Goal: Task Accomplishment & Management: Complete application form

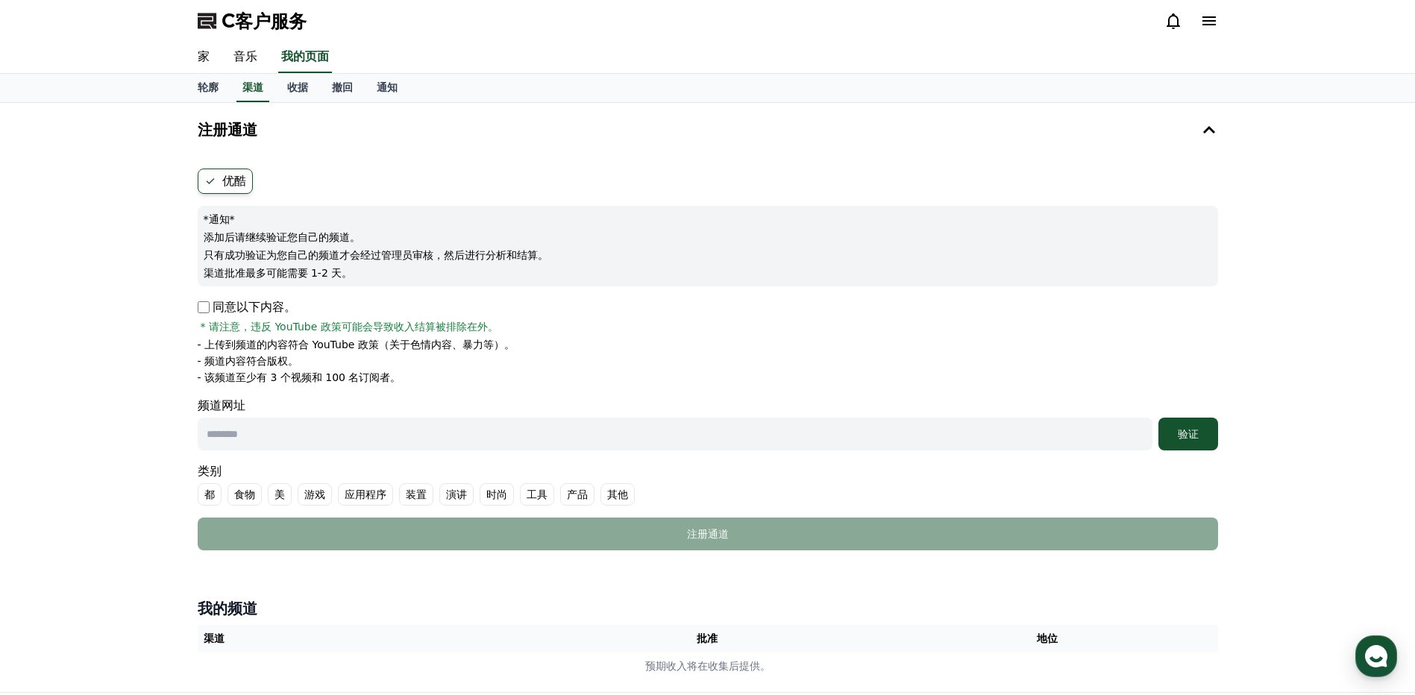
click at [101, 400] on div "注册通道 优酷 *通知* 添加后请继续验证您自己的频道。 只有成功验证为您自己的频道才会经过管理员审核，然后进行分析和结算。 渠道批准最多可能需要 1-2 天…" at bounding box center [707, 397] width 1415 height 589
click at [1203, 18] on icon at bounding box center [1208, 20] width 13 height 9
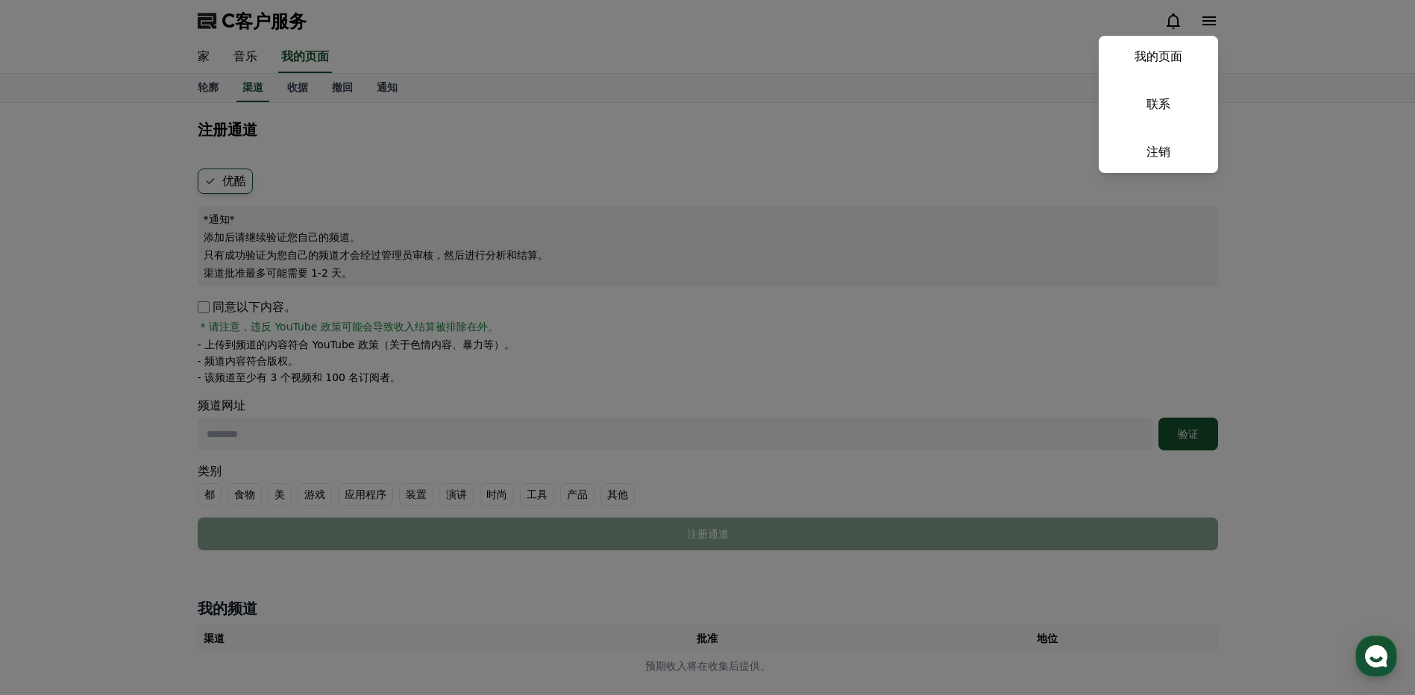
drag, startPoint x: 919, startPoint y: 43, endPoint x: 882, endPoint y: 66, distance: 43.9
click at [919, 43] on button "关闭" at bounding box center [707, 347] width 1415 height 695
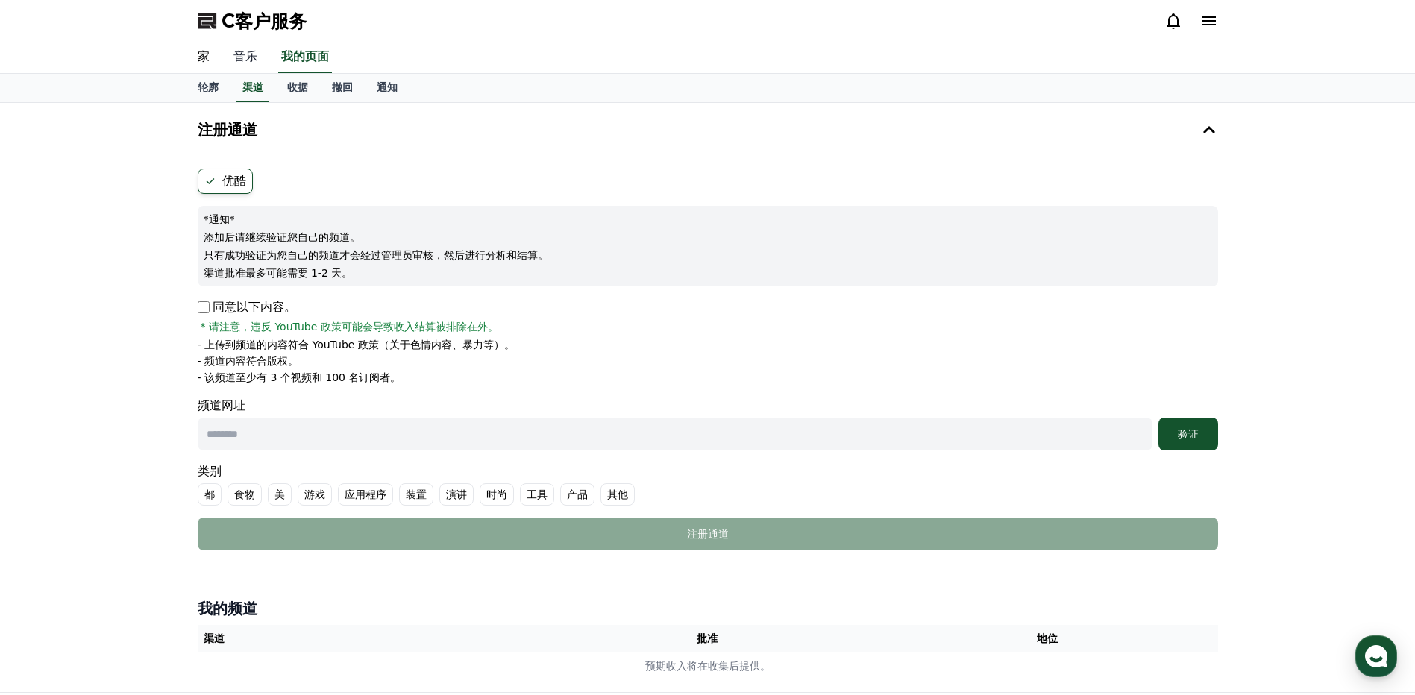
click at [243, 57] on link "音乐" at bounding box center [246, 57] width 48 height 31
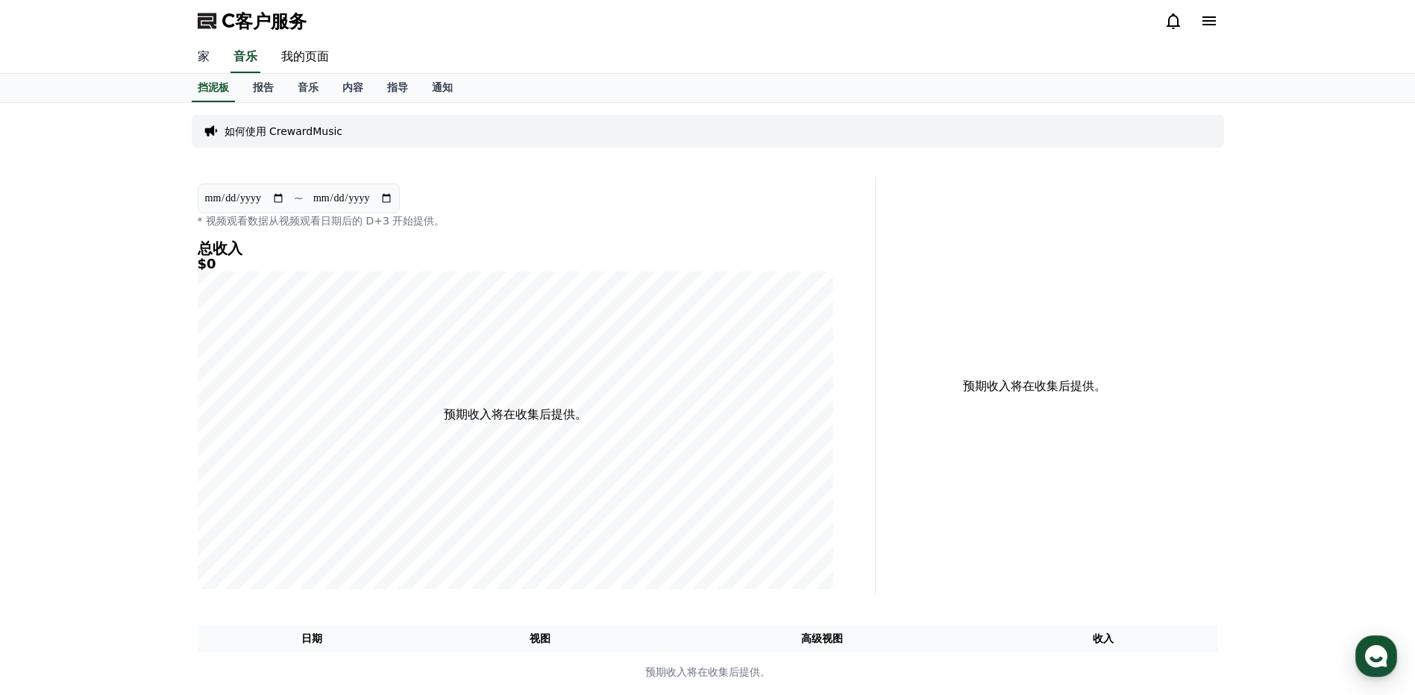
click at [207, 59] on link "家" at bounding box center [204, 57] width 36 height 31
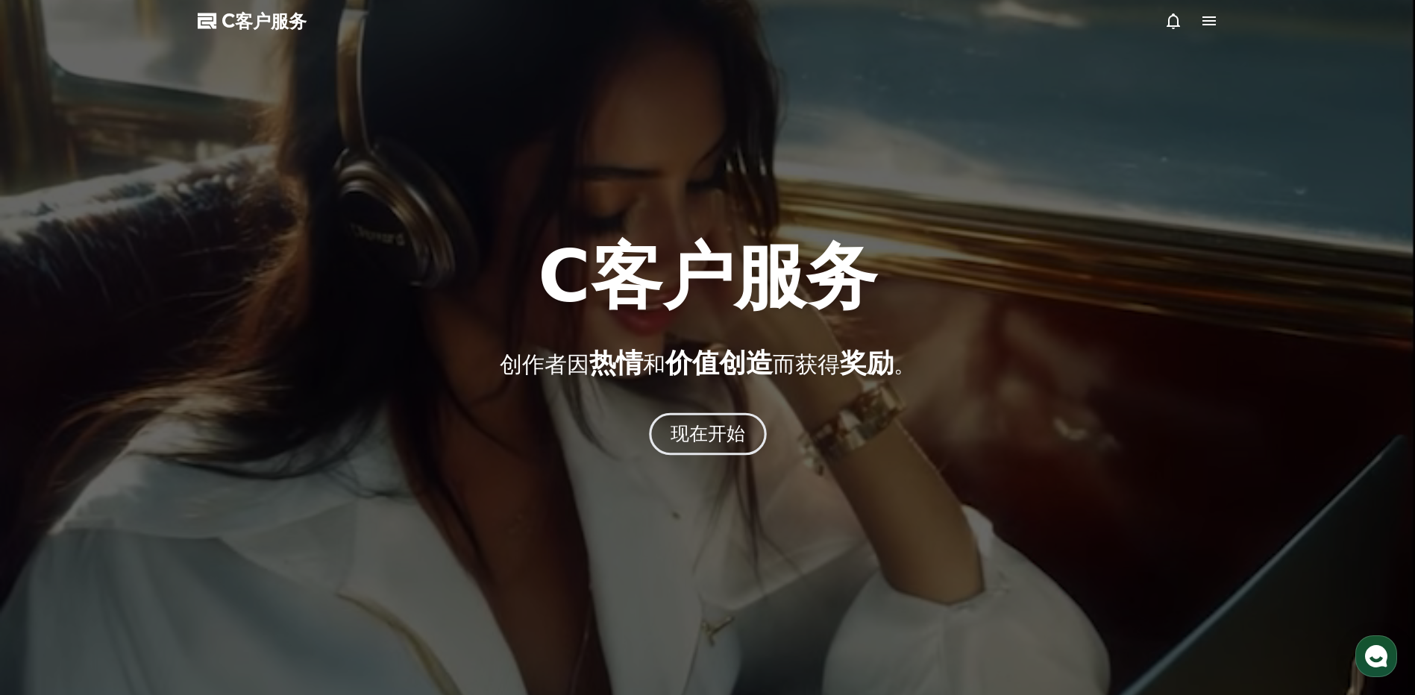
click at [715, 443] on font "现在开始" at bounding box center [707, 434] width 75 height 22
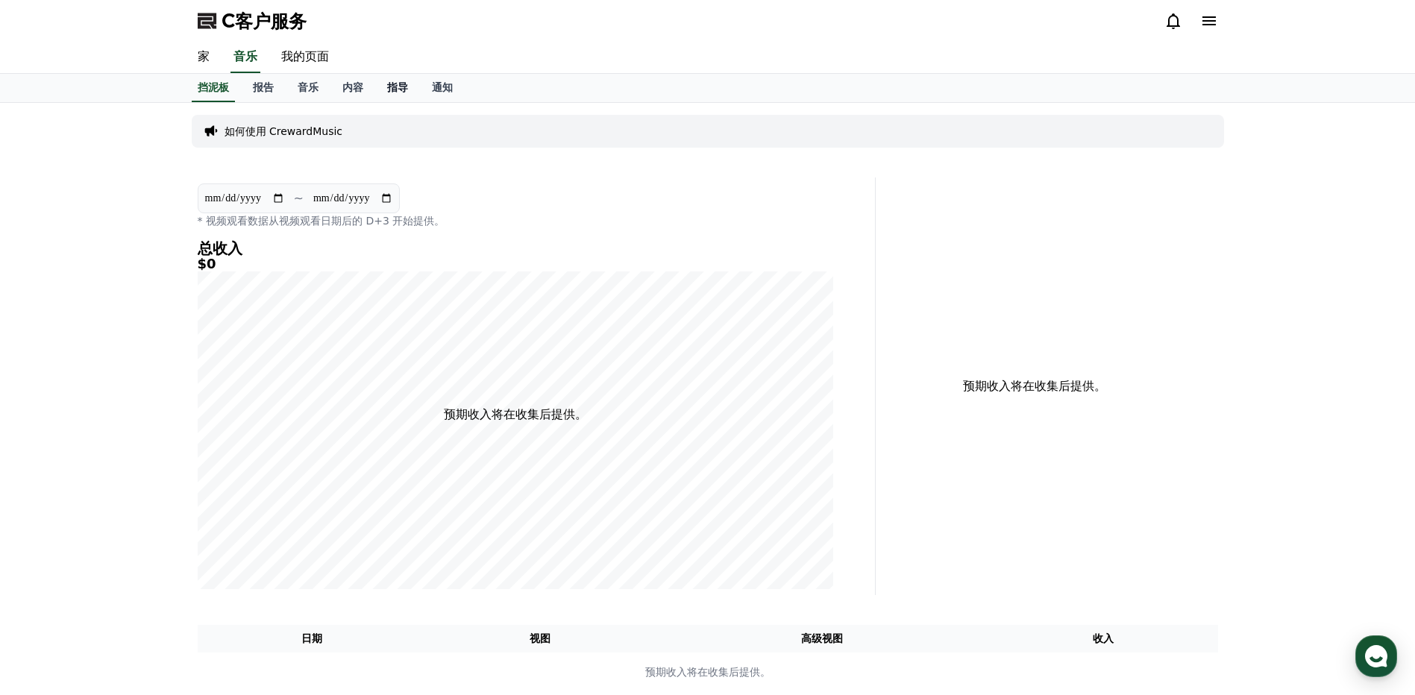
click at [401, 81] on font "指导" at bounding box center [397, 87] width 21 height 12
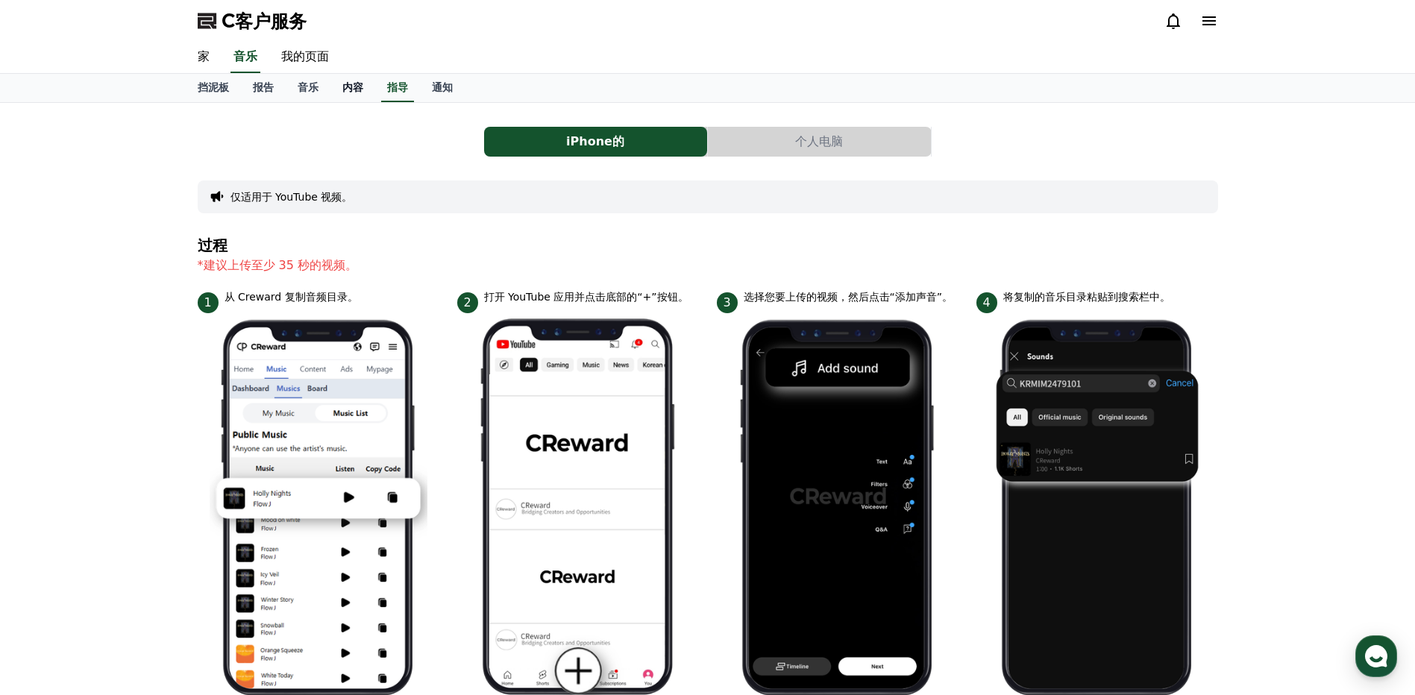
click at [352, 83] on font "内容" at bounding box center [352, 87] width 21 height 12
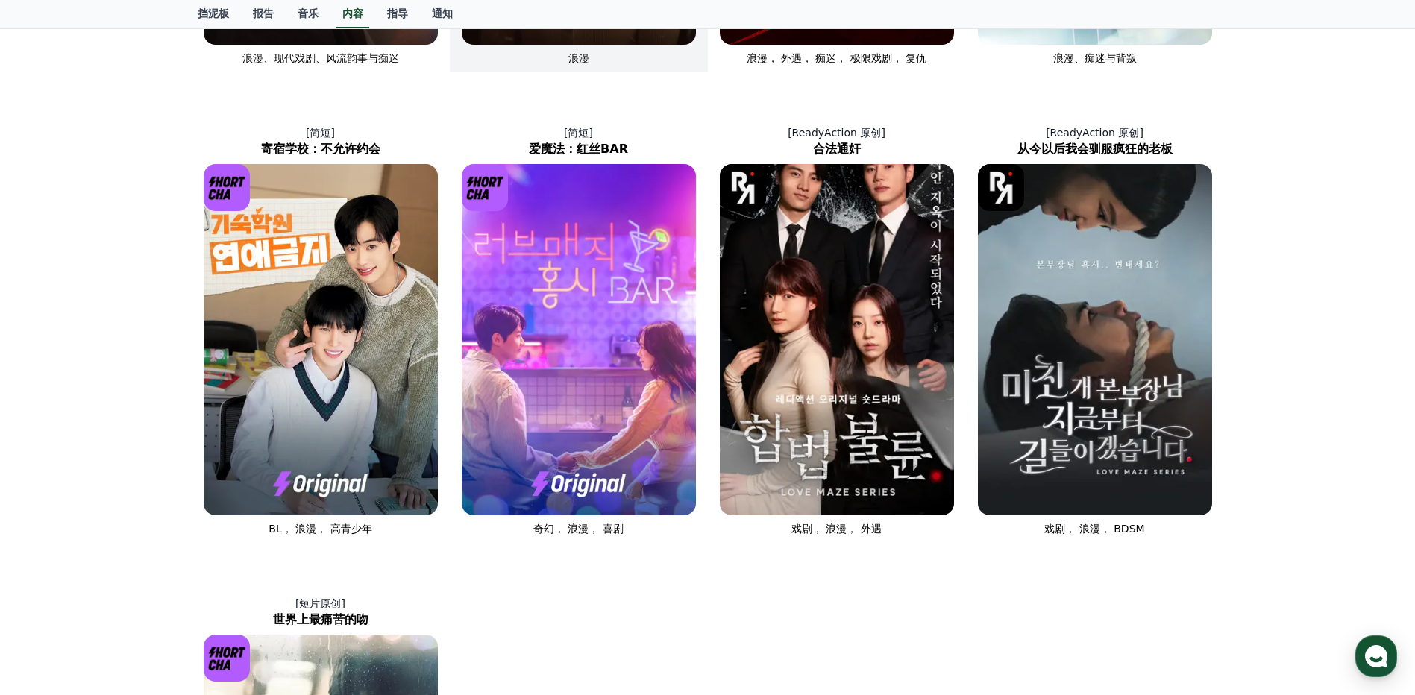
scroll to position [328, 0]
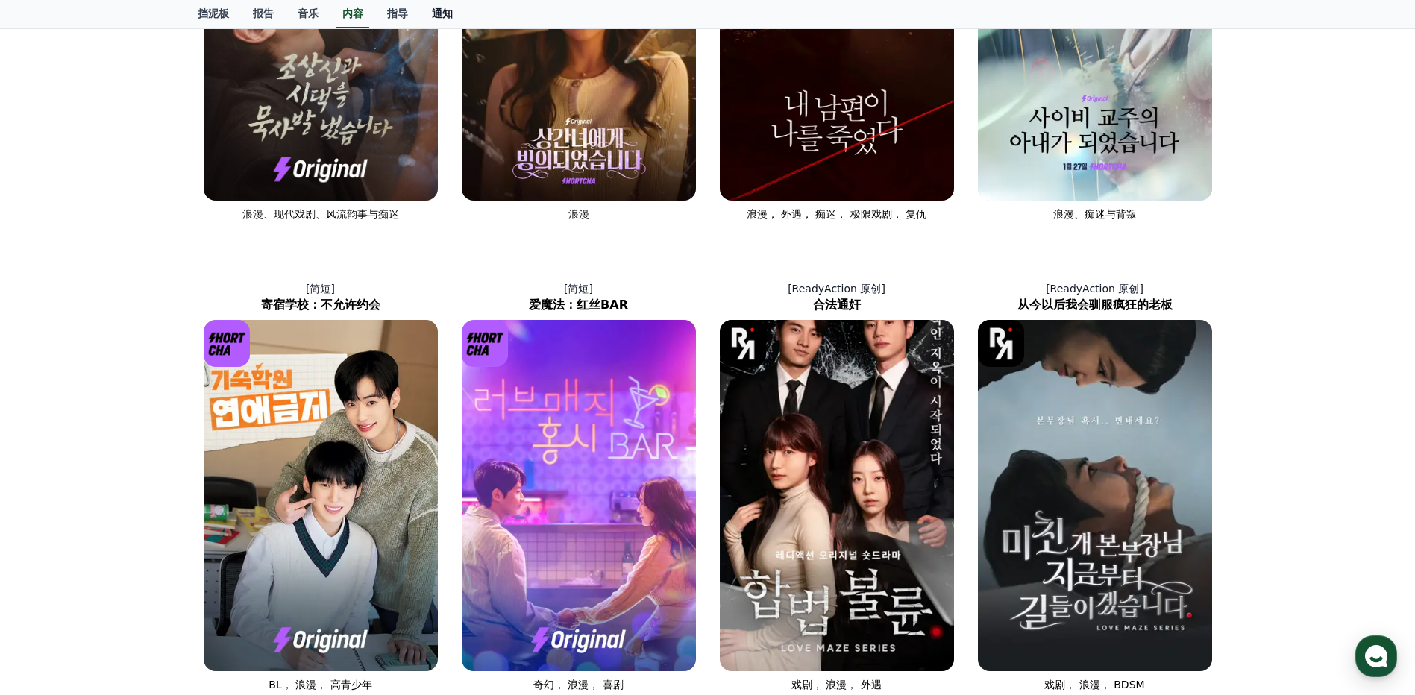
click at [439, 10] on font "通知" at bounding box center [442, 13] width 21 height 12
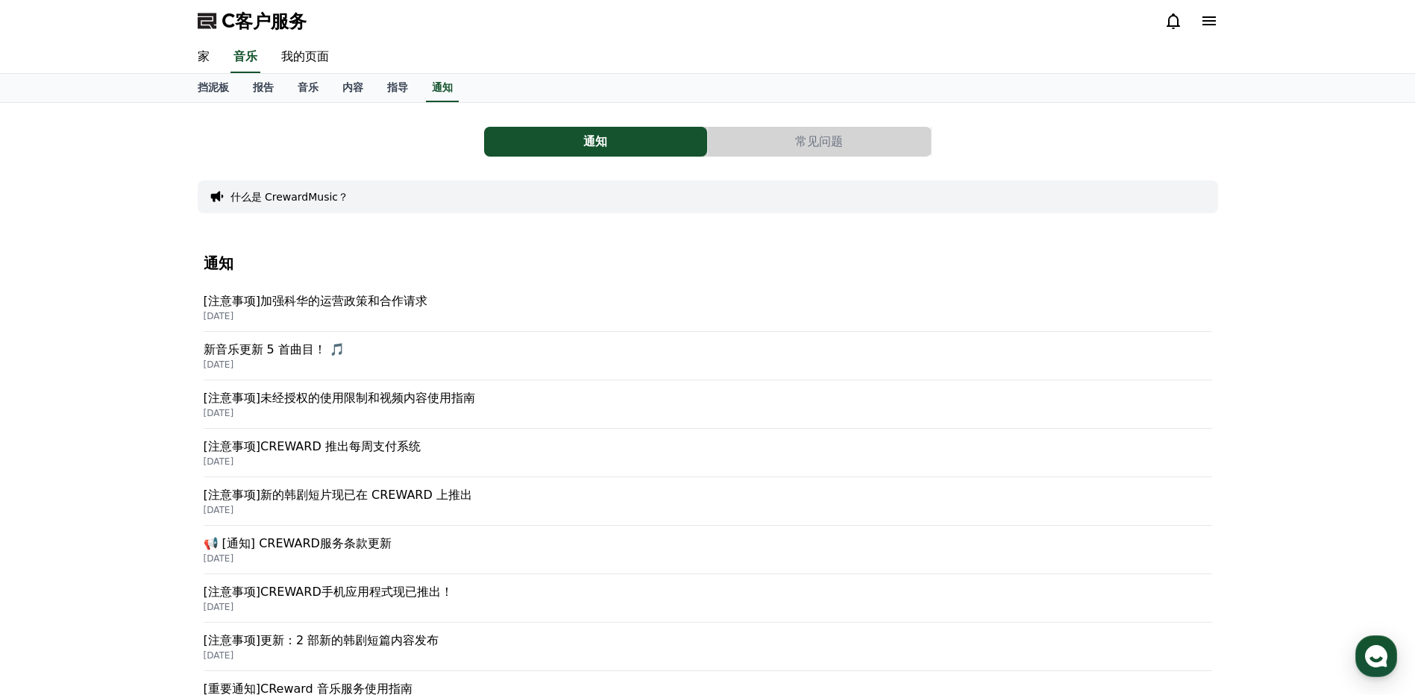
click at [386, 300] on p "[注意事项]加强科华的运营政策和合作请求" at bounding box center [708, 301] width 1008 height 18
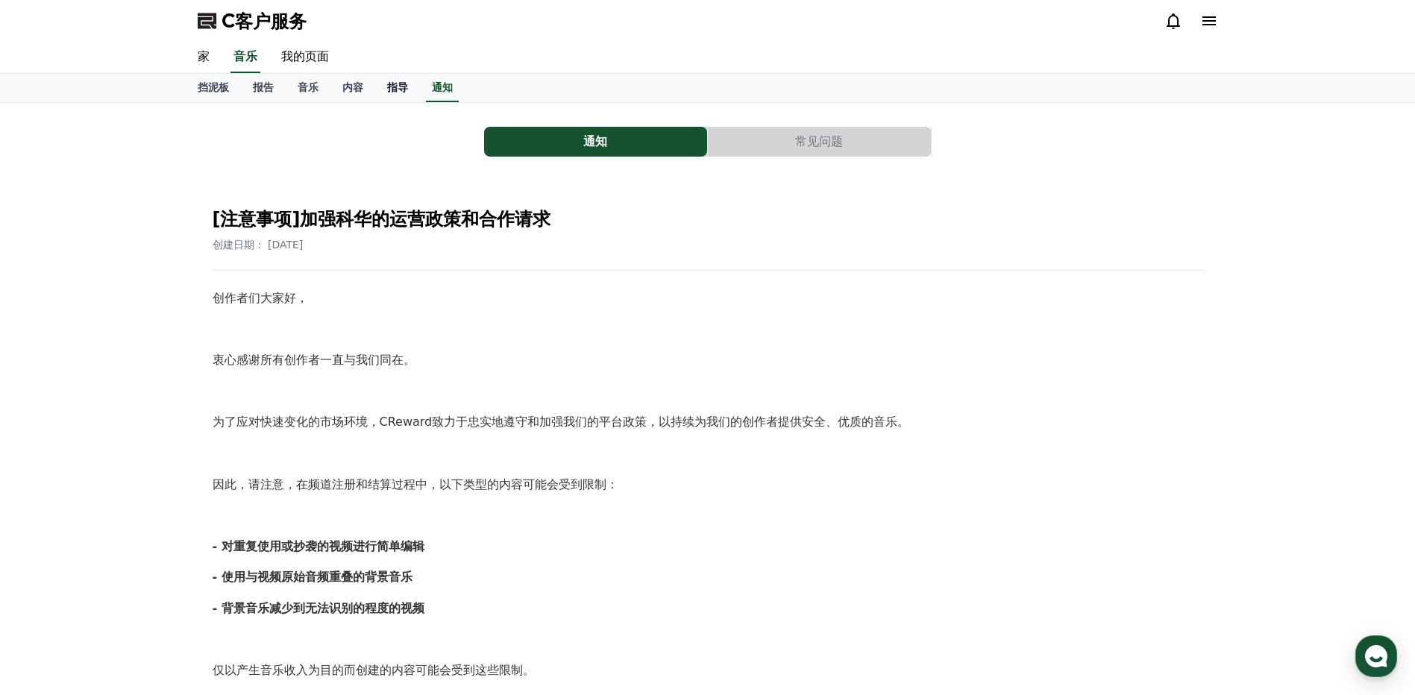
click at [396, 87] on font "指导" at bounding box center [397, 87] width 21 height 12
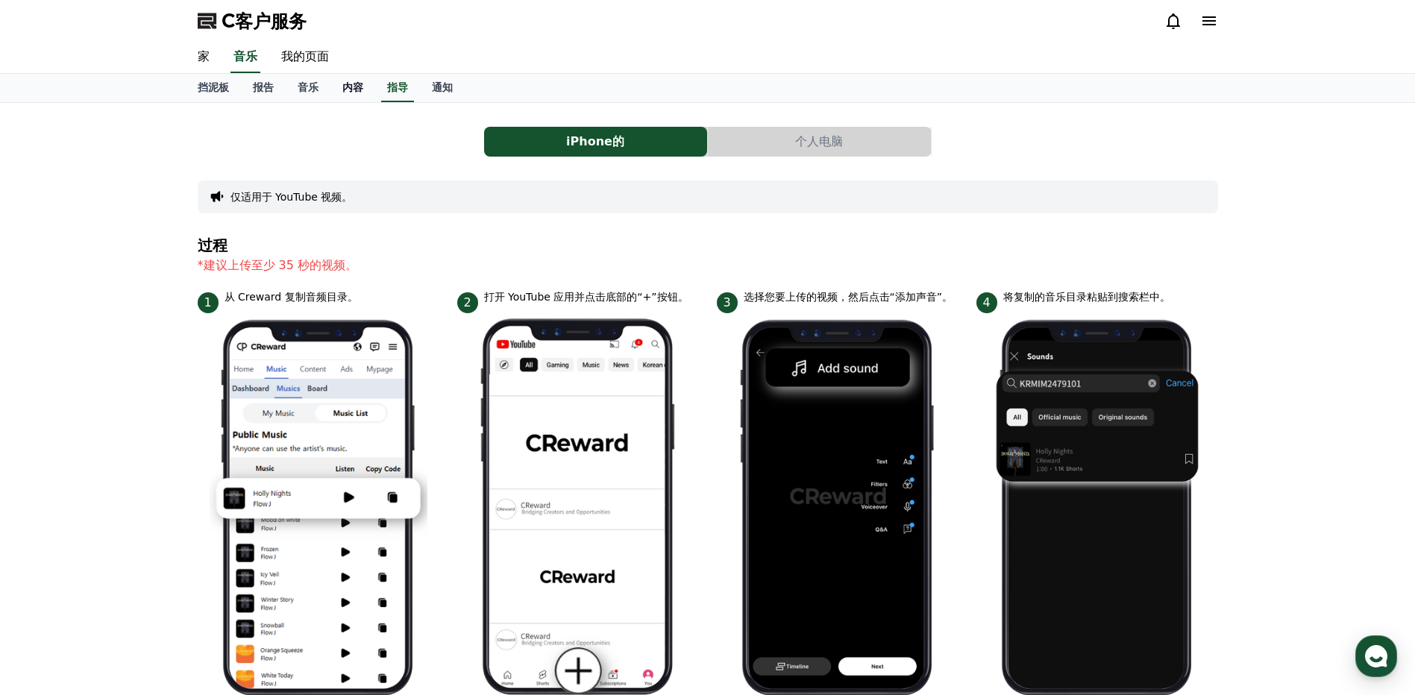
click at [354, 88] on font "内容" at bounding box center [352, 87] width 21 height 12
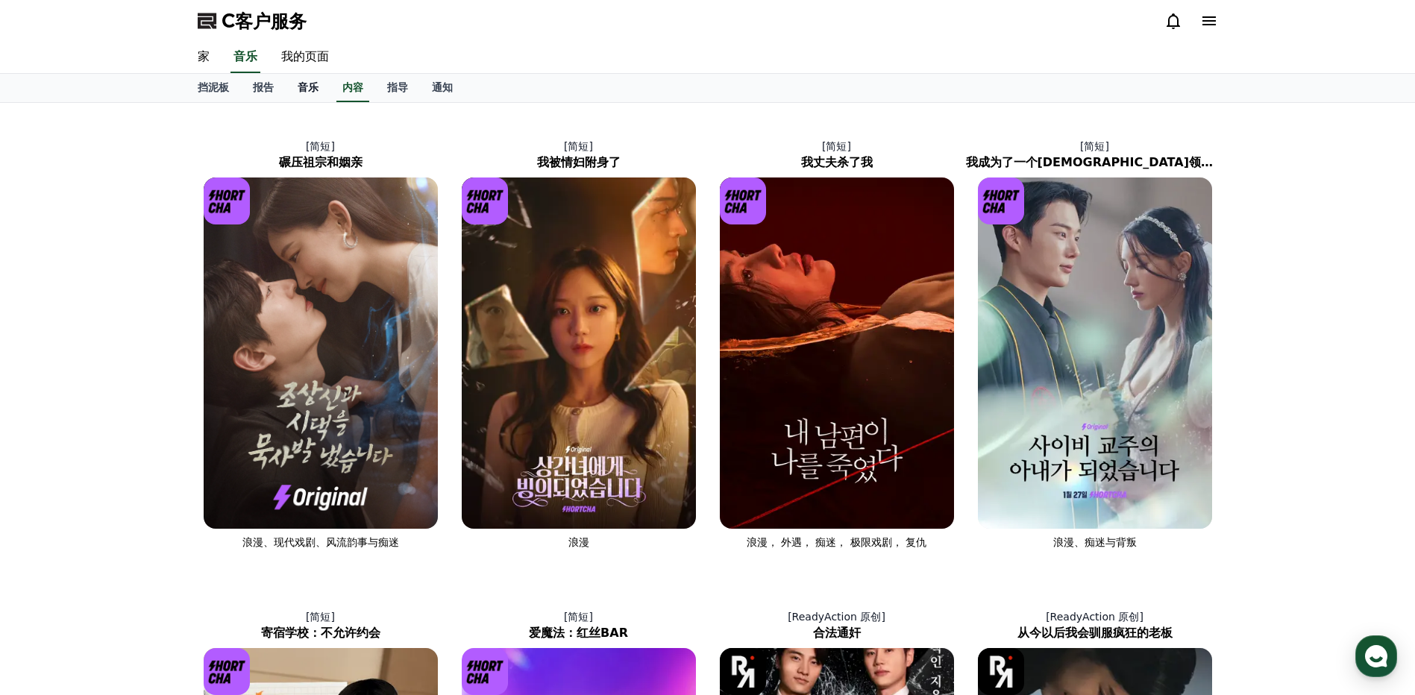
click at [310, 88] on font "音乐" at bounding box center [308, 87] width 21 height 12
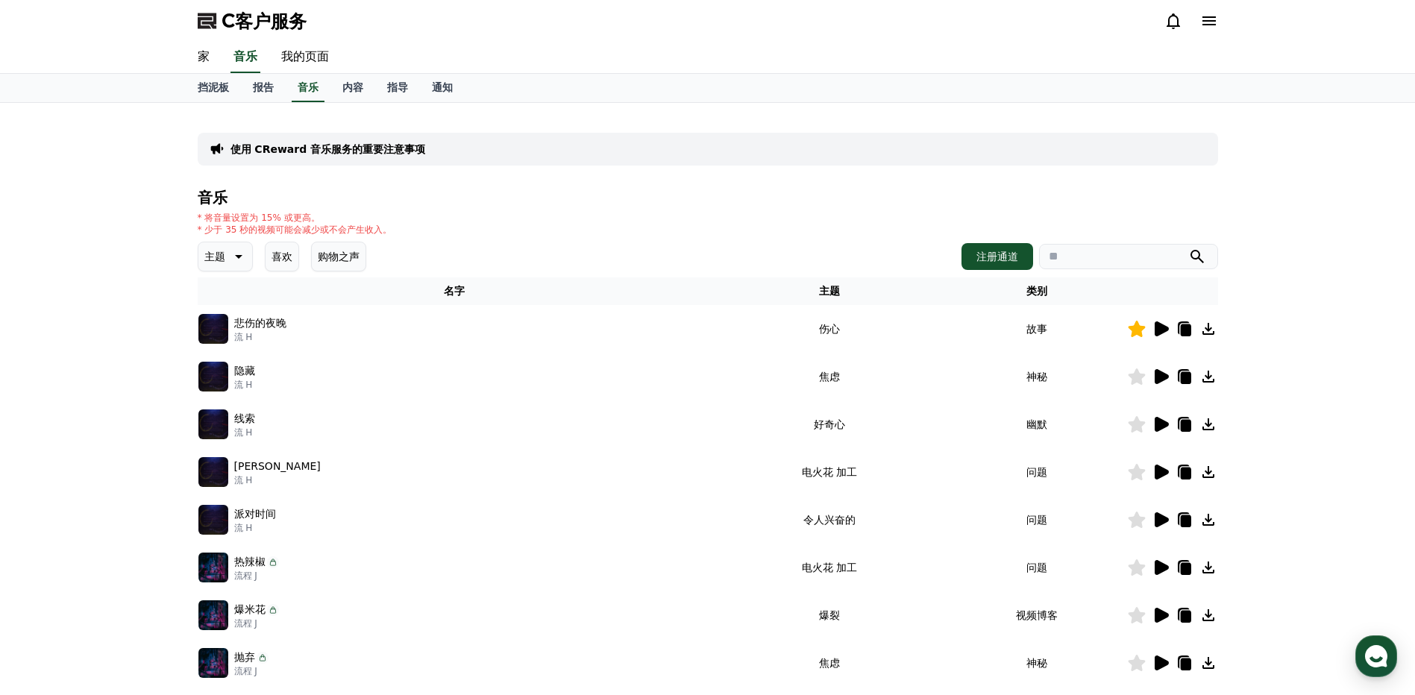
drag, startPoint x: 16, startPoint y: 243, endPoint x: 75, endPoint y: 137, distance: 121.2
click at [16, 243] on div "使用 CReward 音乐服务的重要注意事项 音乐 * 将音量设置为 15% 或更高。 * 少于 35 秒的视频可能会减少或不会产生收入。 主题 喜欢 购物之…" at bounding box center [707, 463] width 1415 height 721
drag, startPoint x: 218, startPoint y: 90, endPoint x: 224, endPoint y: 95, distance: 7.9
click at [218, 90] on font "挡泥板" at bounding box center [213, 87] width 31 height 12
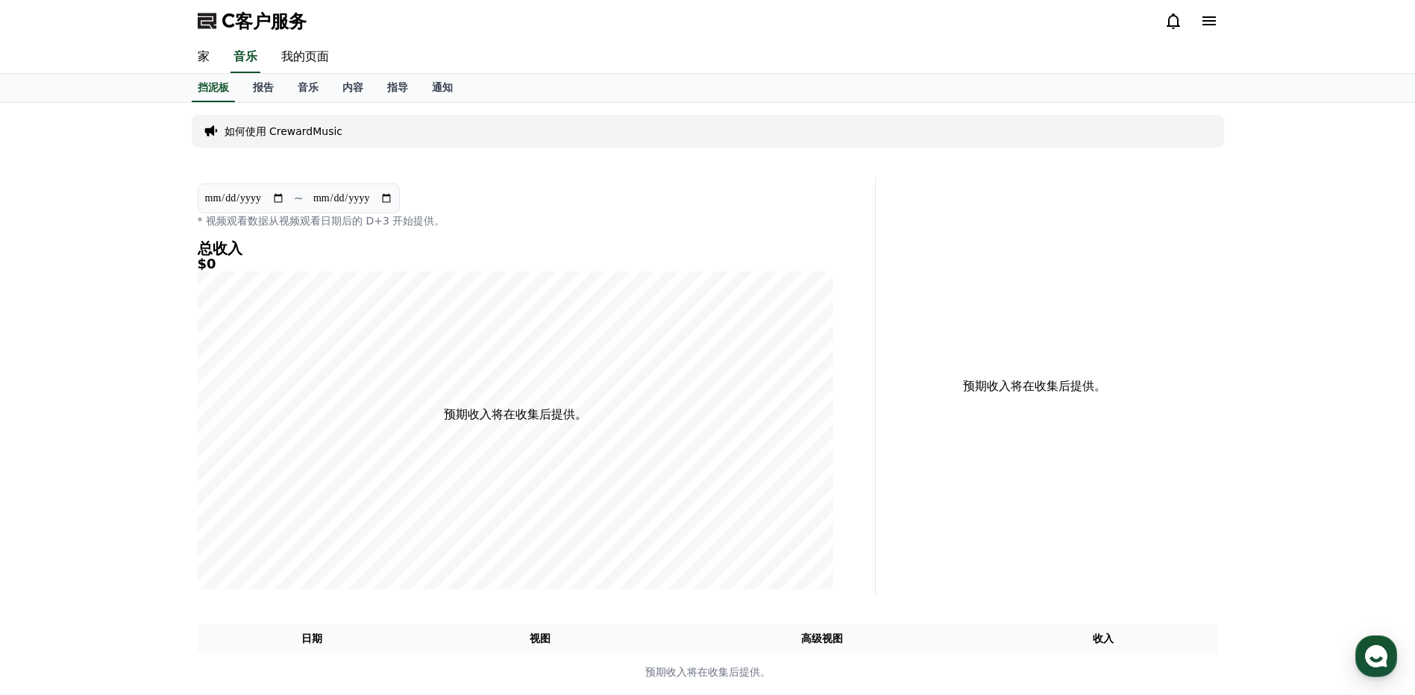
click at [1208, 17] on icon at bounding box center [1208, 20] width 13 height 9
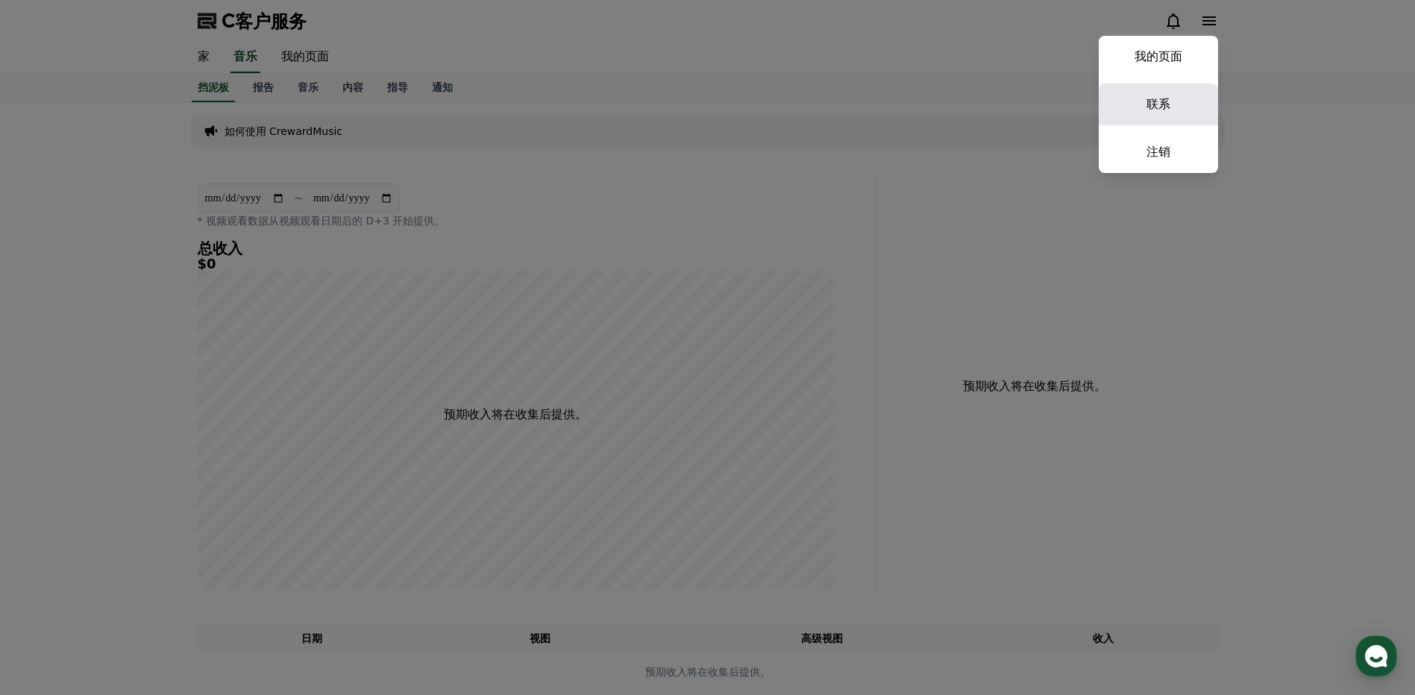
click at [1163, 107] on link "联系" at bounding box center [1158, 105] width 119 height 42
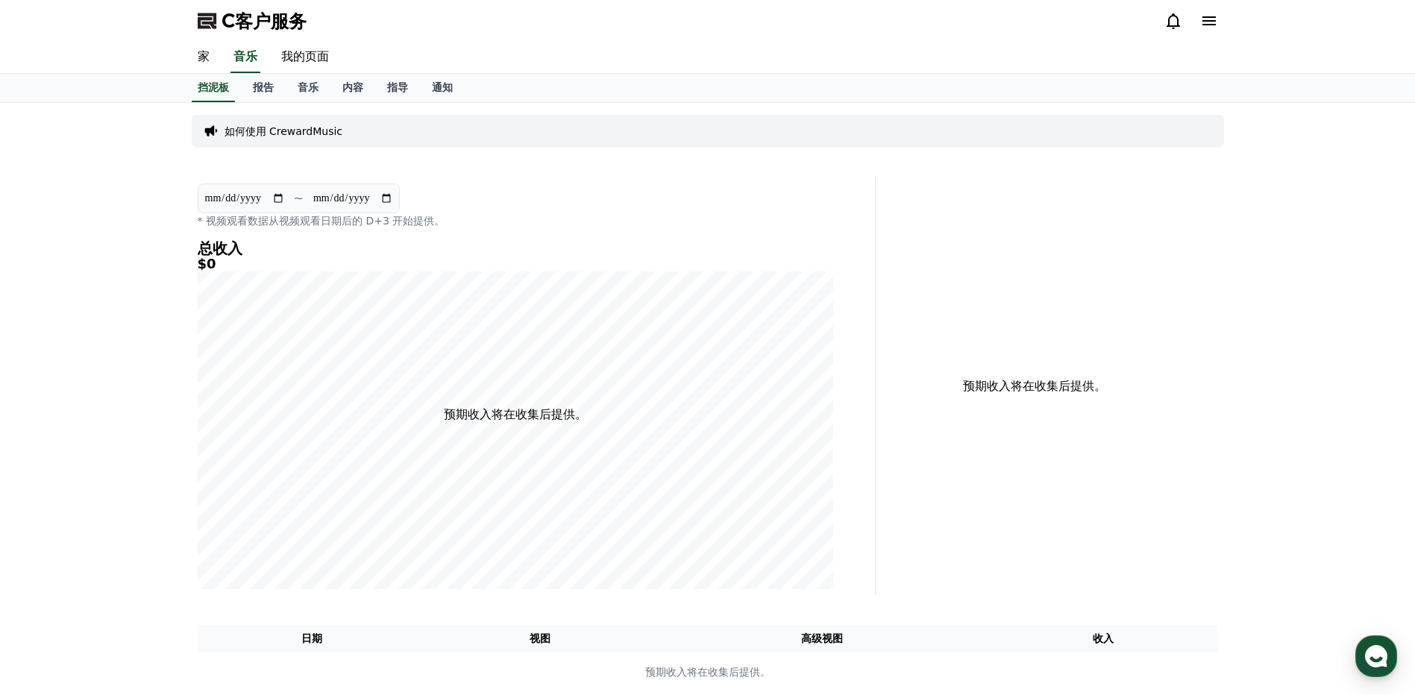
click at [1172, 23] on icon at bounding box center [1173, 21] width 18 height 18
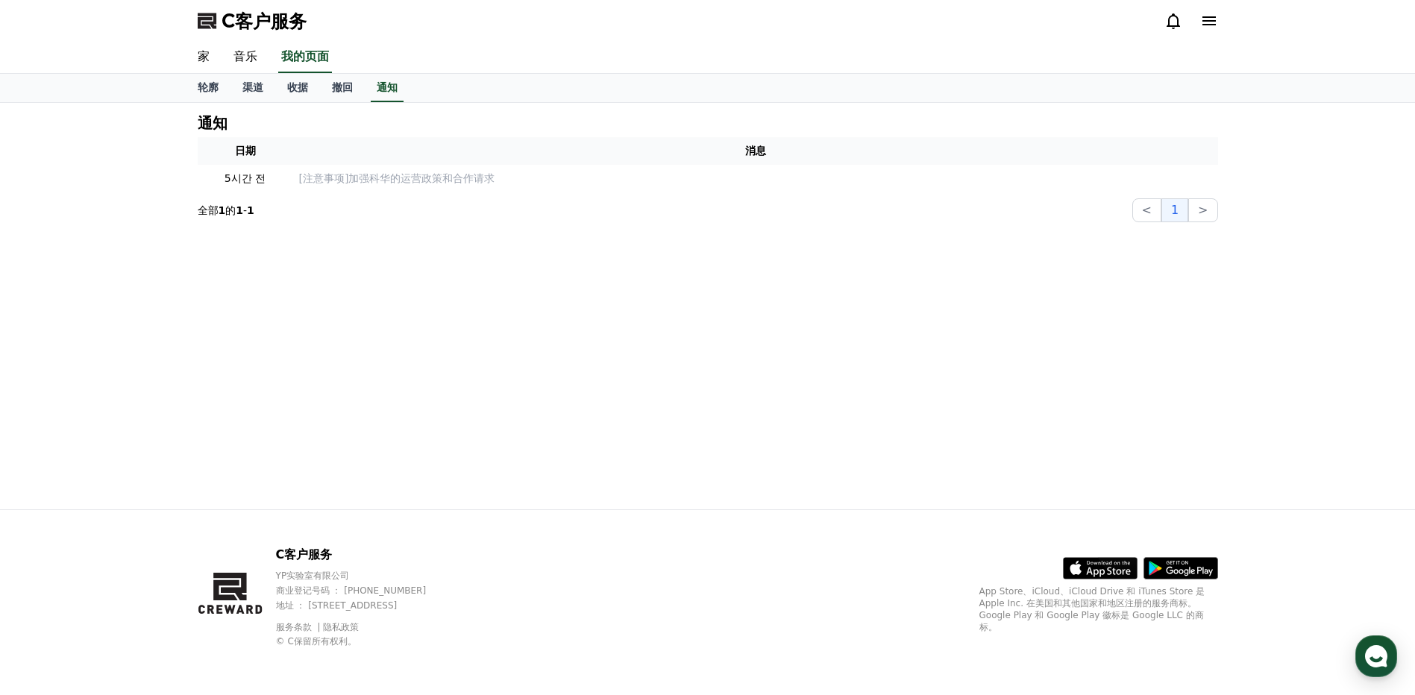
click at [595, 272] on div "通知 日期 消息 5시간 전 [注意事项]加强科华的运营政策和合作请求 全部 1 的 1 - 1 < 1 >" at bounding box center [708, 306] width 1044 height 407
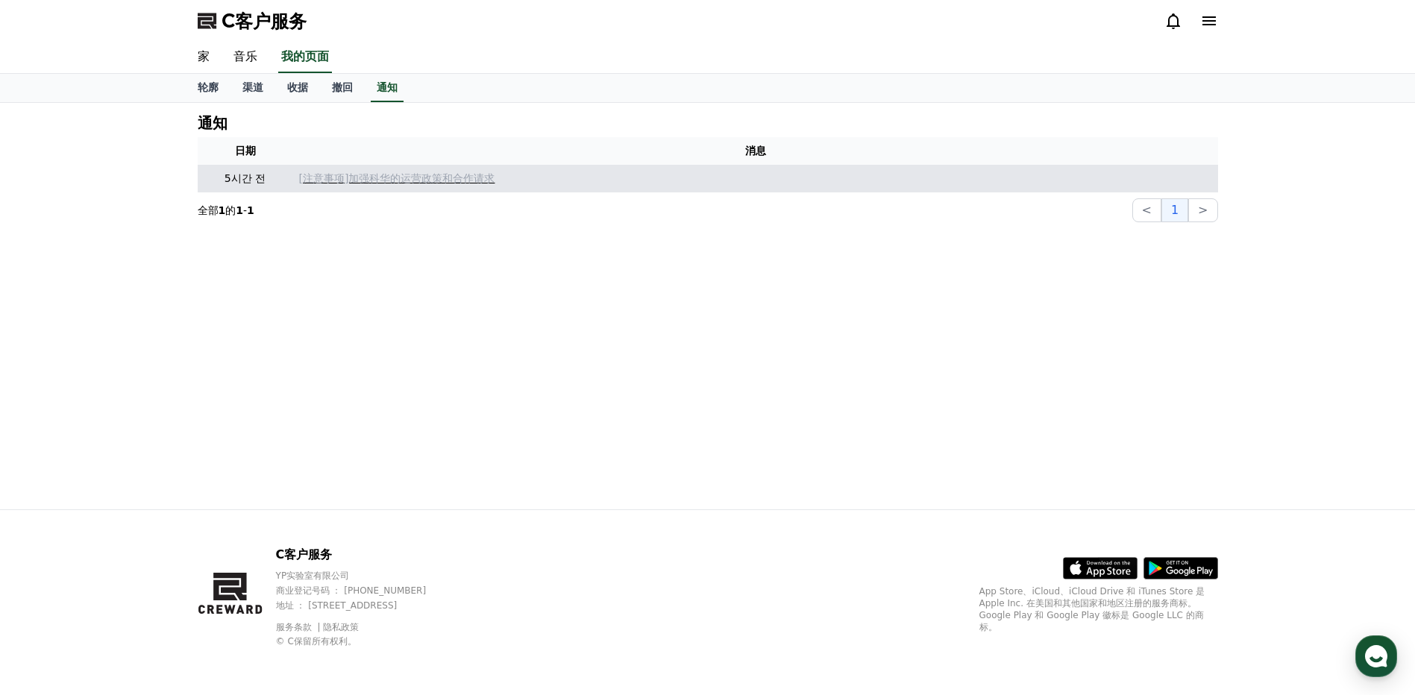
click at [383, 182] on p "[注意事项]加强科华的运营政策和合作请求" at bounding box center [755, 179] width 913 height 16
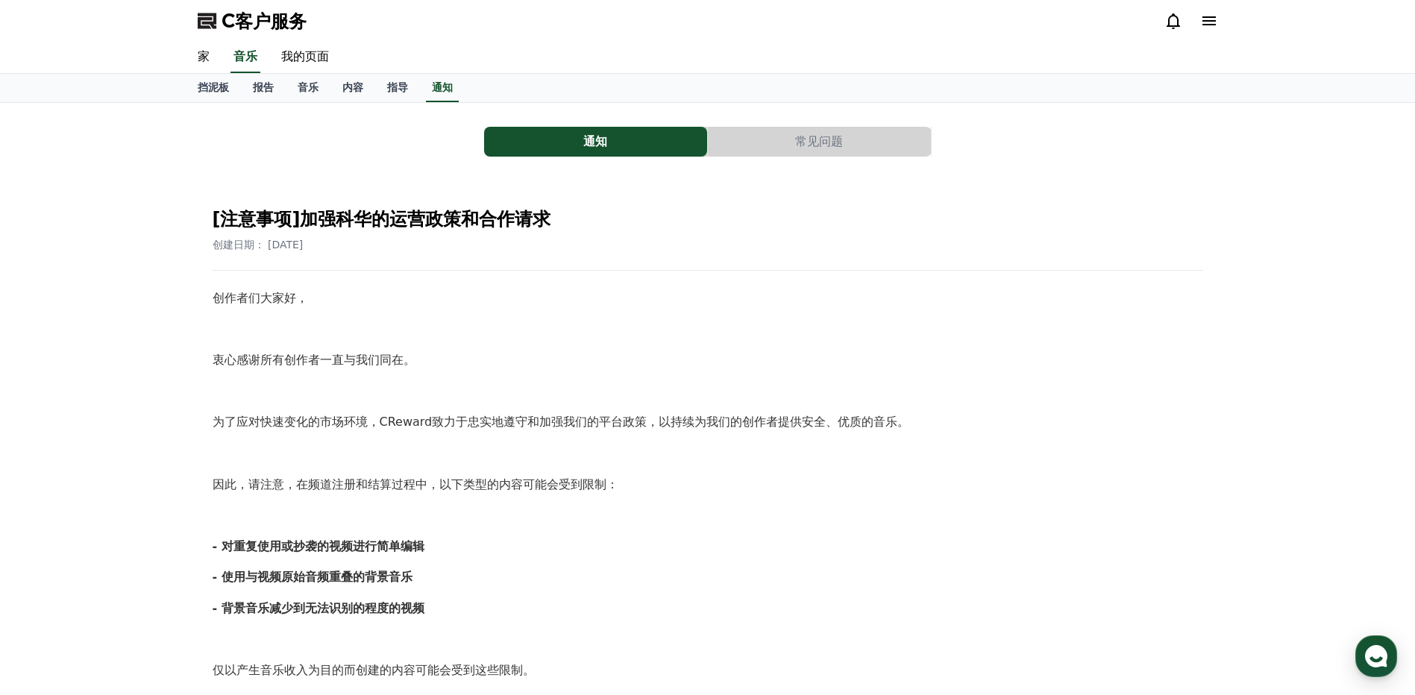
click at [1209, 18] on icon at bounding box center [1208, 20] width 13 height 9
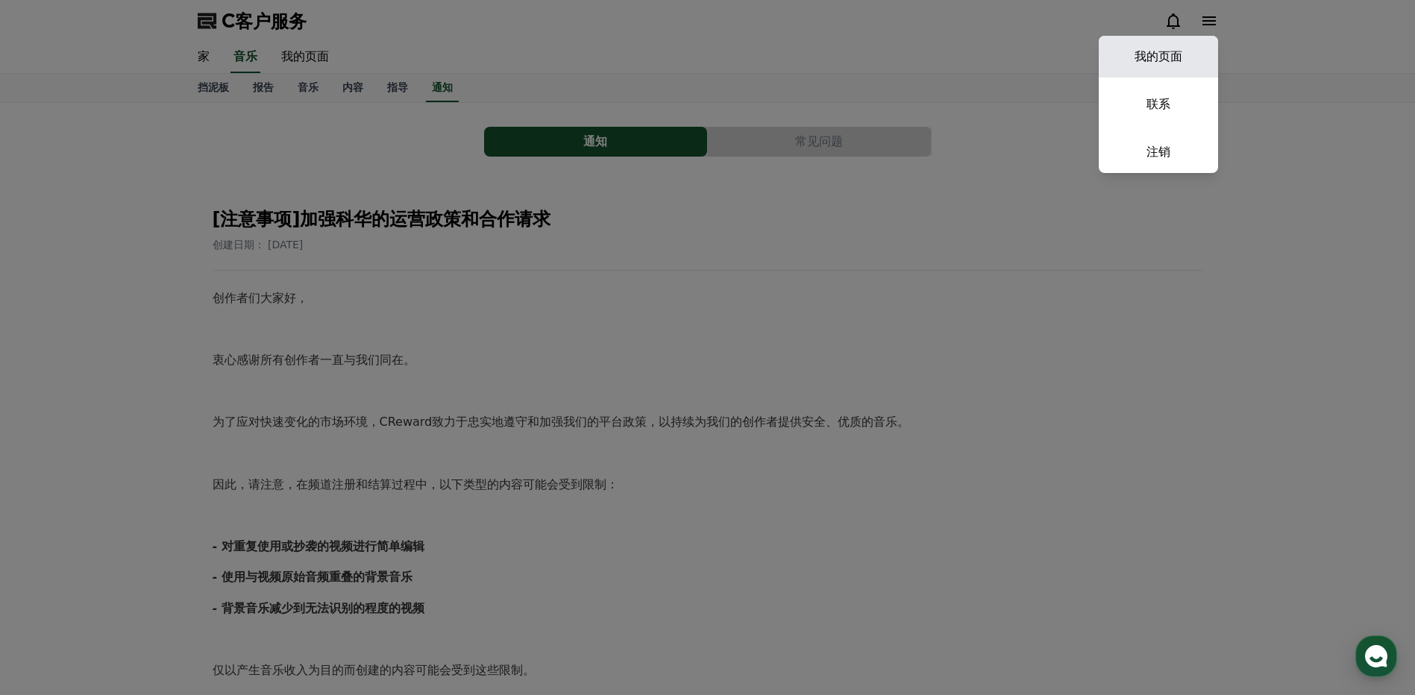
click at [1146, 54] on link "我的页面" at bounding box center [1158, 57] width 119 height 42
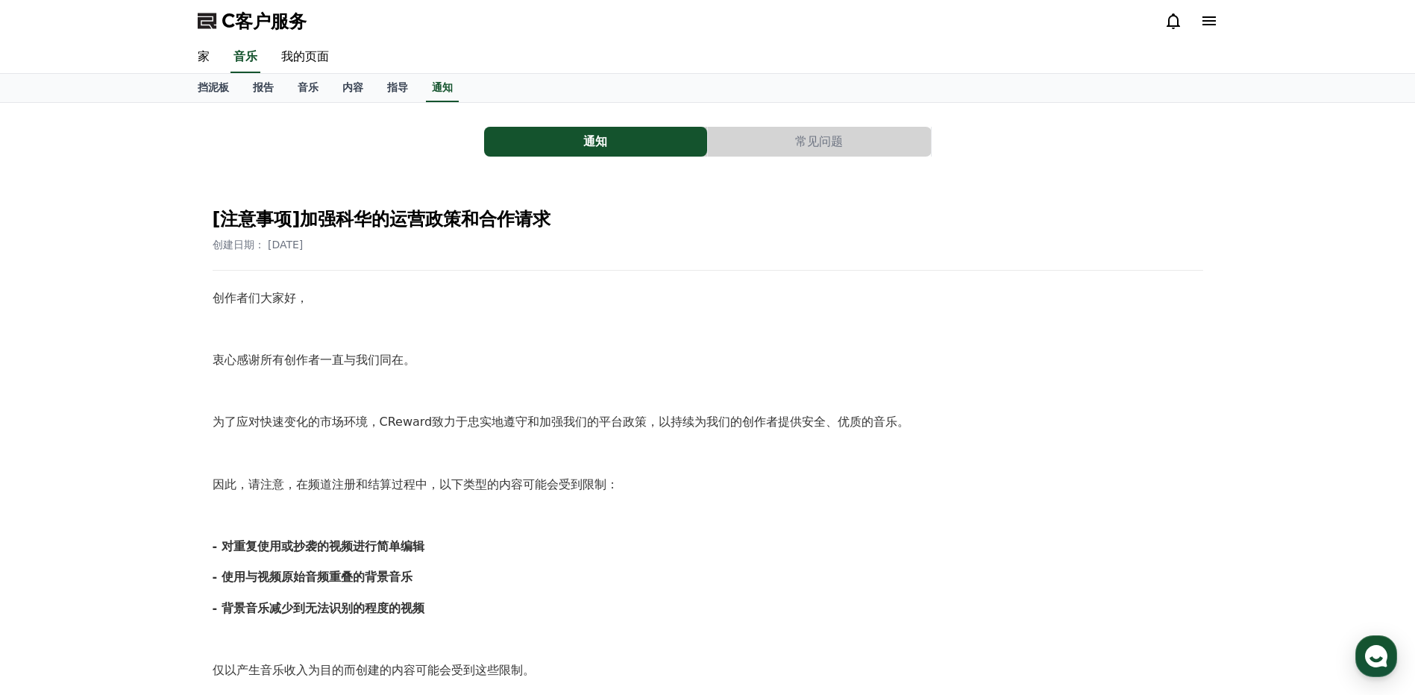
select select "**********"
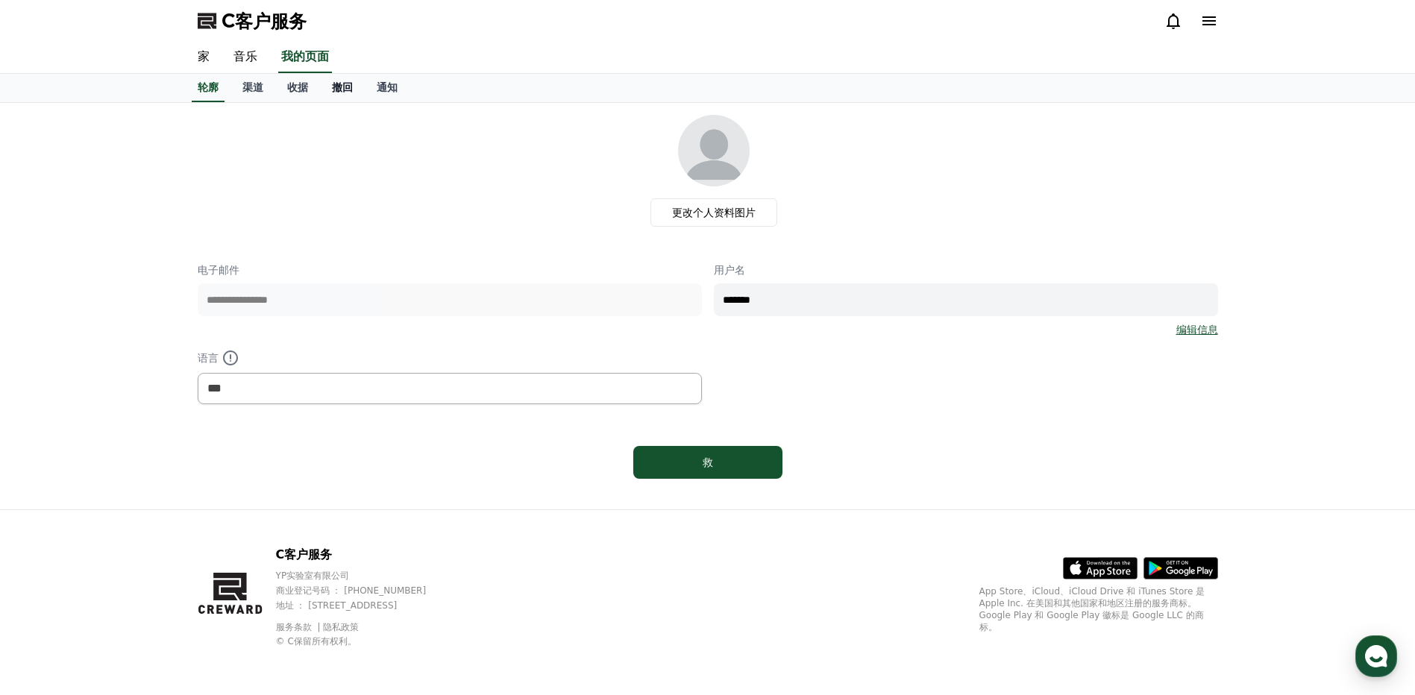
click at [348, 92] on font "撤回" at bounding box center [342, 87] width 21 height 12
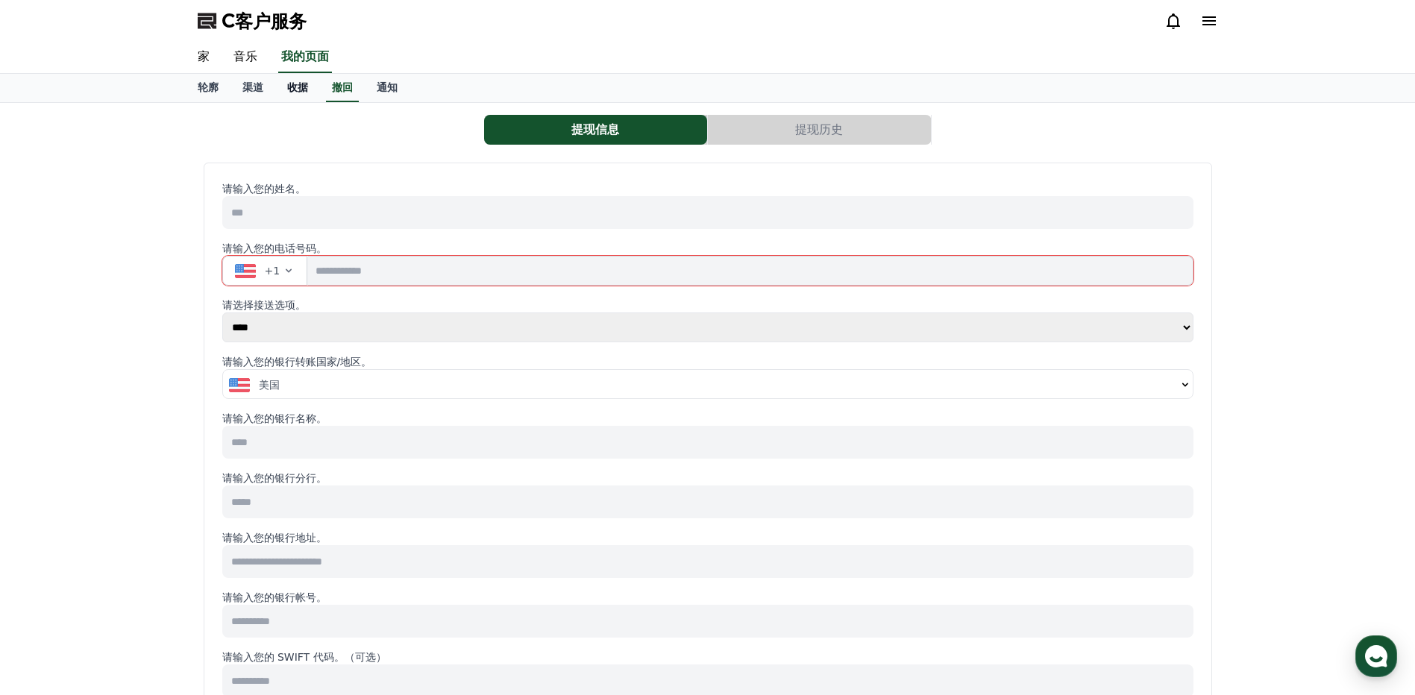
click at [298, 87] on font "收据" at bounding box center [297, 87] width 21 height 12
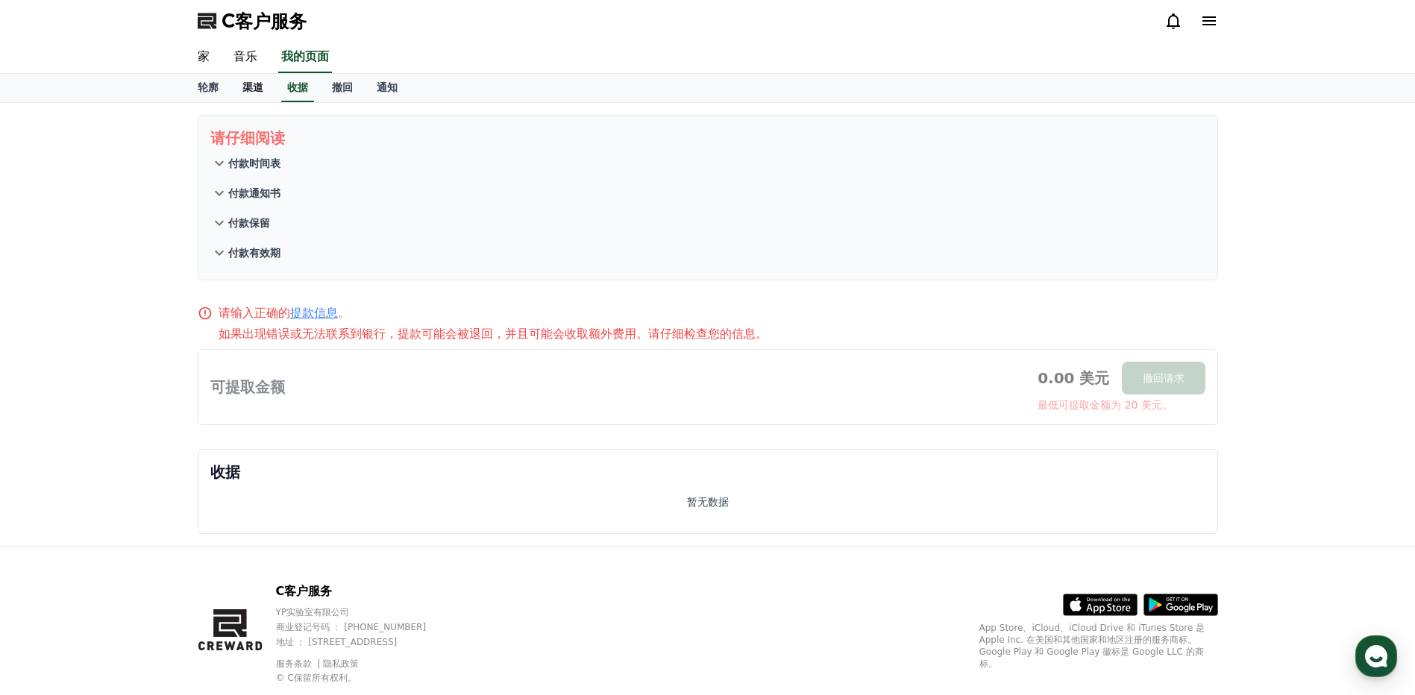
click at [252, 90] on font "渠道" at bounding box center [252, 87] width 21 height 12
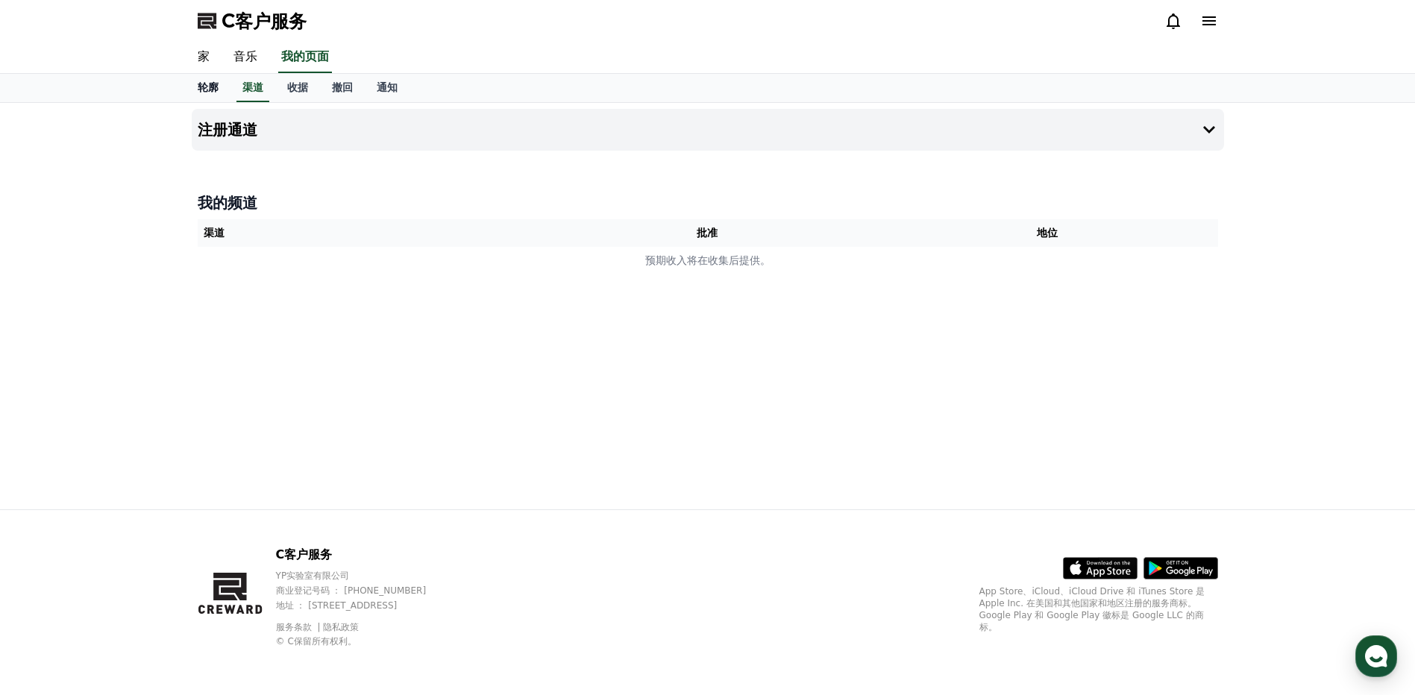
click at [209, 87] on font "轮廓" at bounding box center [208, 87] width 21 height 12
select select "**********"
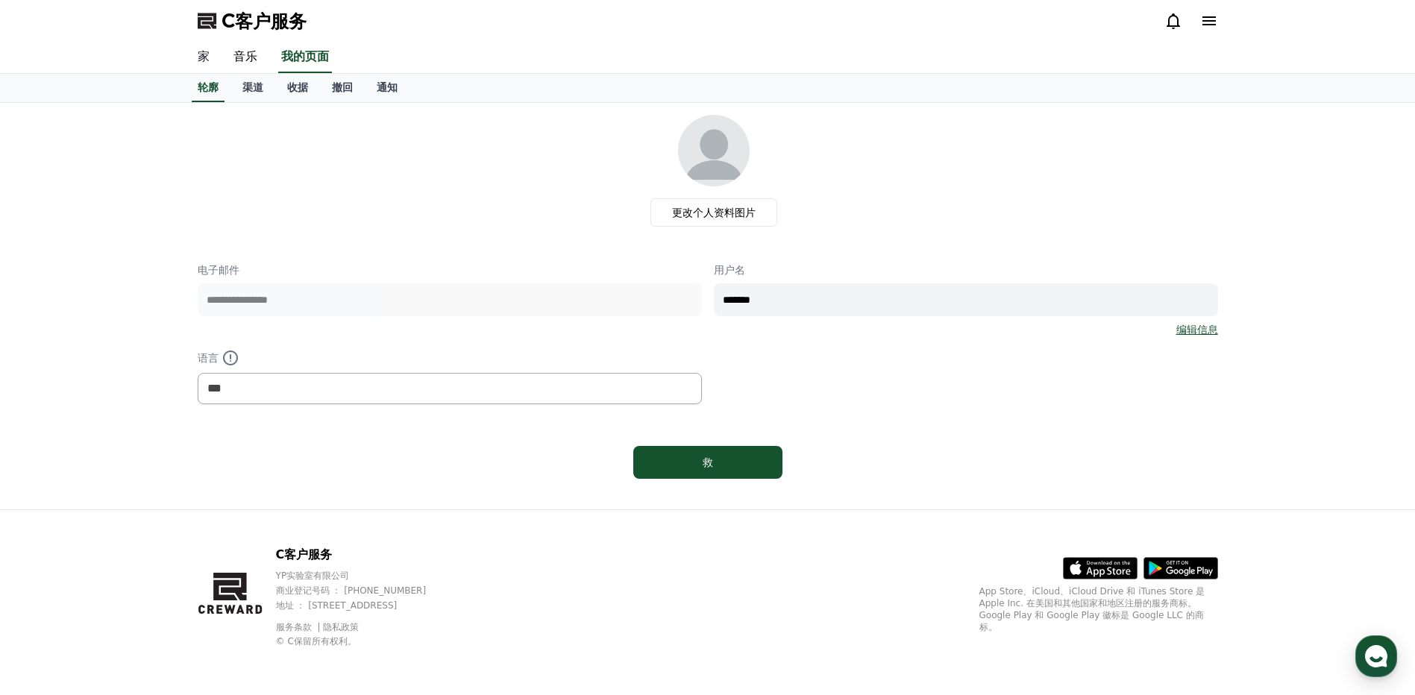
click at [210, 60] on link "家" at bounding box center [204, 57] width 36 height 31
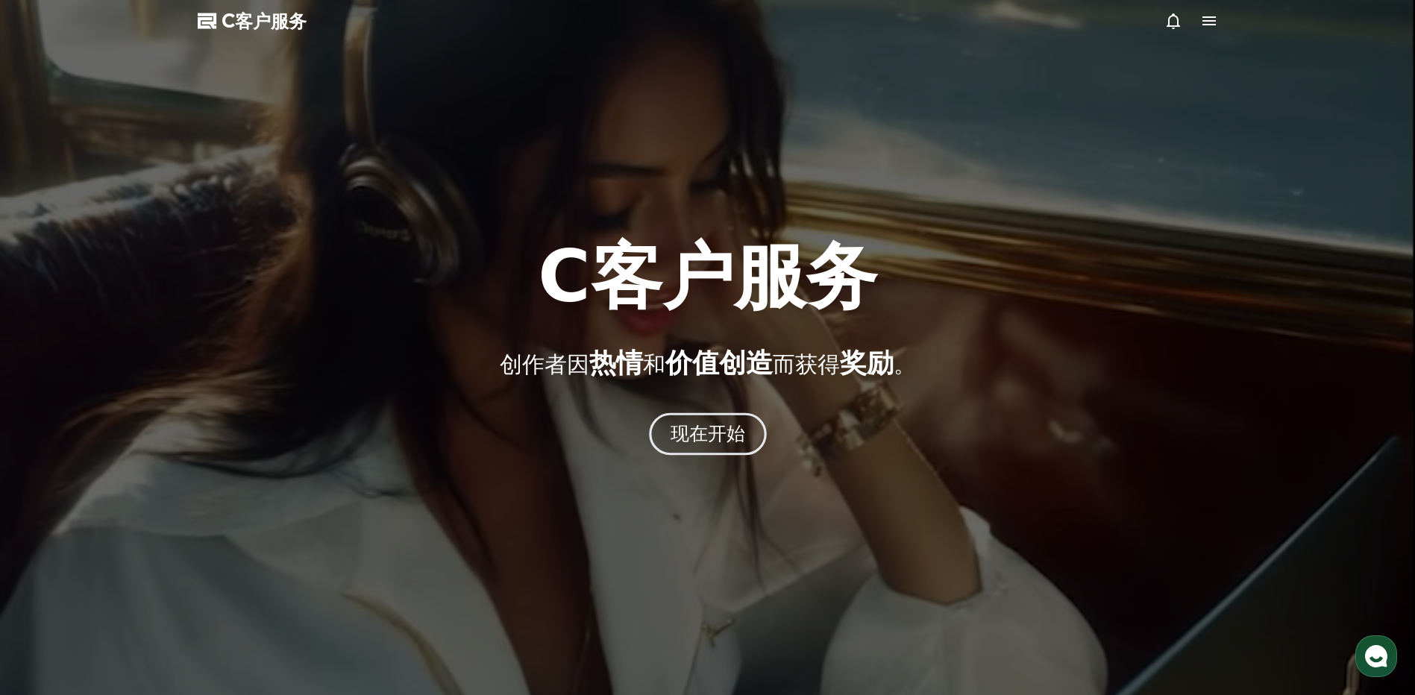
click at [694, 445] on font "现在开始" at bounding box center [707, 434] width 75 height 22
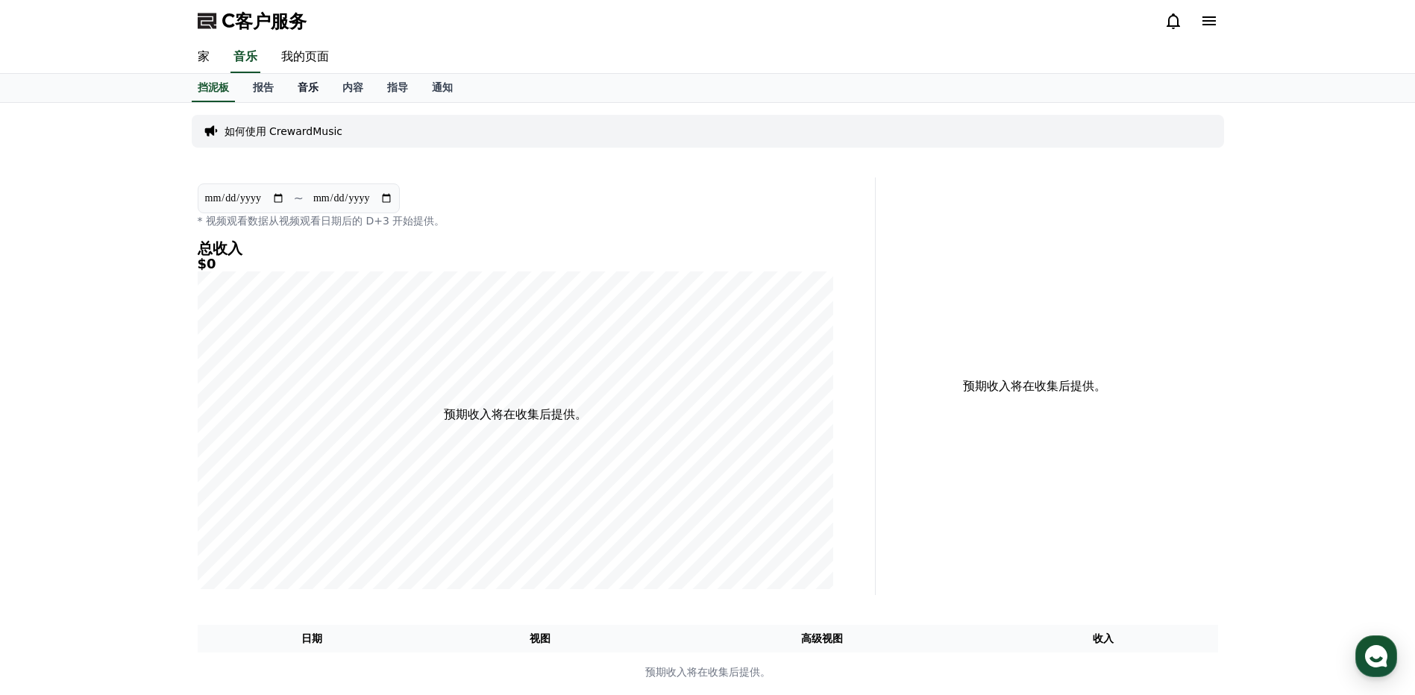
click at [313, 91] on font "音乐" at bounding box center [308, 87] width 21 height 12
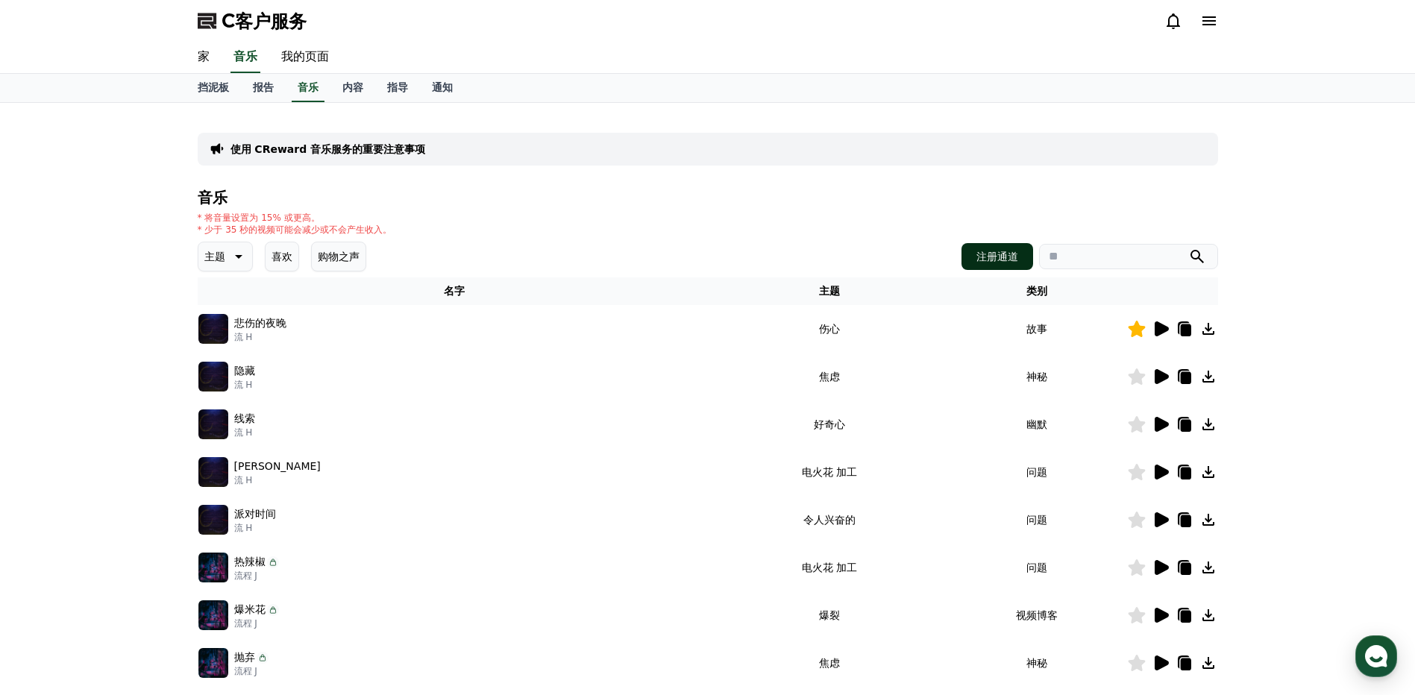
click at [996, 256] on font "注册通道" at bounding box center [997, 256] width 42 height 15
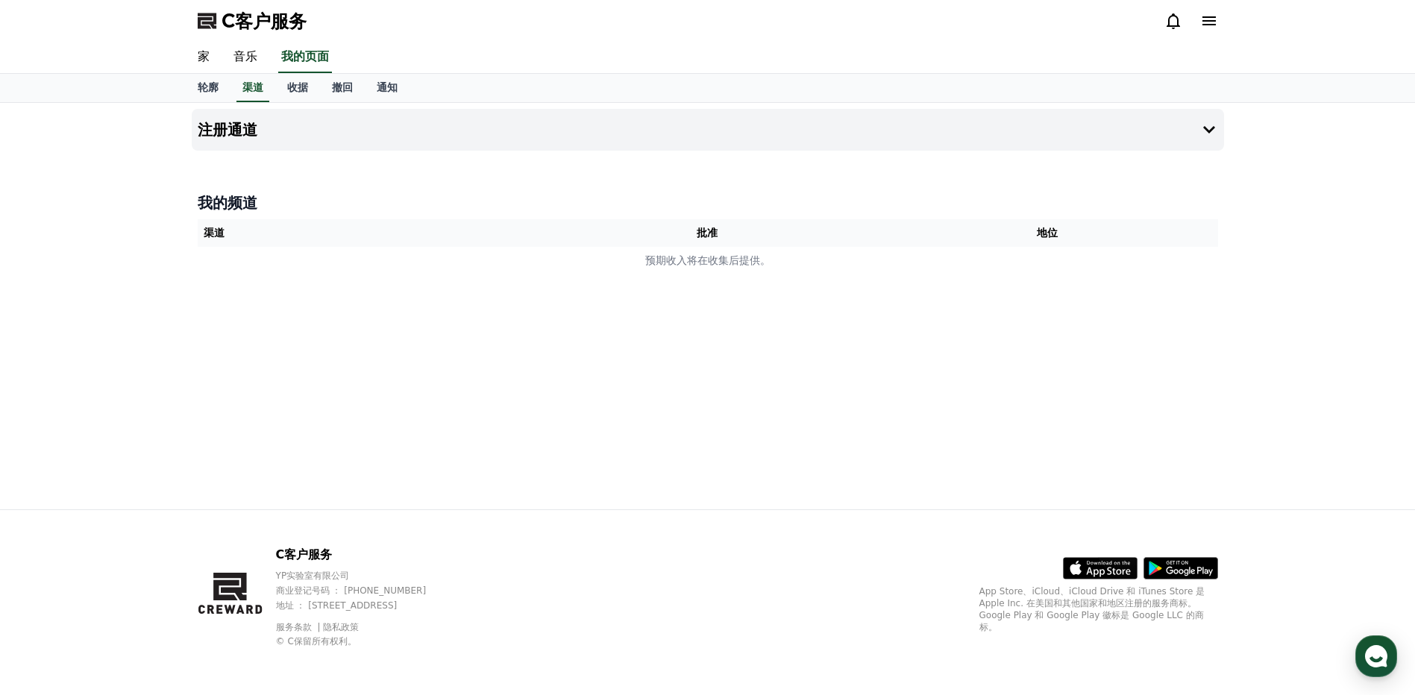
click at [139, 331] on div "注册通道 我的频道 渠道 批准 地位 预期收入将在收集后提供。" at bounding box center [707, 306] width 1415 height 407
click at [250, 52] on link "音乐" at bounding box center [246, 57] width 48 height 31
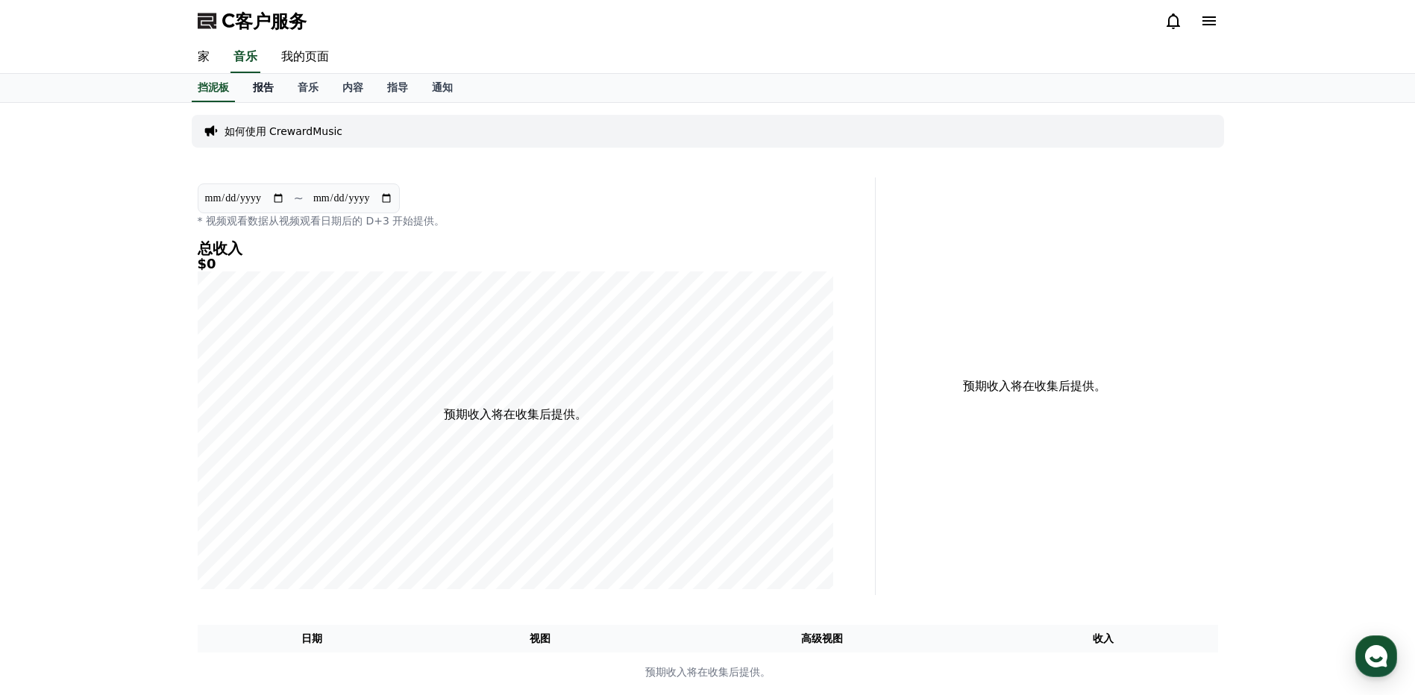
click at [269, 87] on font "报告" at bounding box center [263, 87] width 21 height 12
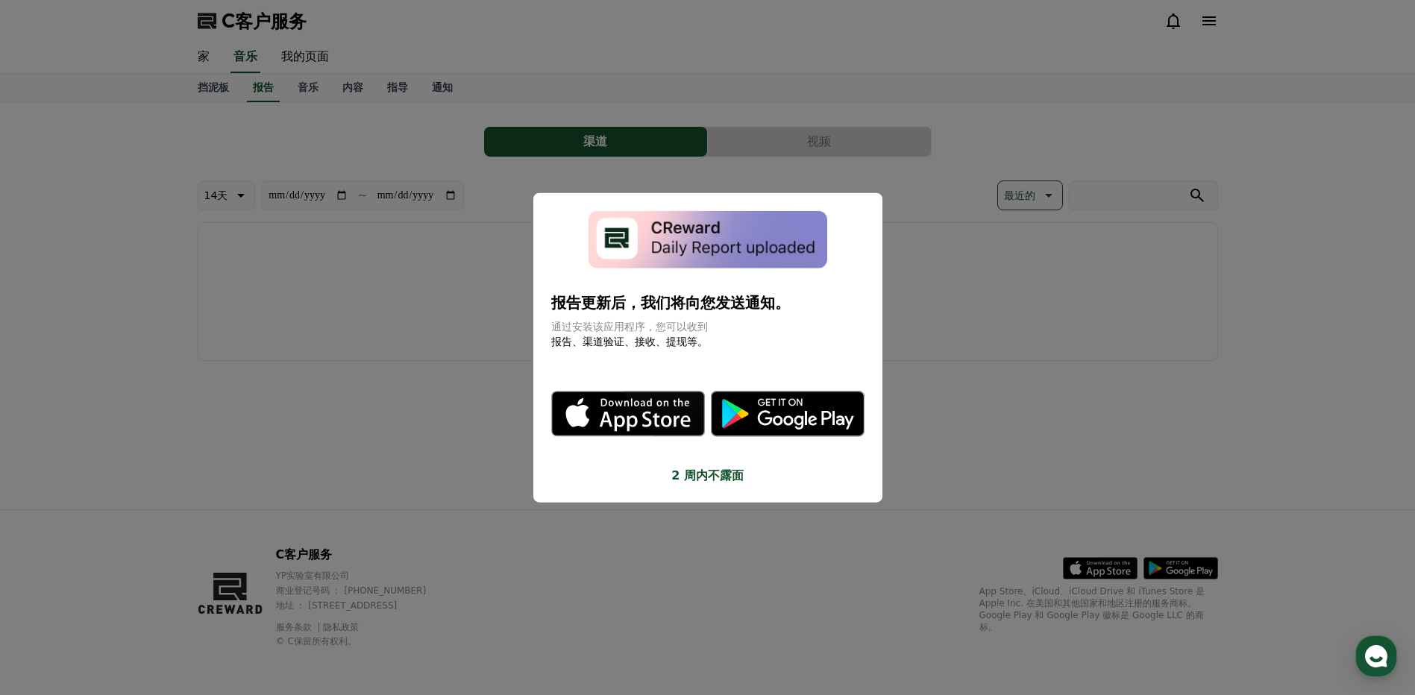
click at [445, 292] on button "关闭模态" at bounding box center [707, 347] width 1415 height 695
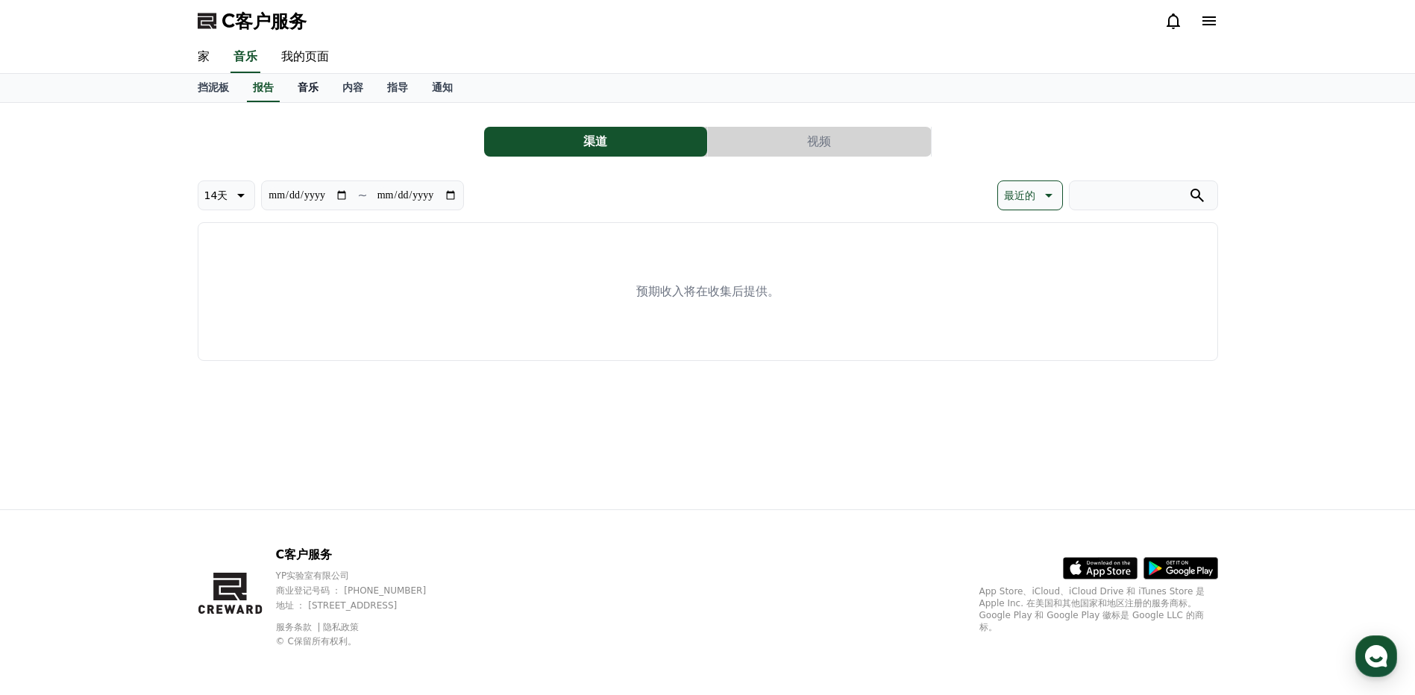
click at [314, 88] on font "音乐" at bounding box center [308, 87] width 21 height 12
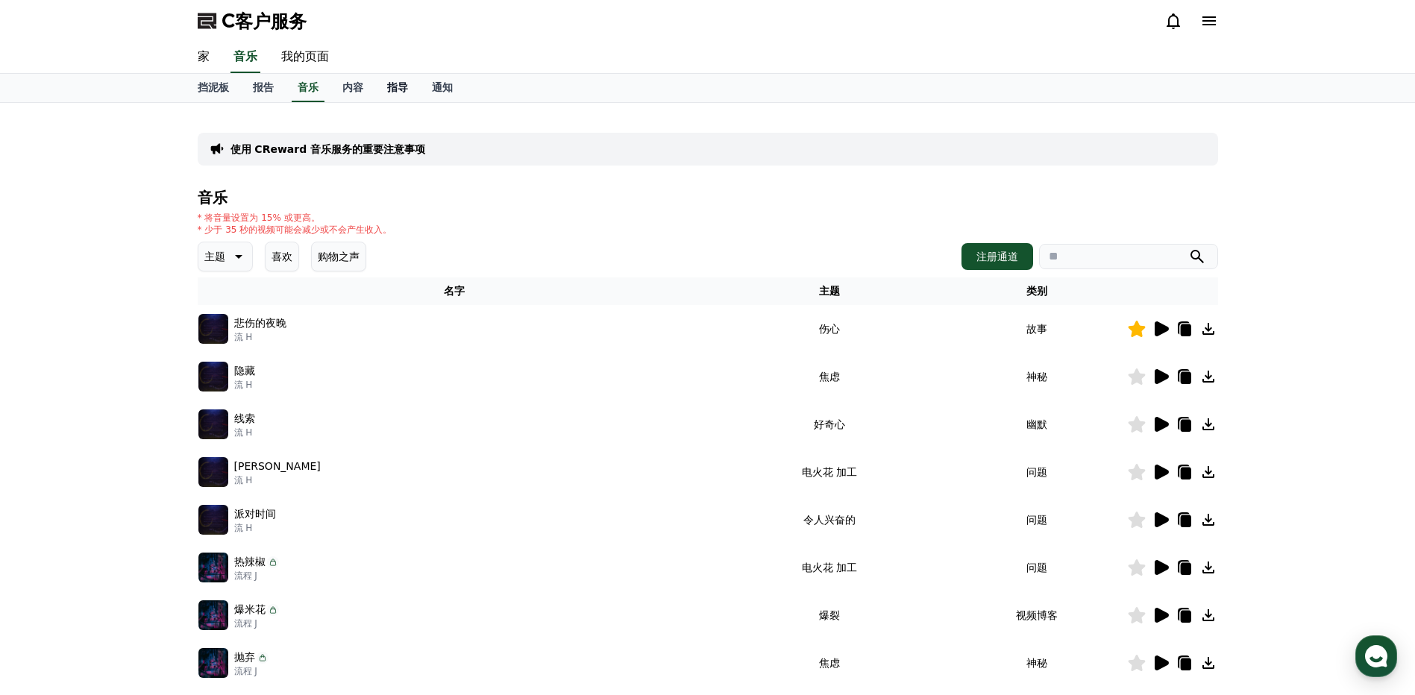
click at [395, 87] on font "指导" at bounding box center [397, 87] width 21 height 12
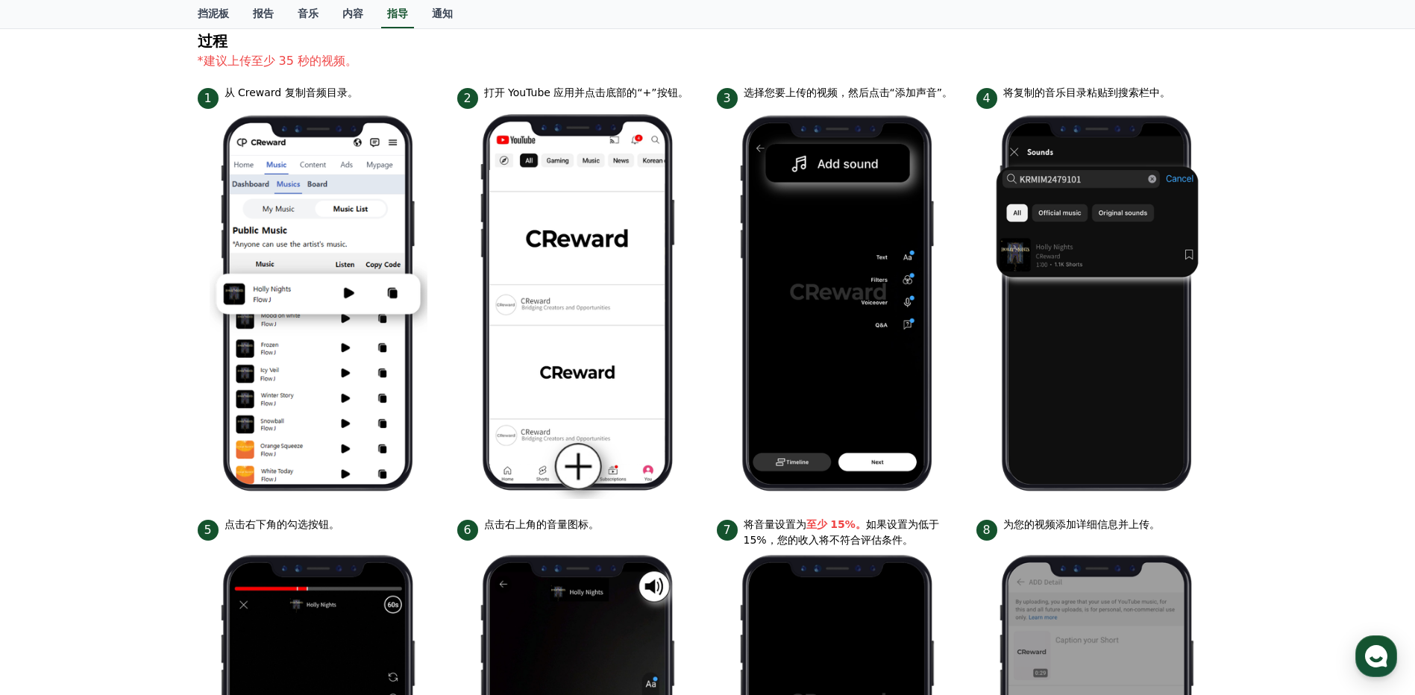
scroll to position [198, 0]
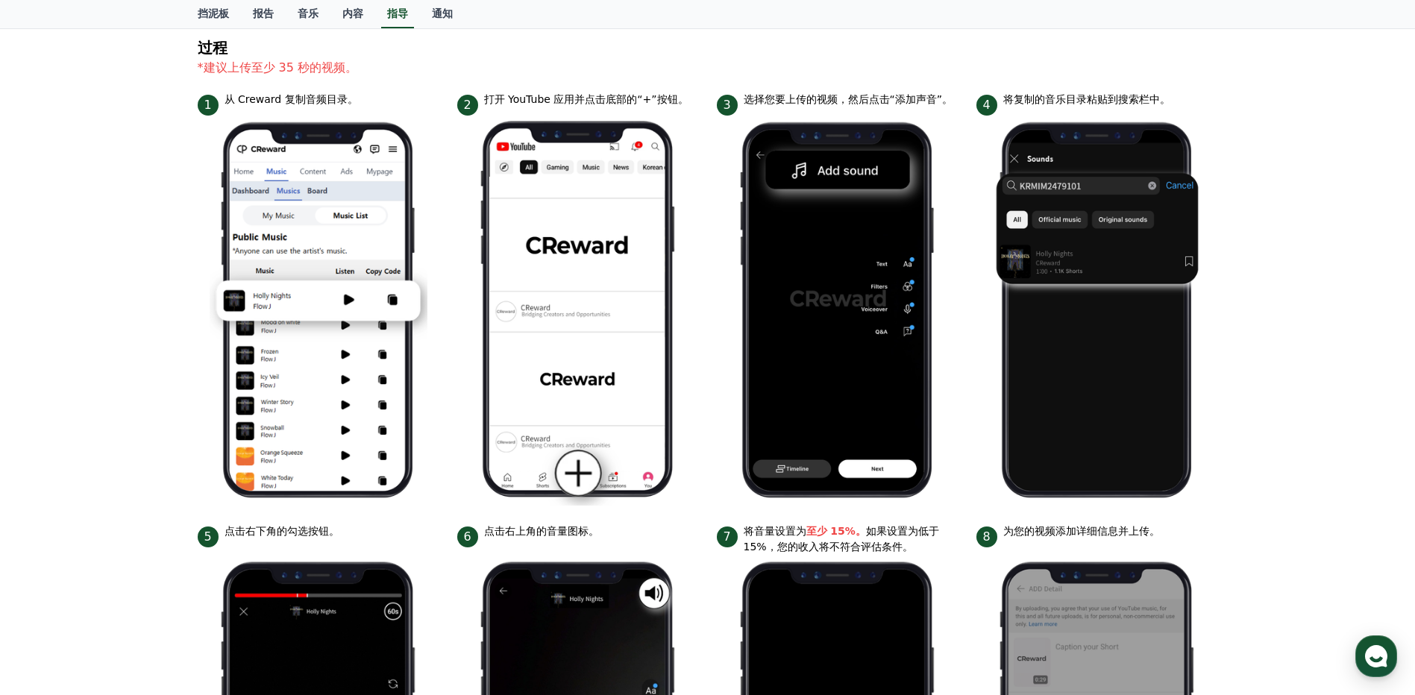
click at [57, 292] on div "iPhone的 个人电脑 仅适用于 YouTube 视频。 过程 *建议上传至少 35 秒的视频。 1 从 Creward 复制音频目录。 2 打开 YouT…" at bounding box center [707, 431] width 1415 height 1052
click at [1285, 374] on div "iPhone的 个人电脑 仅适用于 YouTube 视频。 过程 *建议上传至少 35 秒的视频。 1 从 Creward 复制音频目录。 2 打开 YouT…" at bounding box center [707, 431] width 1415 height 1052
click at [1295, 339] on div "iPhone的 个人电脑 仅适用于 YouTube 视频。 过程 *建议上传至少 35 秒的视频。 1 从 Creward 复制音频目录。 2 打开 YouT…" at bounding box center [707, 431] width 1415 height 1052
click at [83, 257] on div "iPhone的 个人电脑 仅适用于 YouTube 视频。 过程 *建议上传至少 35 秒的视频。 1 从 Creward 复制音频目录。 2 打开 YouT…" at bounding box center [707, 431] width 1415 height 1052
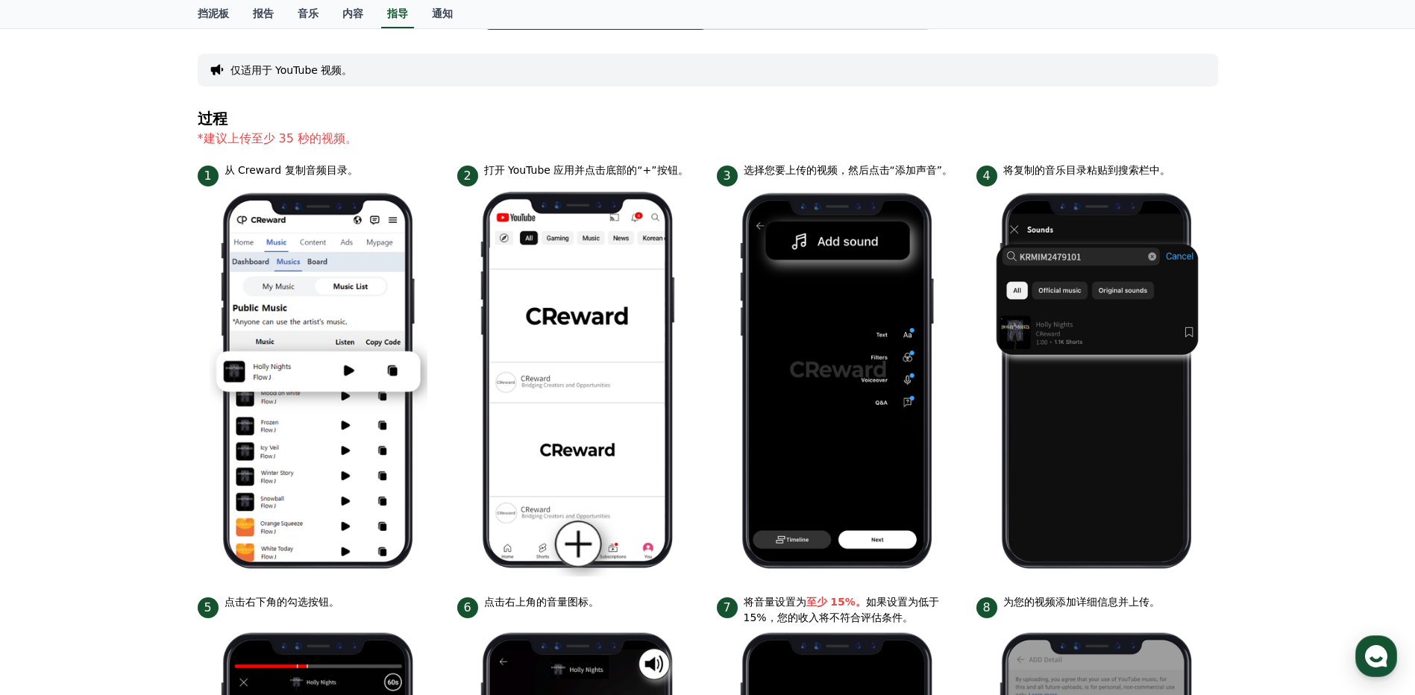
scroll to position [0, 0]
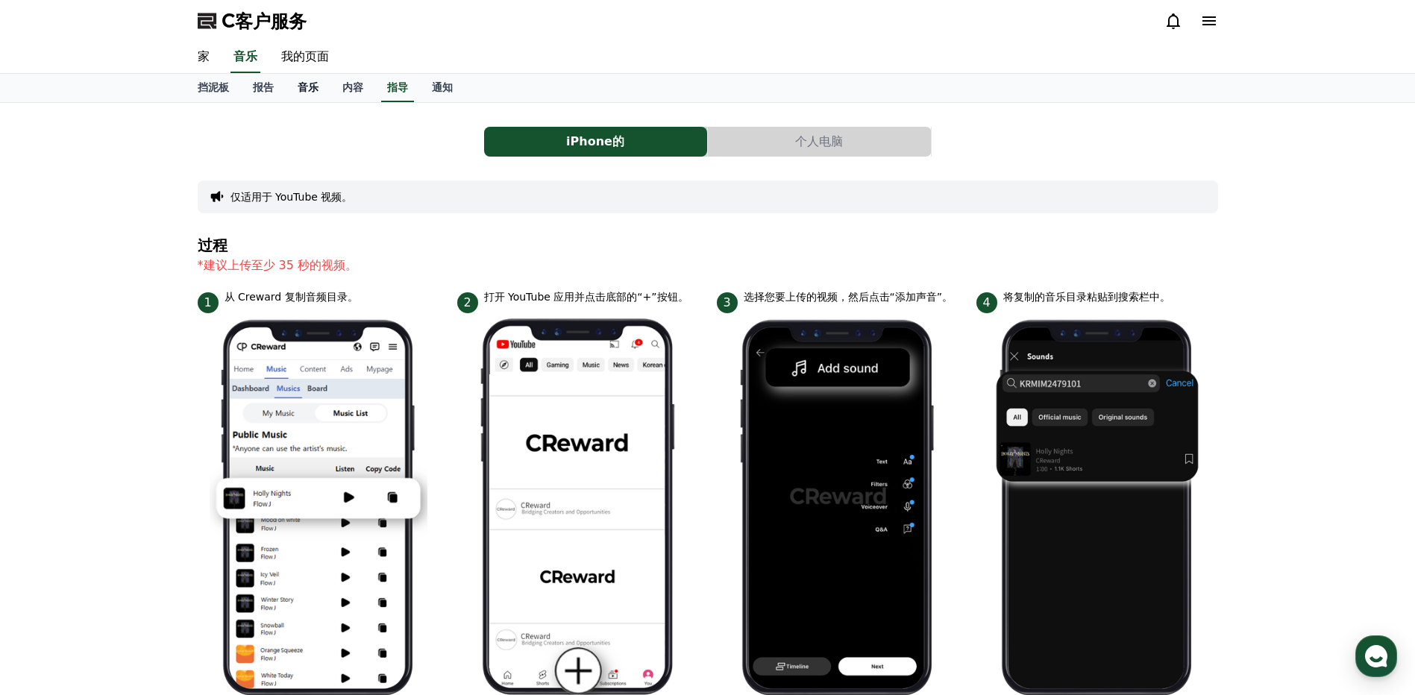
click at [310, 90] on font "音乐" at bounding box center [308, 87] width 21 height 12
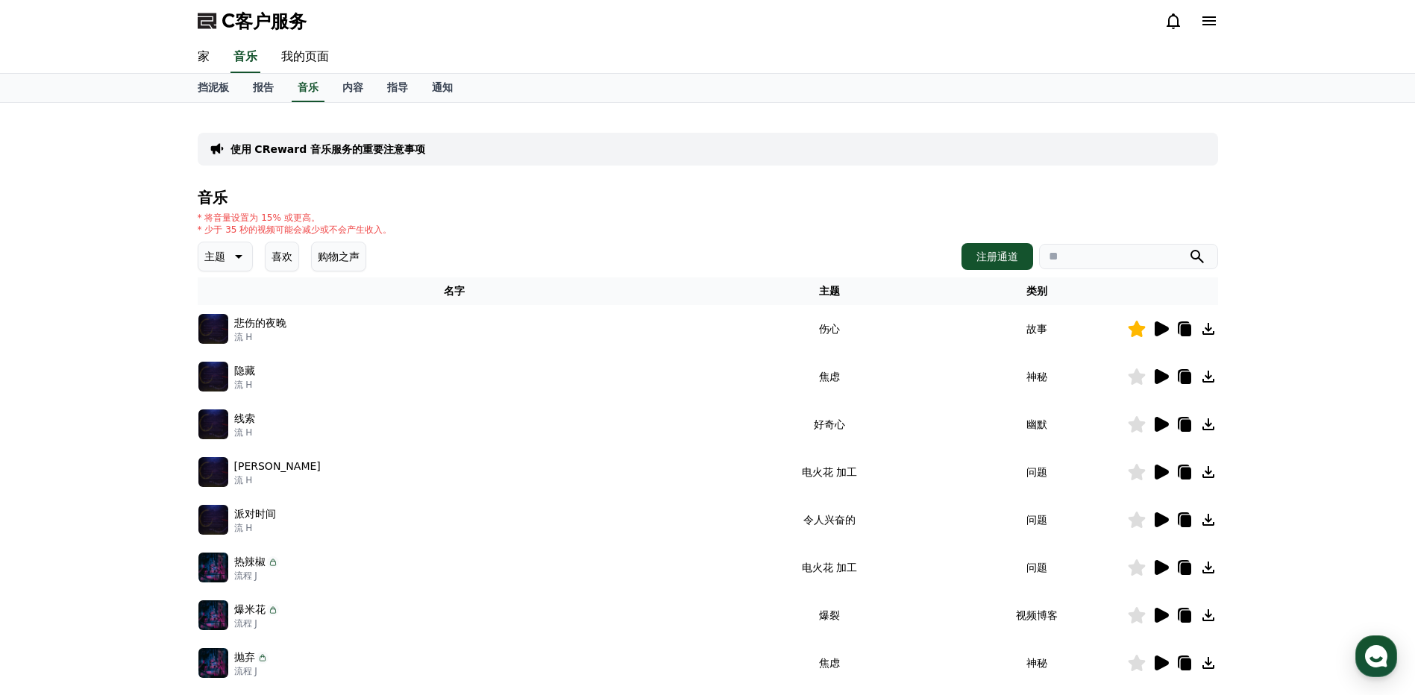
click at [1161, 374] on icon at bounding box center [1162, 376] width 14 height 15
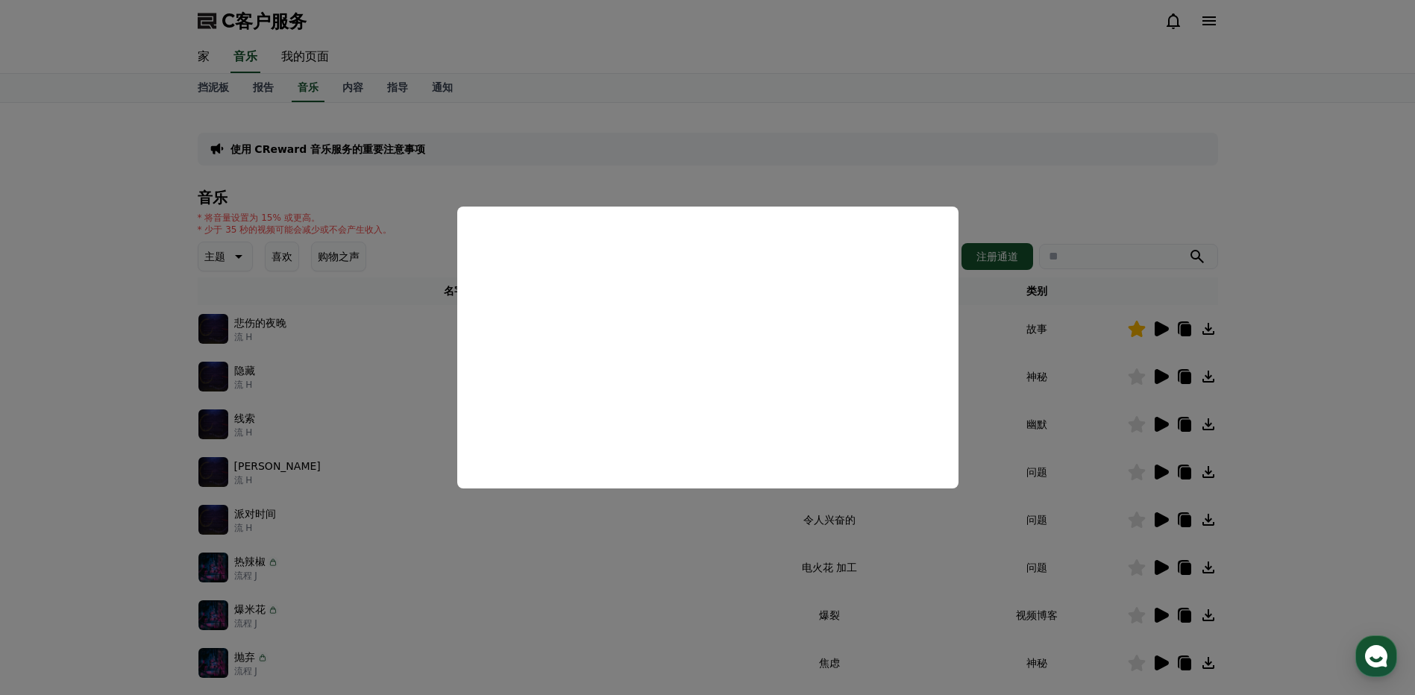
click at [832, 122] on button "关闭模态" at bounding box center [707, 347] width 1415 height 695
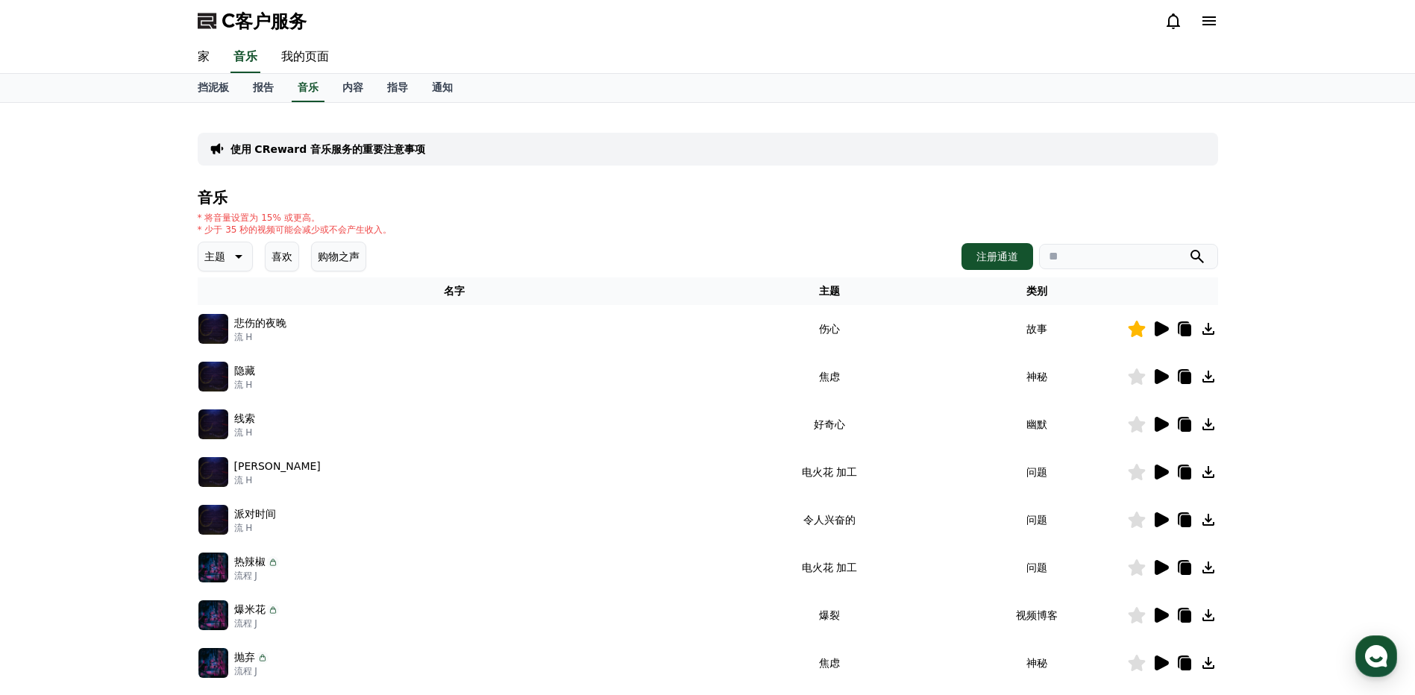
click at [240, 254] on icon at bounding box center [237, 257] width 18 height 18
click at [239, 402] on button "戏剧性的" at bounding box center [227, 403] width 54 height 33
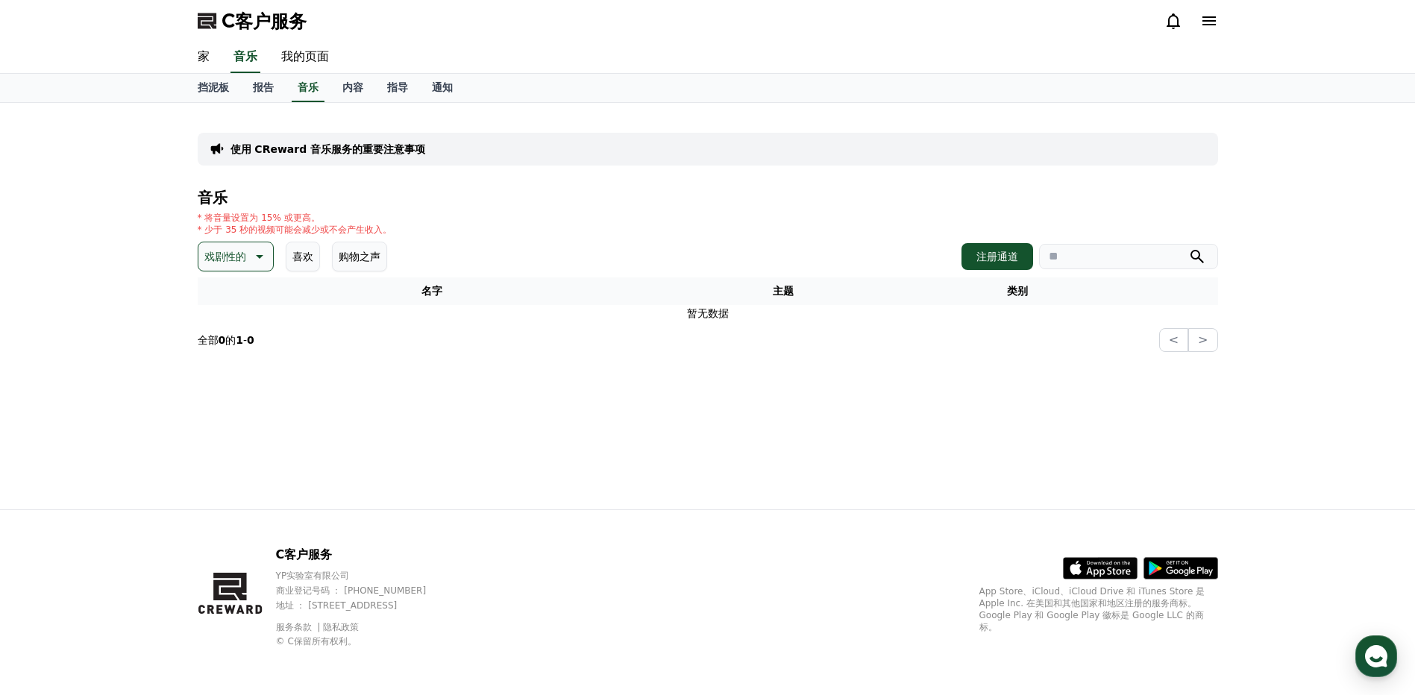
click at [263, 260] on icon at bounding box center [258, 257] width 18 height 18
click at [244, 304] on button "令人兴奋的" at bounding box center [232, 305] width 64 height 33
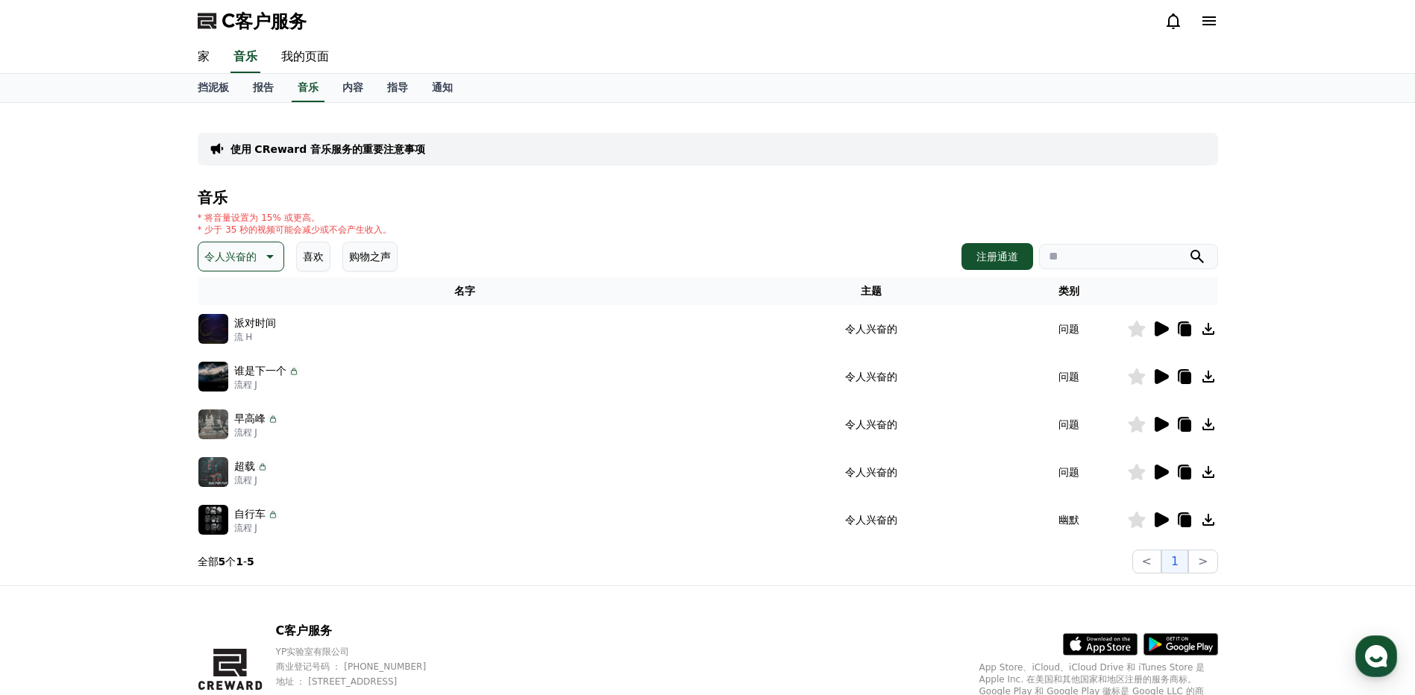
click at [271, 252] on icon at bounding box center [269, 257] width 18 height 18
click at [221, 385] on button "快乐" at bounding box center [216, 385] width 33 height 33
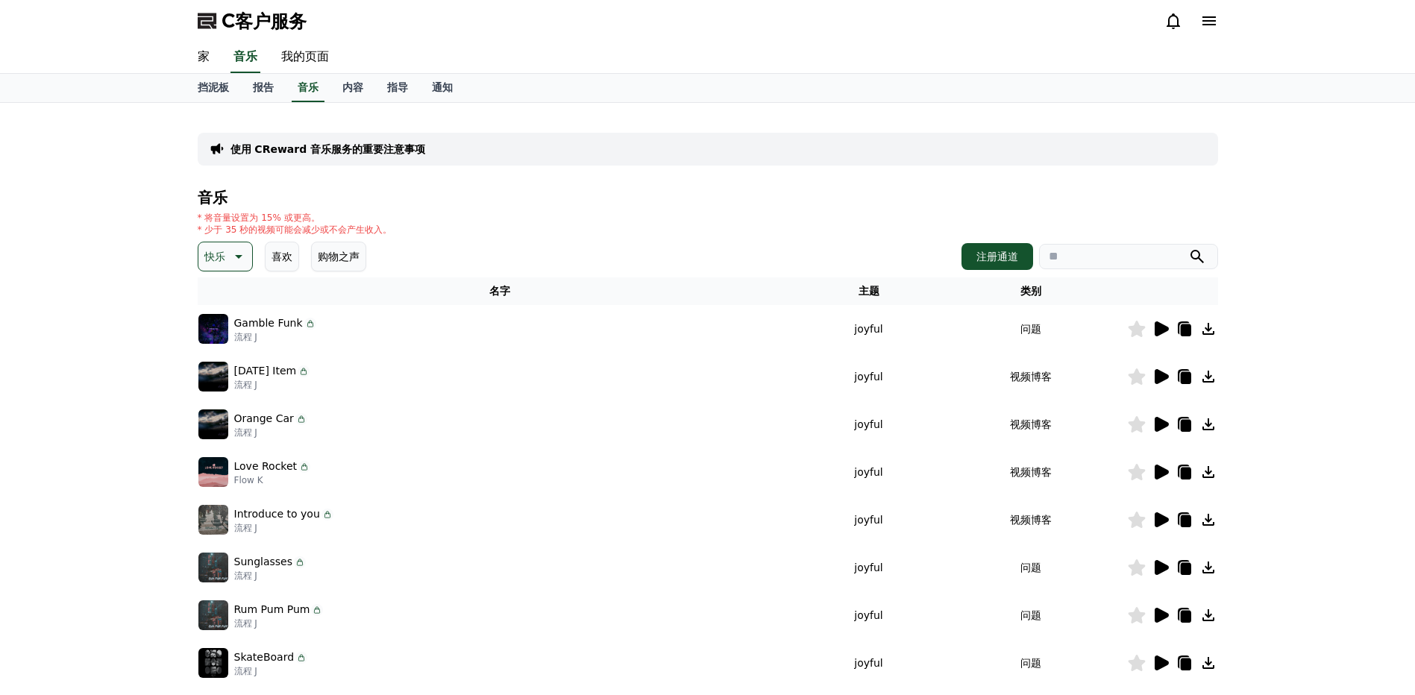
click at [97, 407] on div "使用 CReward 音乐服务的重要注意事项 音乐 * 将音量设置为 15% 或更高。 * 少于 35 秒的视频可能会减少或不会产生收入。 快乐 喜欢 购物之…" at bounding box center [707, 463] width 1415 height 721
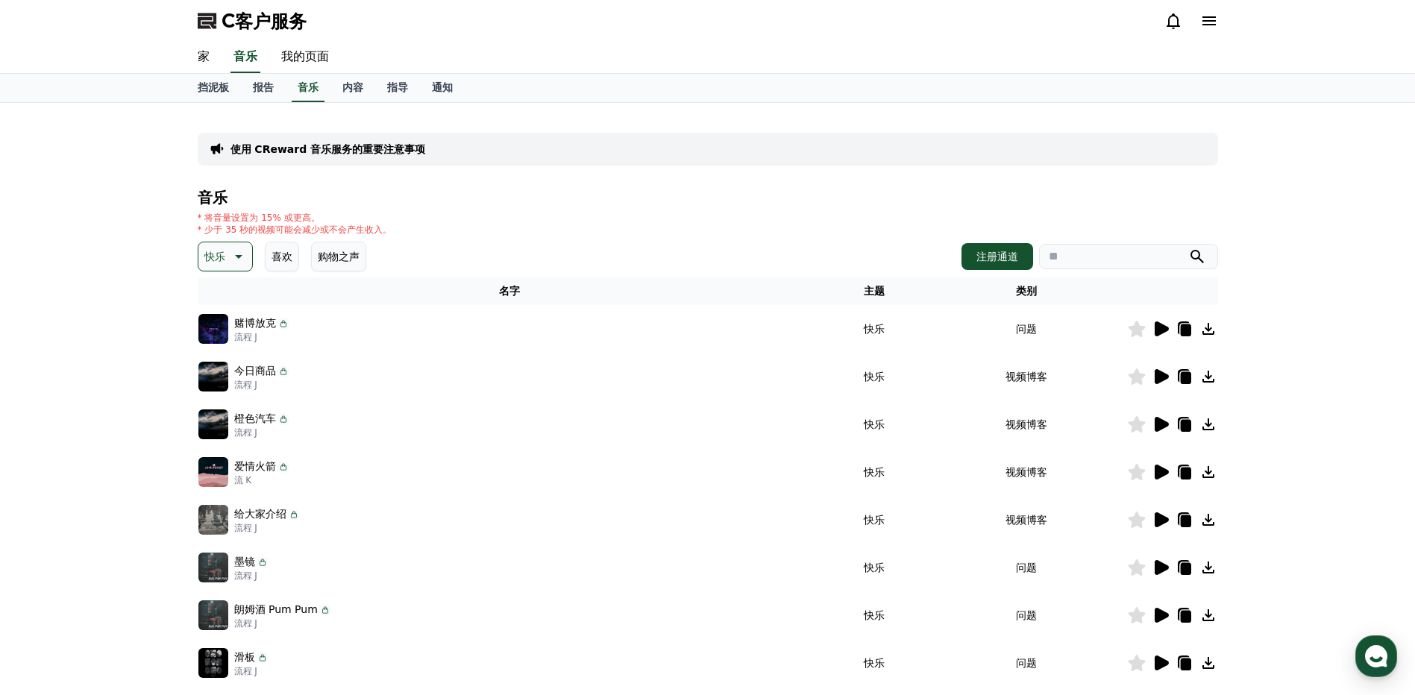
click at [1160, 324] on icon at bounding box center [1162, 328] width 14 height 15
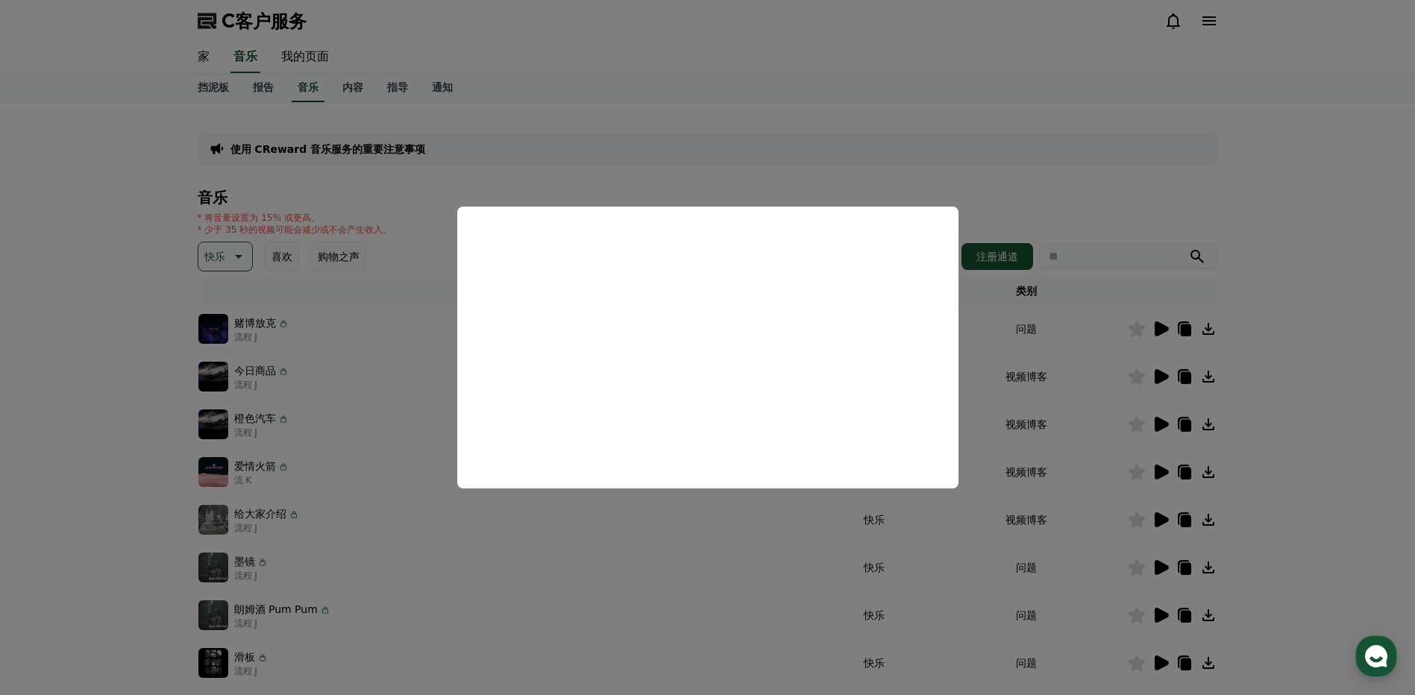
drag, startPoint x: 1347, startPoint y: 324, endPoint x: 1227, endPoint y: 415, distance: 150.2
click at [1347, 325] on button "关闭模态" at bounding box center [707, 347] width 1415 height 695
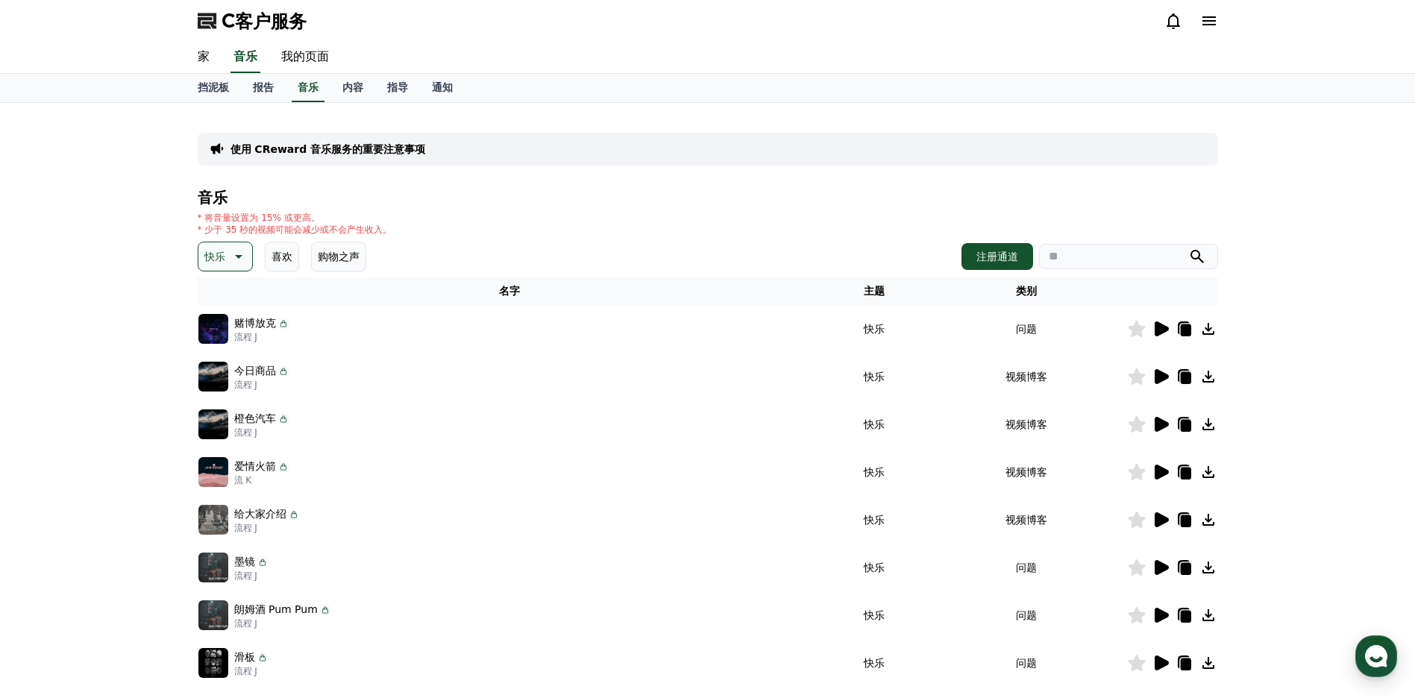
click at [1158, 523] on icon at bounding box center [1162, 519] width 14 height 15
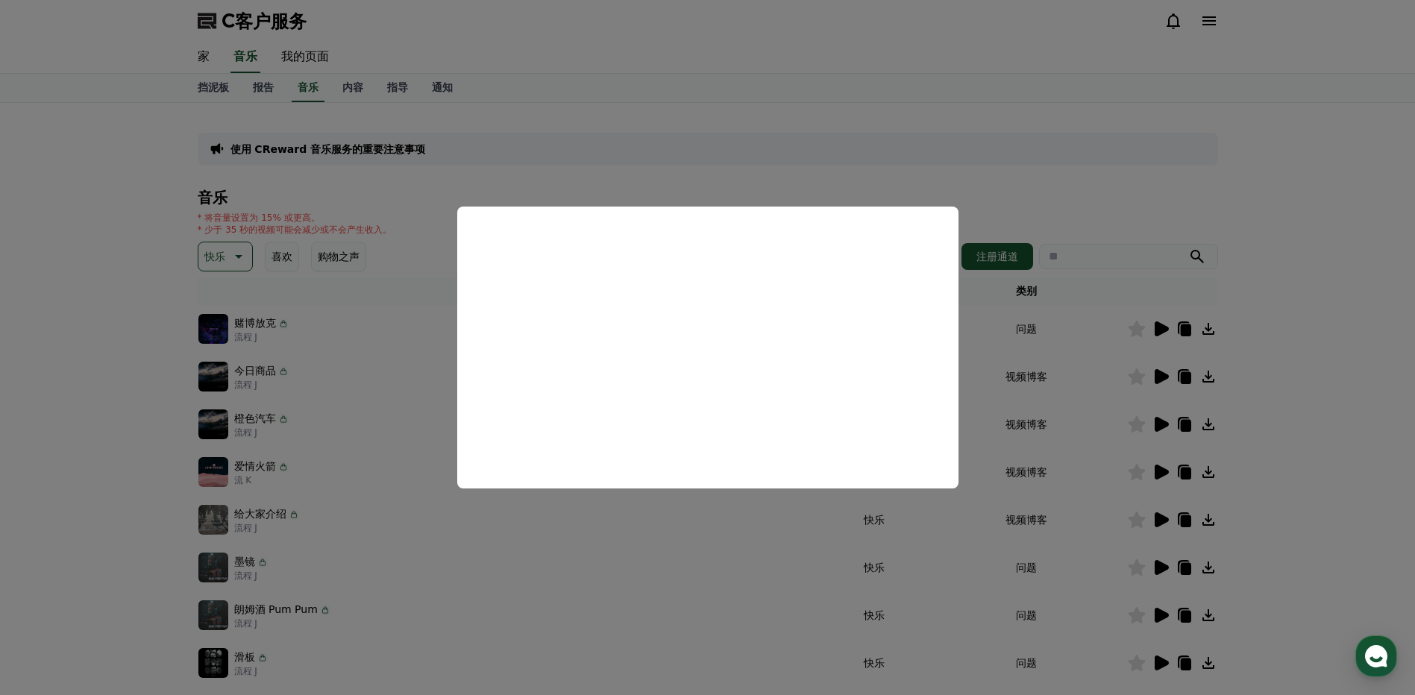
click at [1289, 372] on button "关闭模态" at bounding box center [707, 347] width 1415 height 695
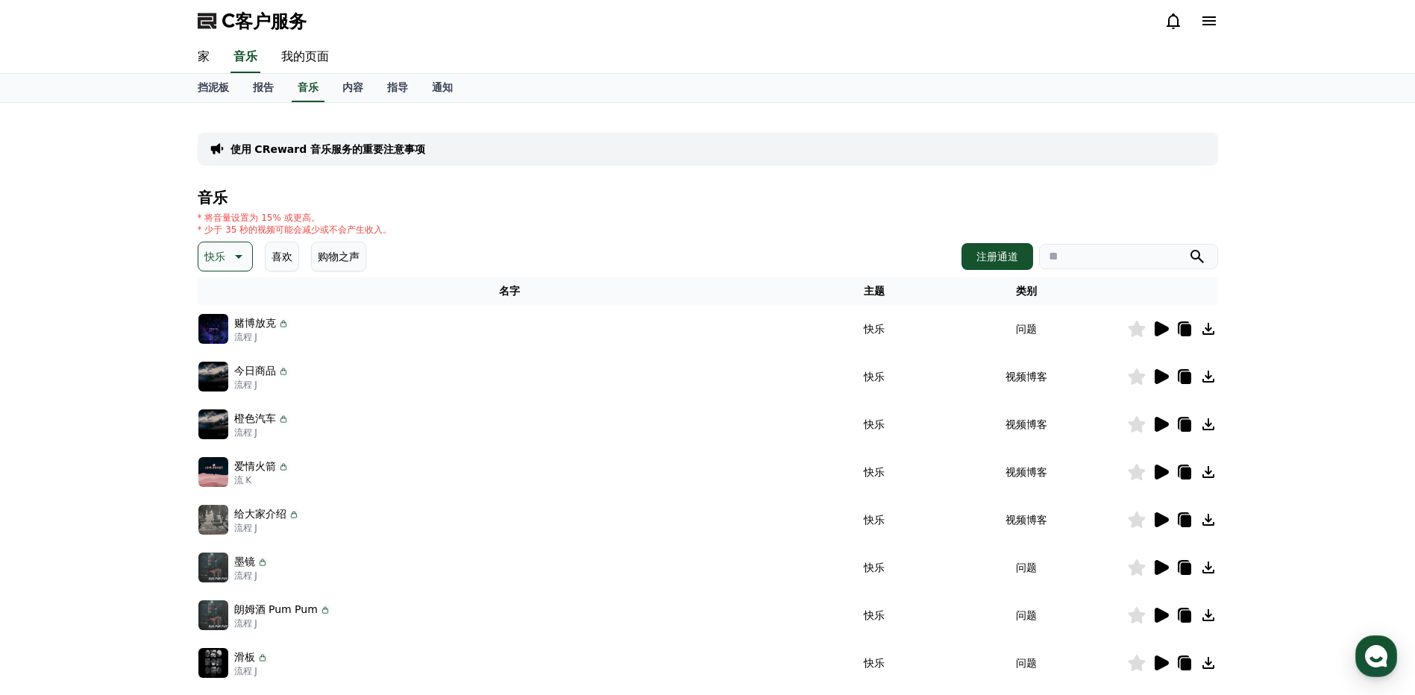
click at [697, 340] on div "赌博放克 流程 J" at bounding box center [509, 329] width 623 height 30
click at [1163, 570] on icon at bounding box center [1162, 567] width 14 height 15
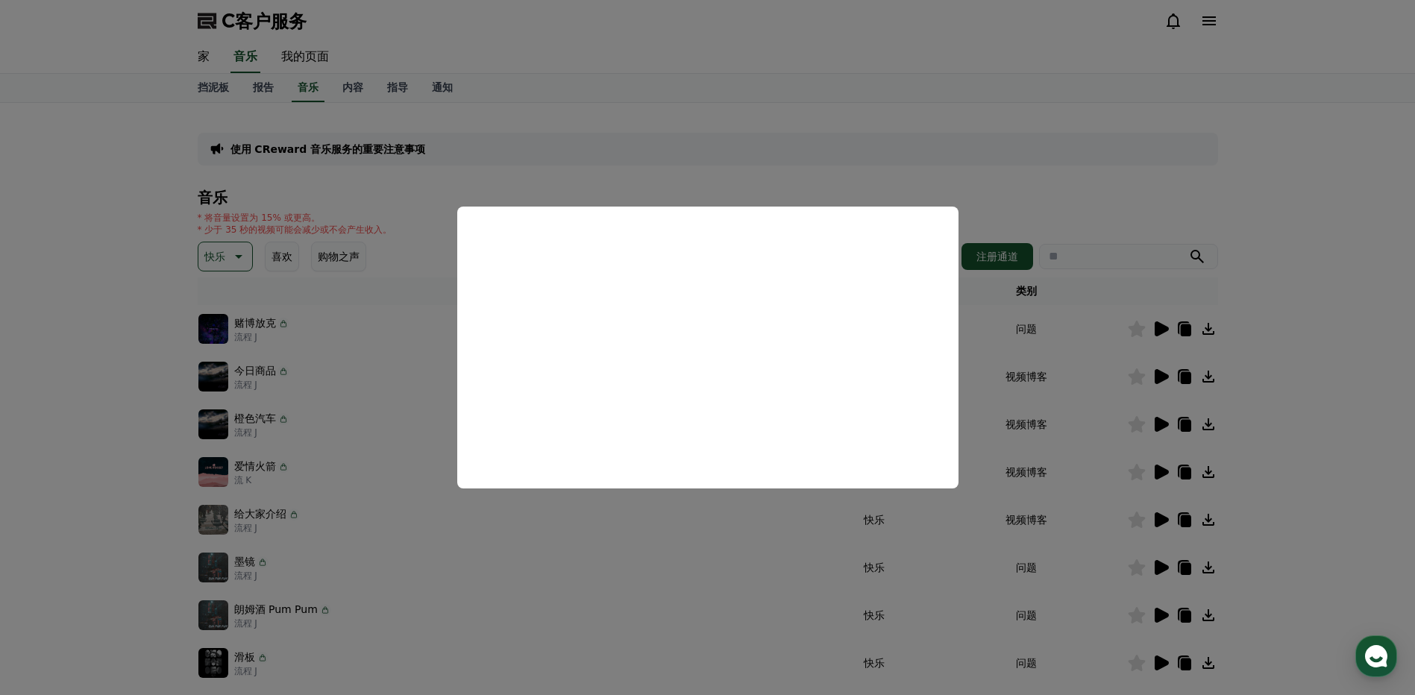
click at [1164, 665] on button "关闭模态" at bounding box center [707, 347] width 1415 height 695
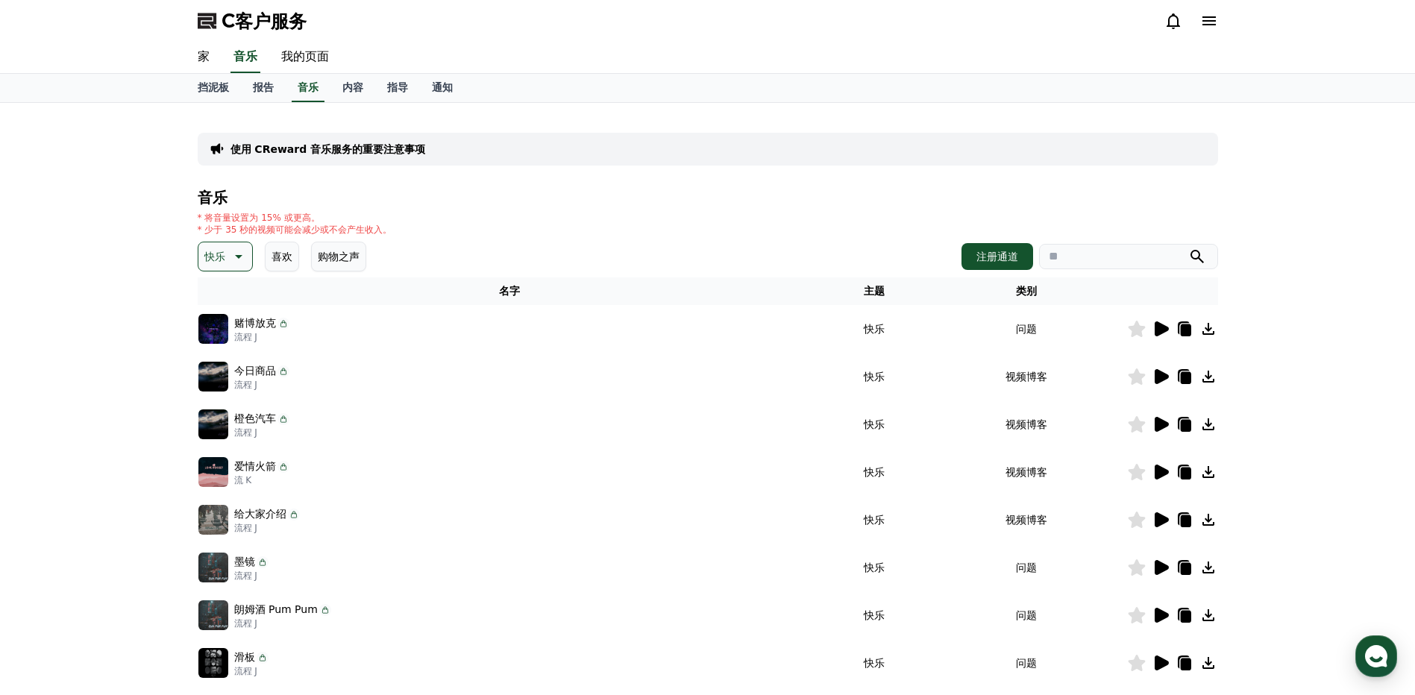
click at [1164, 665] on icon at bounding box center [1162, 663] width 14 height 15
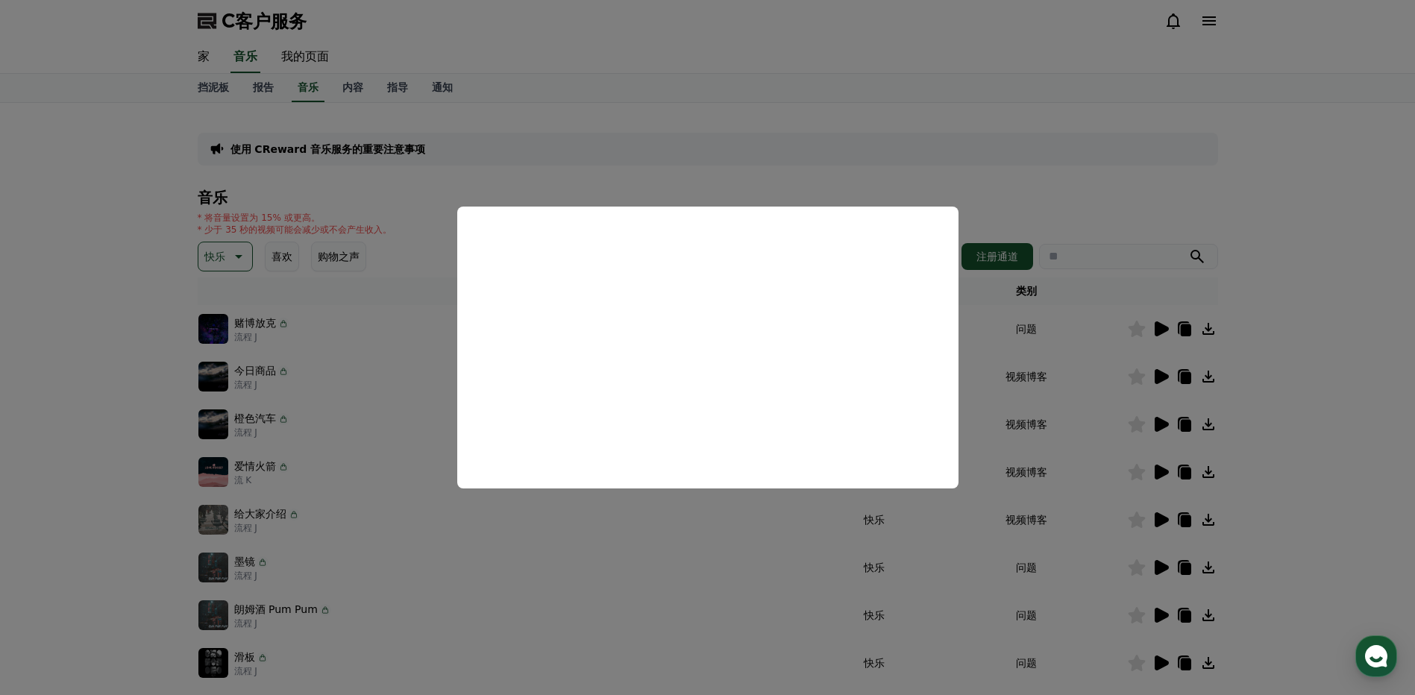
click at [1289, 521] on button "关闭模态" at bounding box center [707, 347] width 1415 height 695
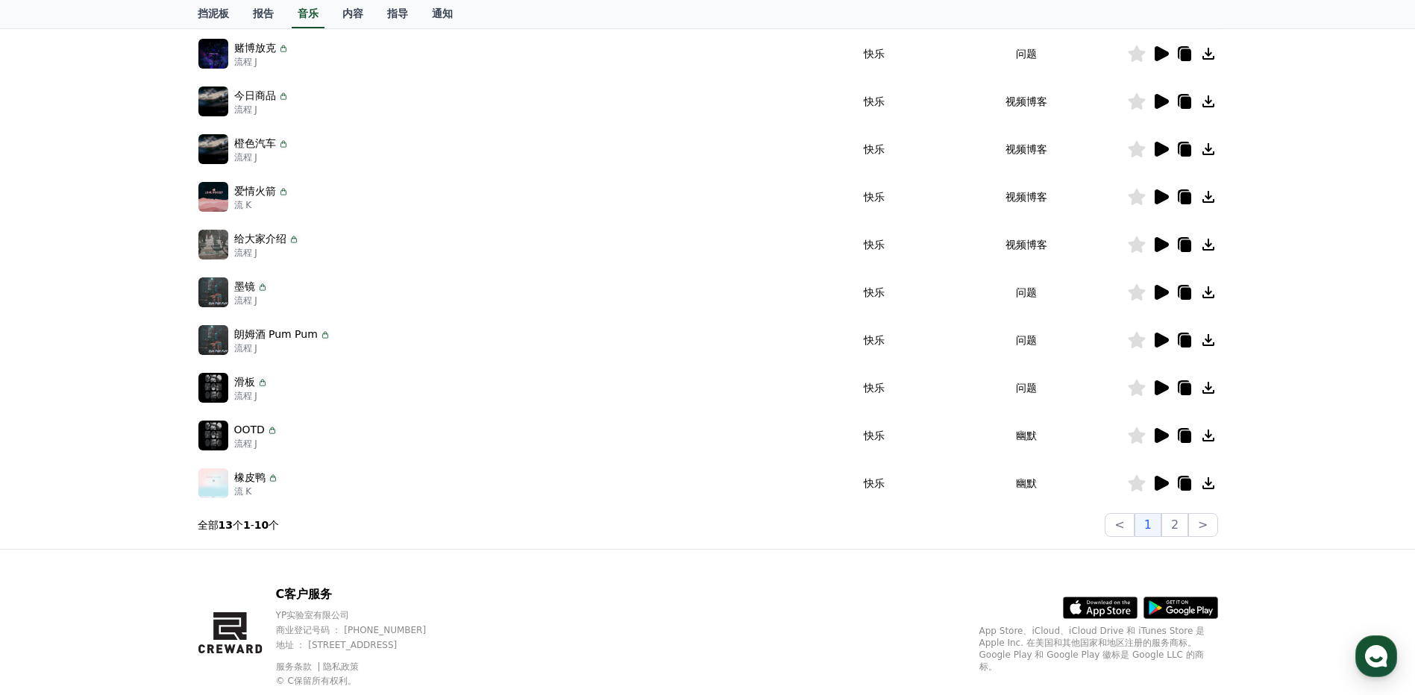
scroll to position [240, 0]
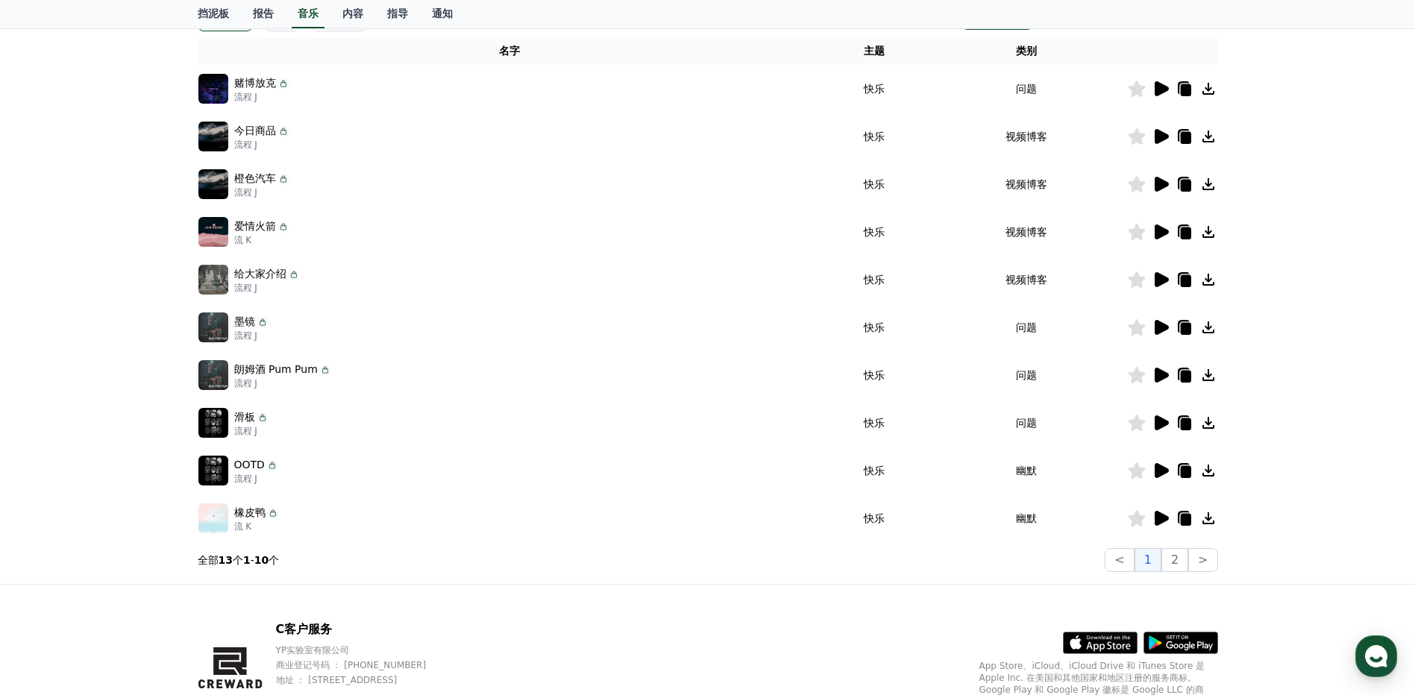
click at [1164, 518] on icon at bounding box center [1162, 518] width 14 height 15
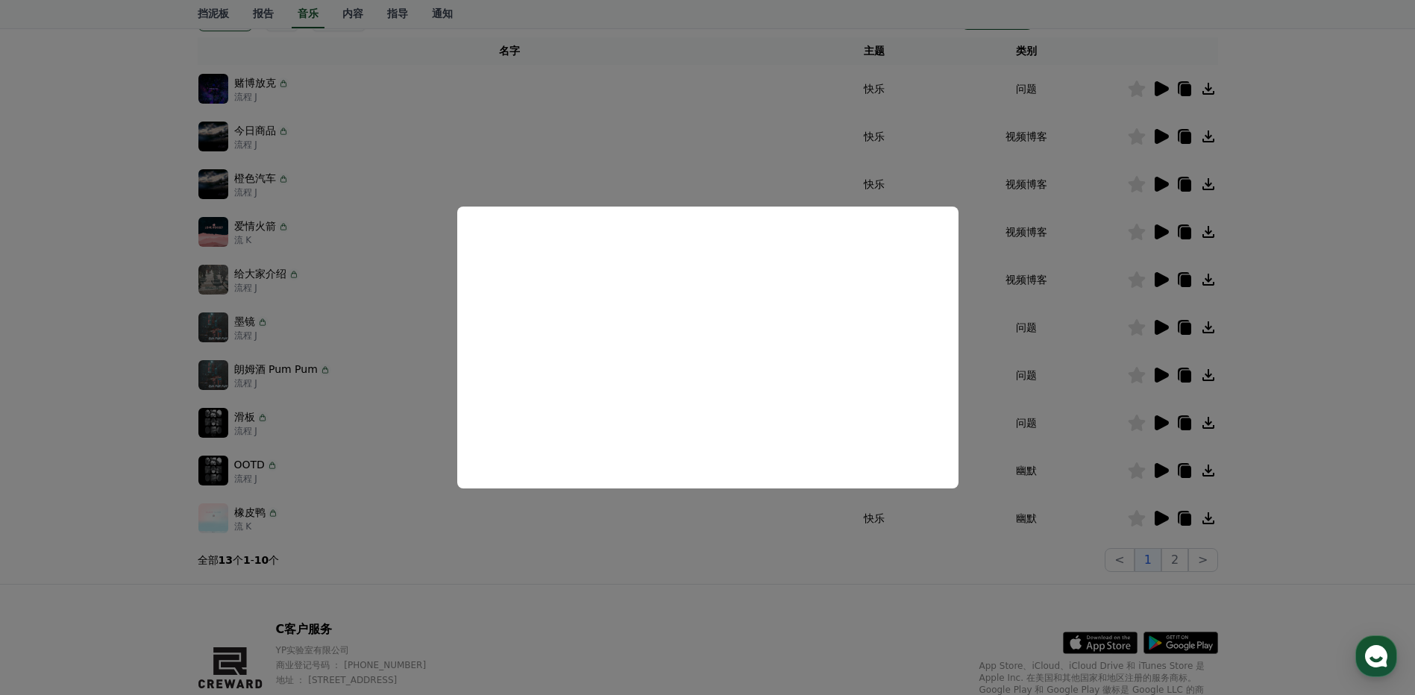
click at [1334, 398] on button "关闭模态" at bounding box center [707, 347] width 1415 height 695
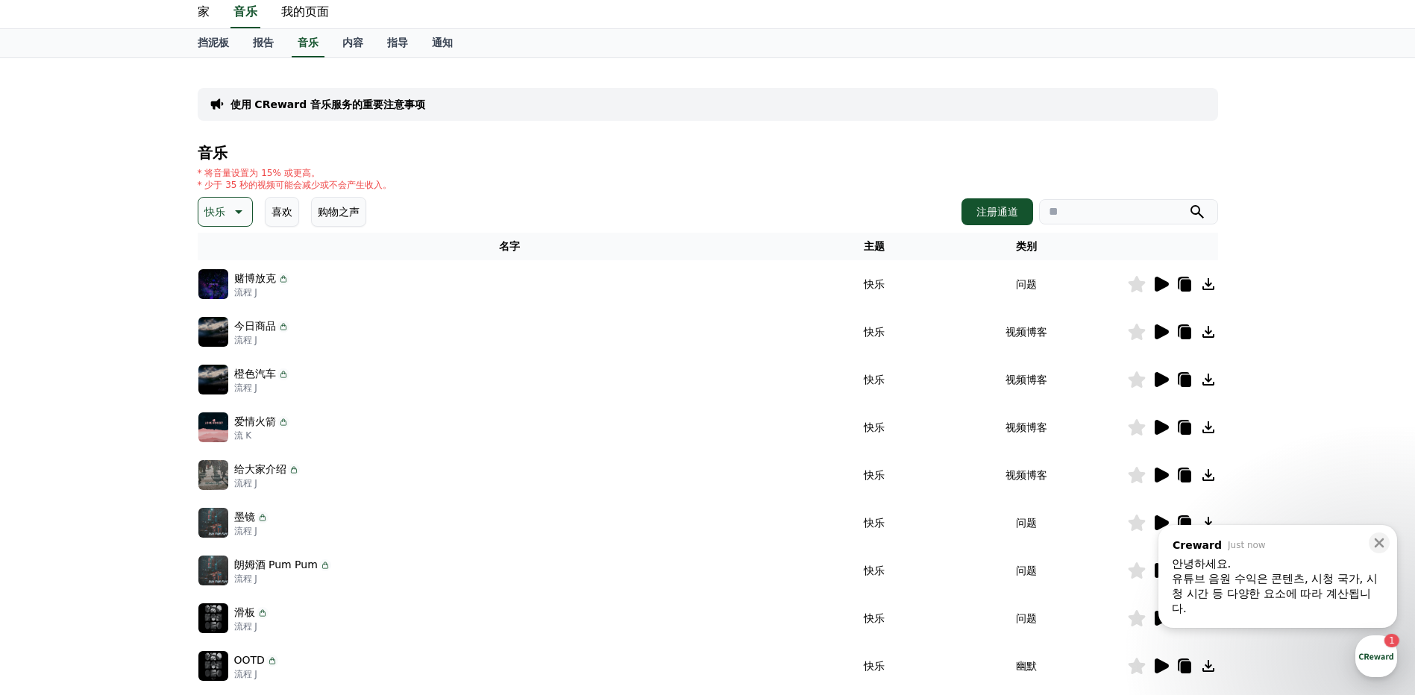
scroll to position [0, 0]
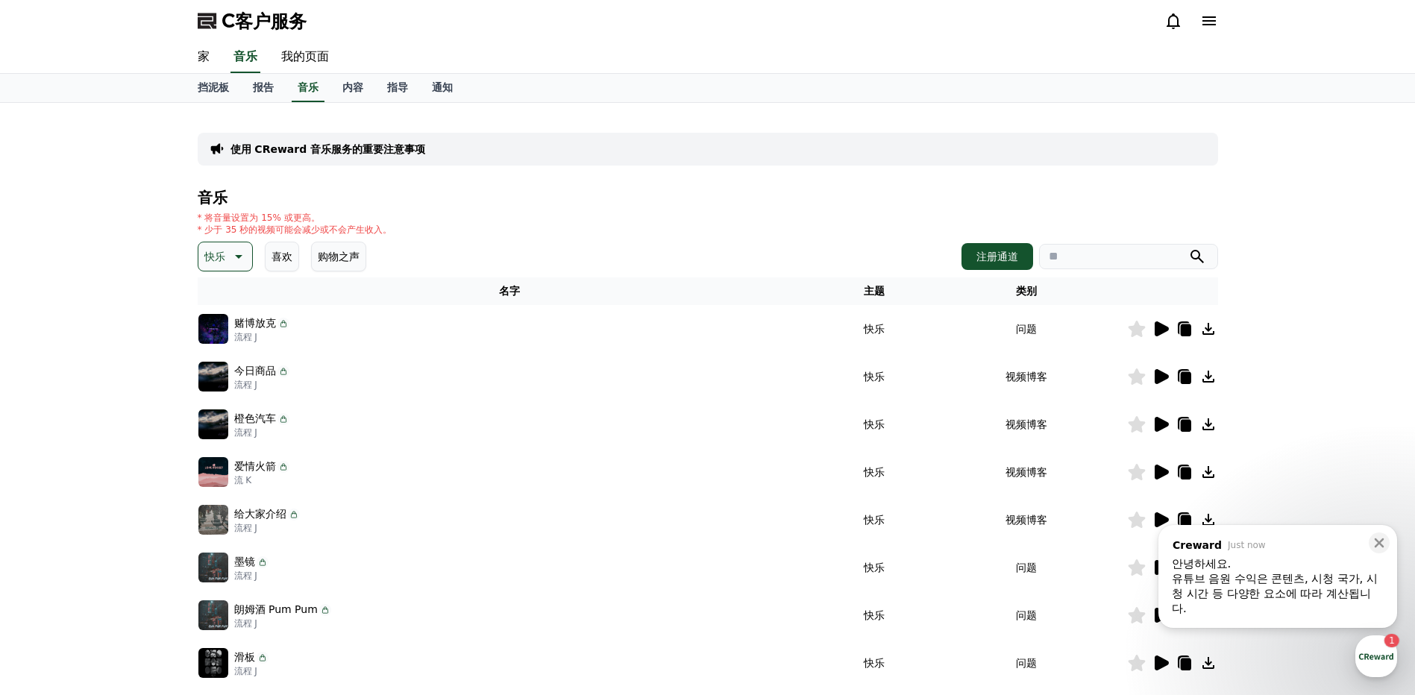
click at [1292, 579] on div "유튜브 음원 수익은 콘텐츠, 시청 국가, 시청 시간 등 다양한 요소에 따라 계산됩니다." at bounding box center [1278, 593] width 212 height 45
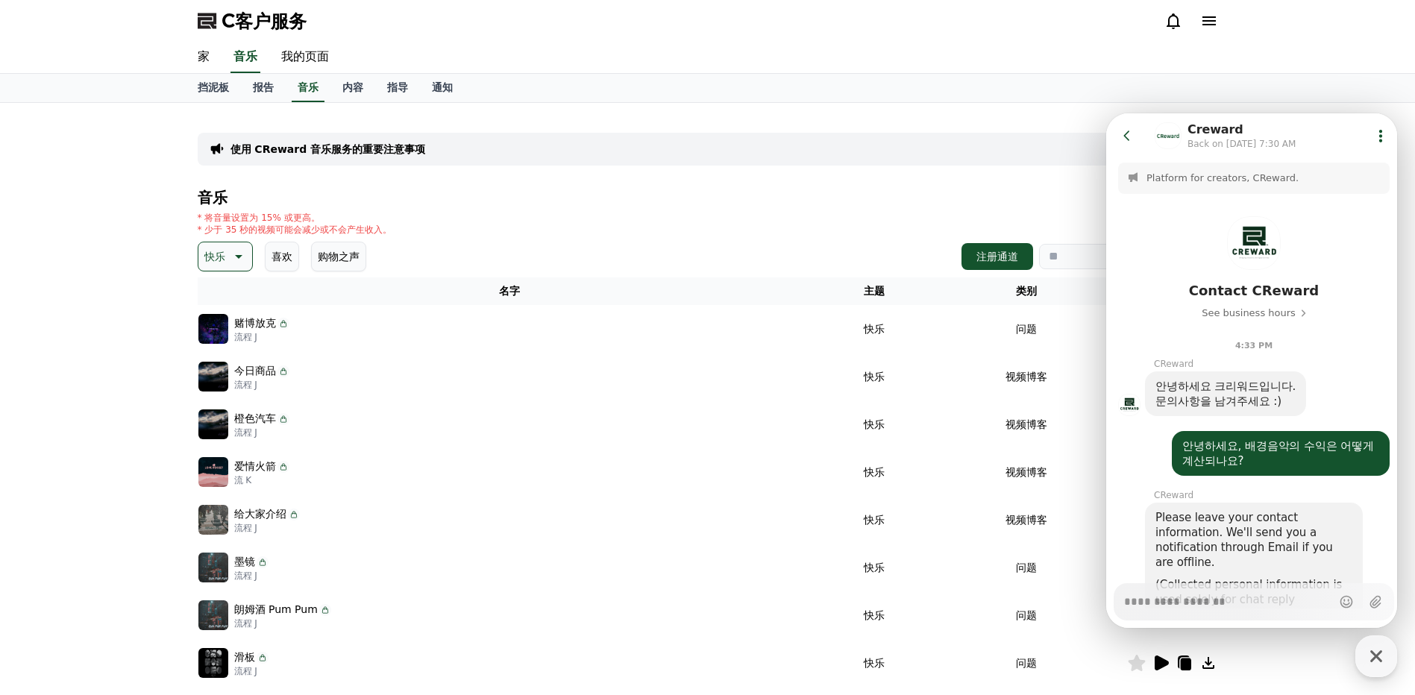
scroll to position [515, 0]
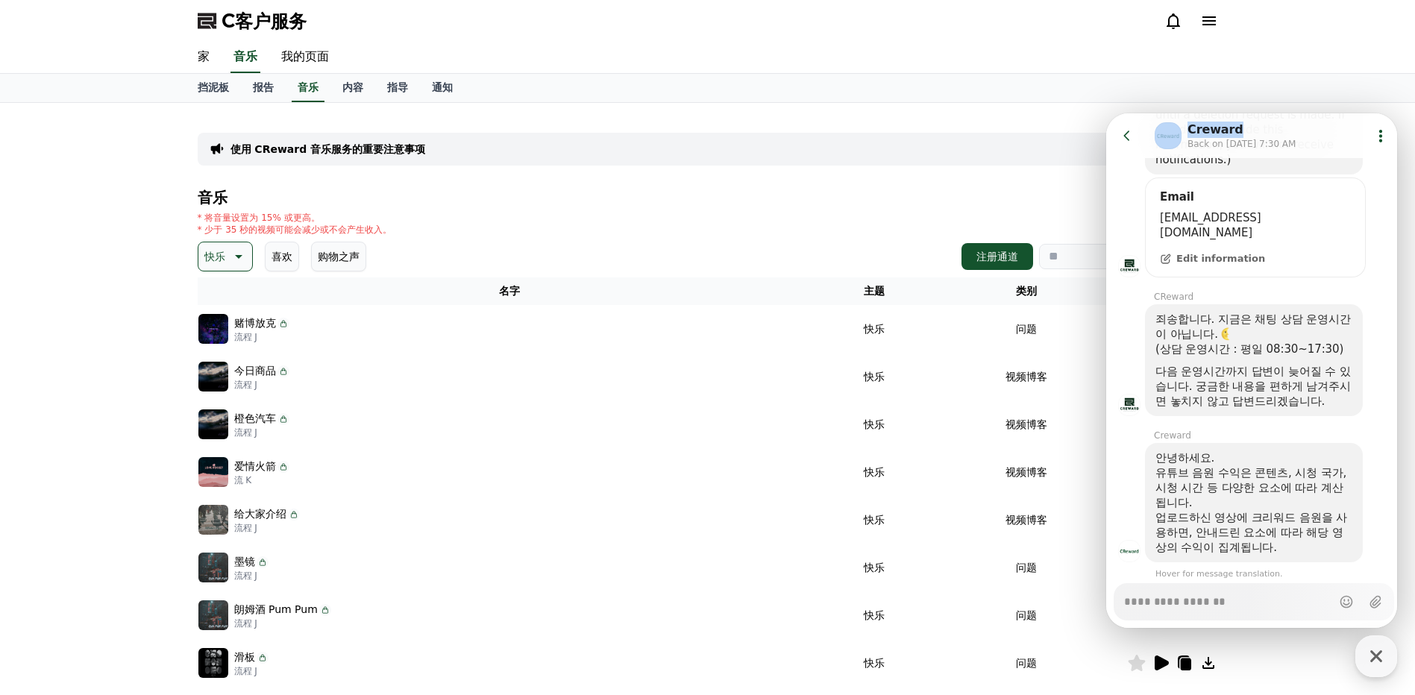
drag, startPoint x: 1262, startPoint y: 119, endPoint x: 2131, endPoint y: 172, distance: 870.6
click at [1106, 113] on html "Go to previous page Chat Room Creward Back on tomorrow 7:30 AM Show userchat ac…" at bounding box center [1251, 113] width 291 height 0
click at [1369, 397] on icon "button" at bounding box center [1373, 401] width 9 height 9
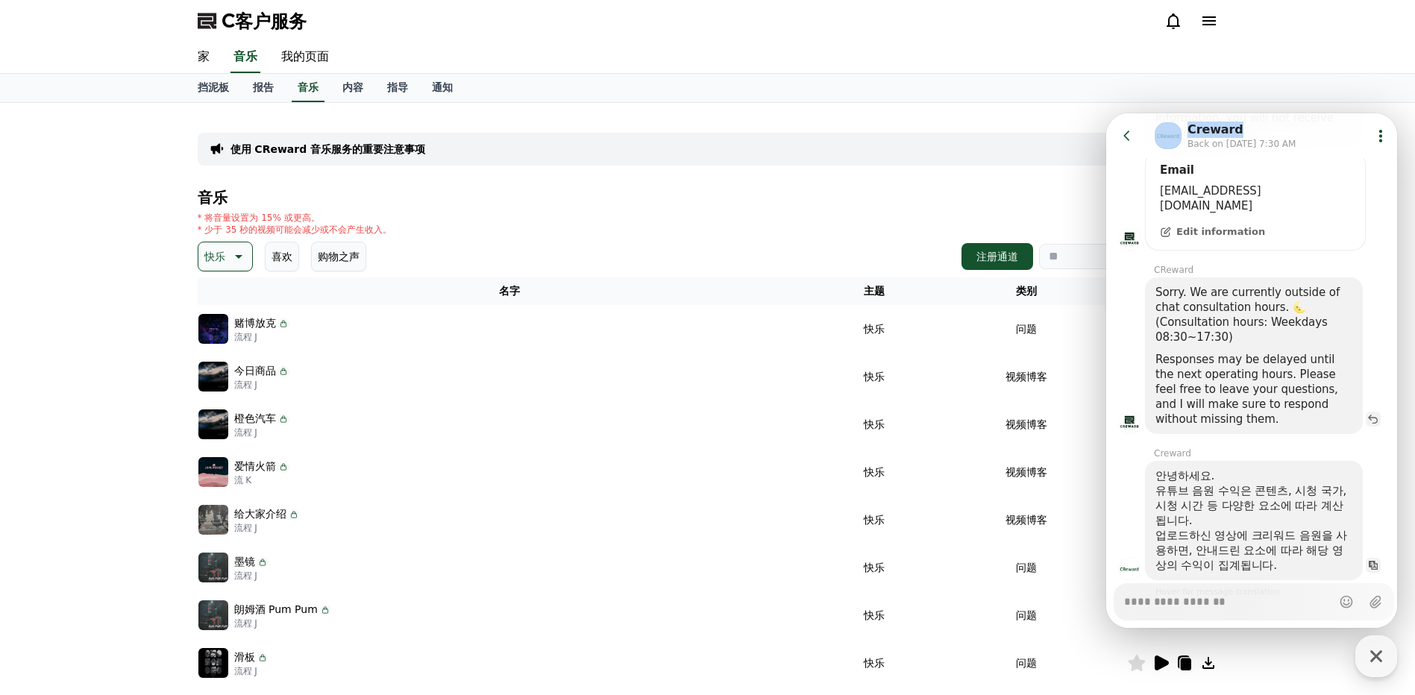
scroll to position [545, 0]
click at [1369, 558] on icon "button" at bounding box center [1373, 562] width 9 height 9
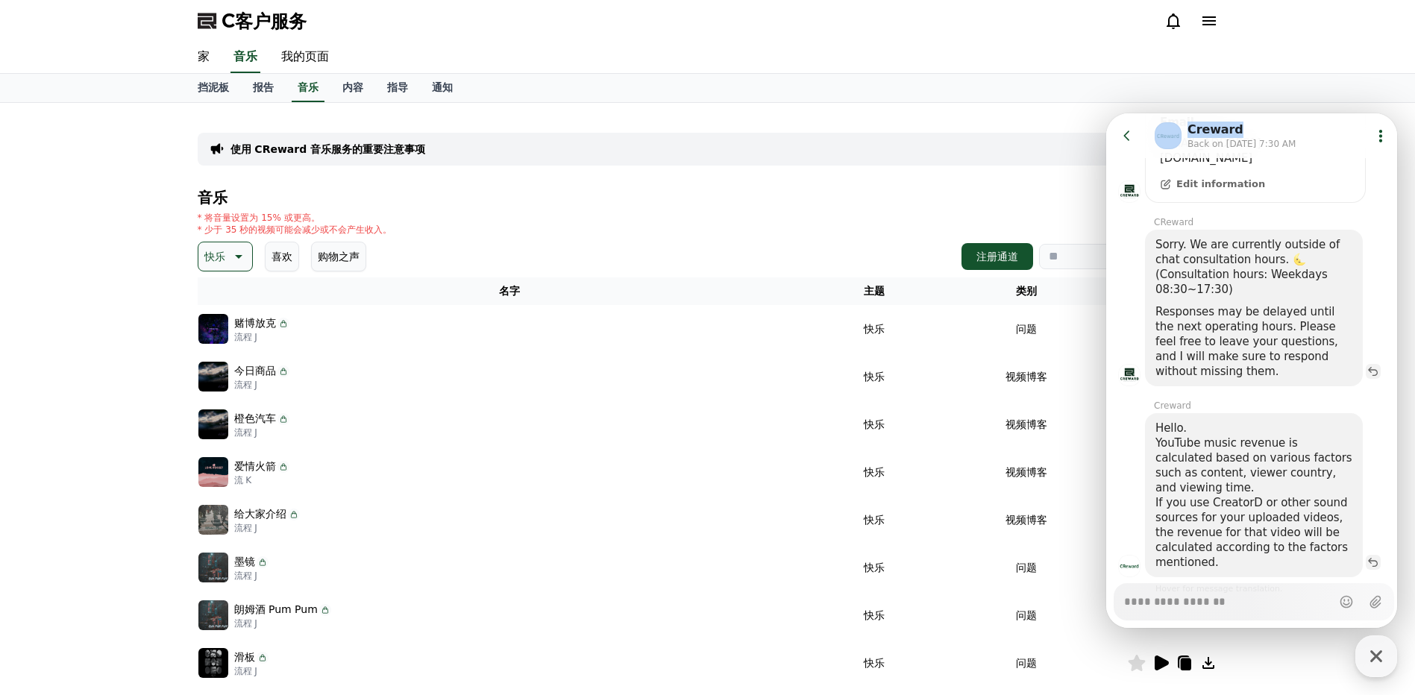
scroll to position [589, 0]
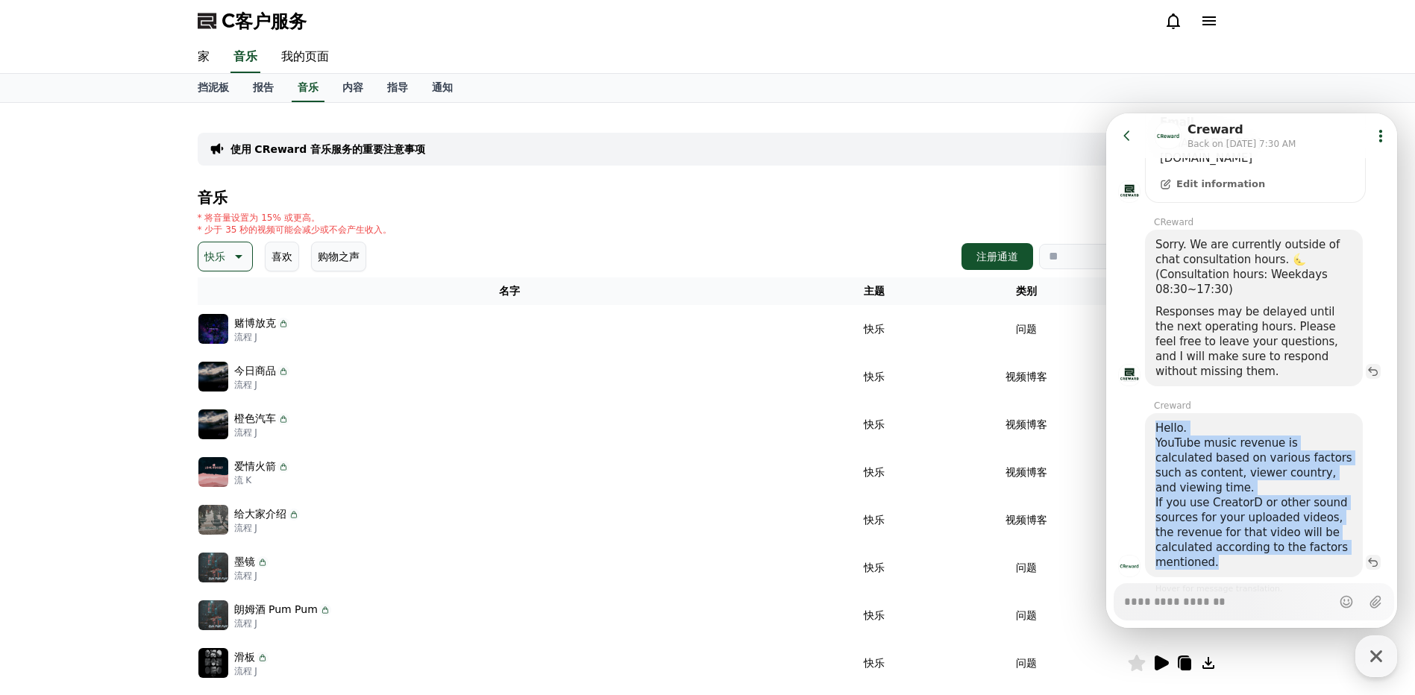
drag, startPoint x: 1223, startPoint y: 506, endPoint x: 1147, endPoint y: 374, distance: 152.4
click at [1147, 413] on div "Hello. YouTube music revenue is calculated based on various factors such as con…" at bounding box center [1254, 495] width 218 height 164
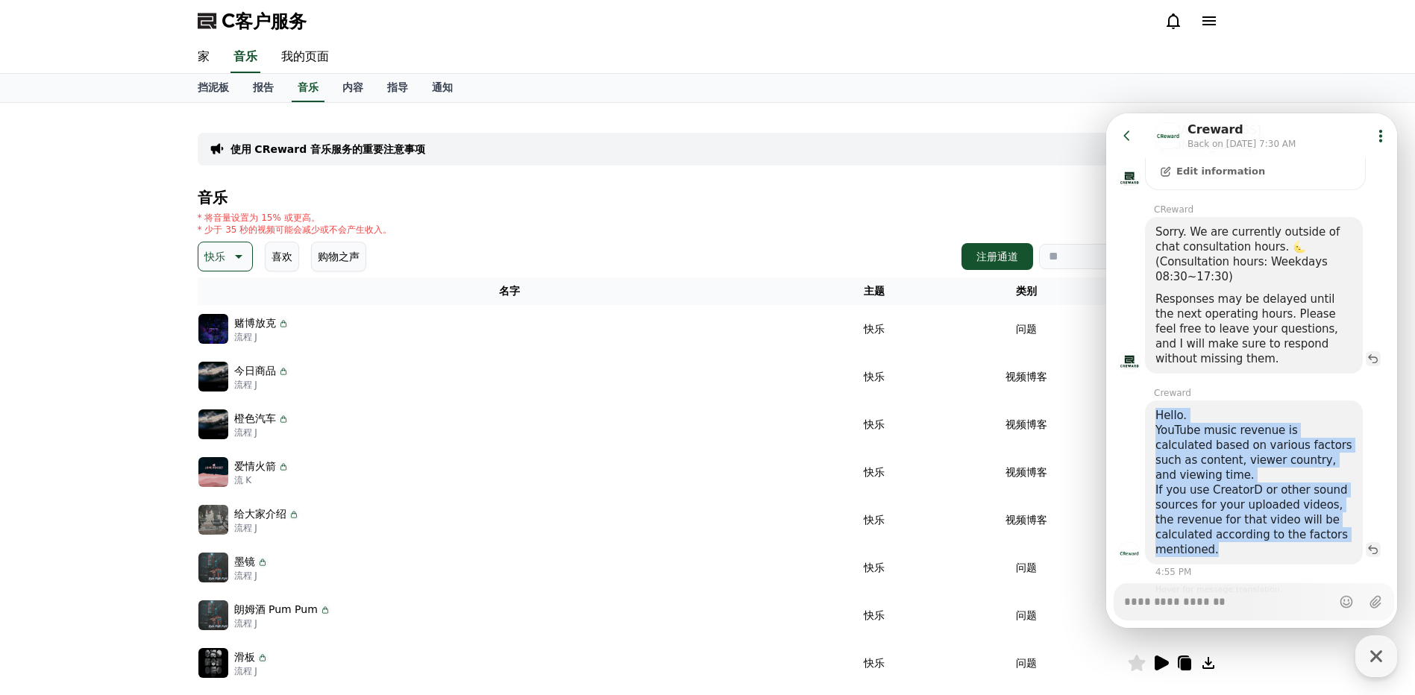
scroll to position [603, 0]
copy div "Hello. YouTube music revenue is calculated based on various factors such as con…"
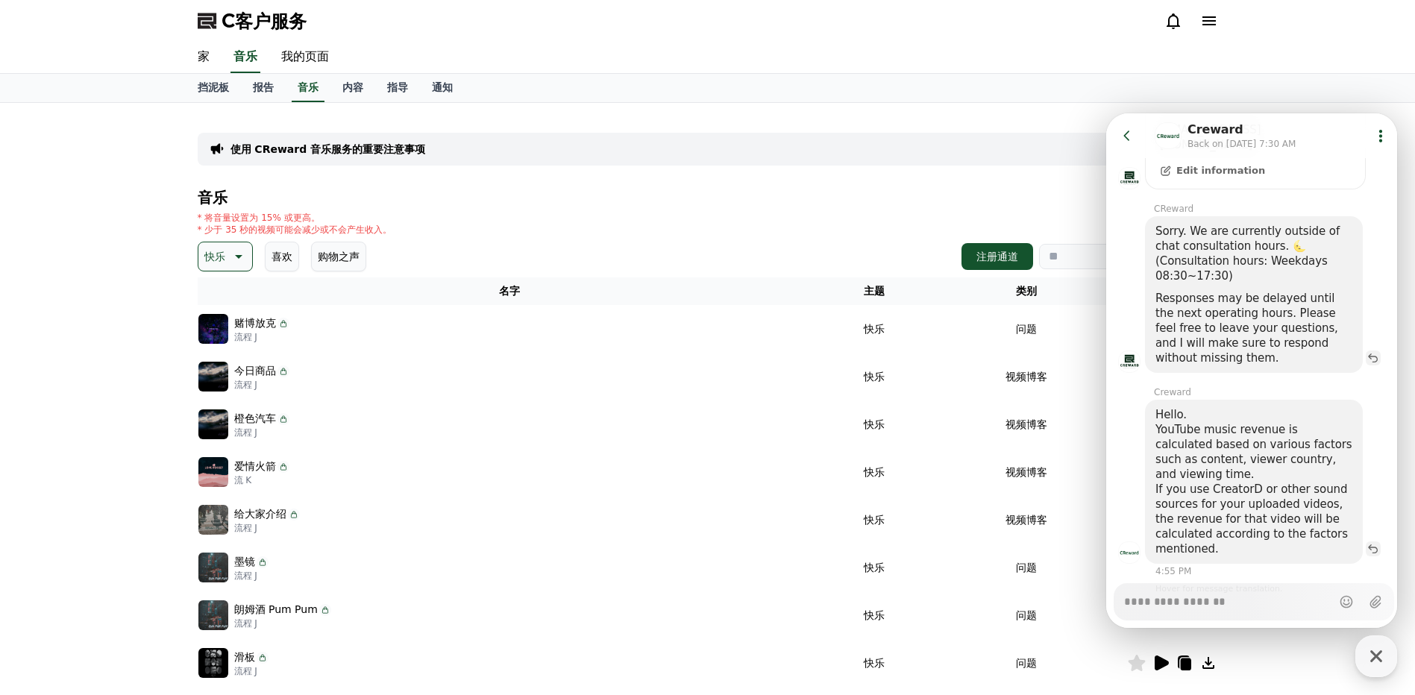
click at [1240, 577] on div "Hover for message translation." at bounding box center [1253, 586] width 295 height 19
click at [1240, 603] on textarea "Messenger Input Textarea" at bounding box center [1227, 596] width 207 height 25
paste textarea "**********"
type textarea "*"
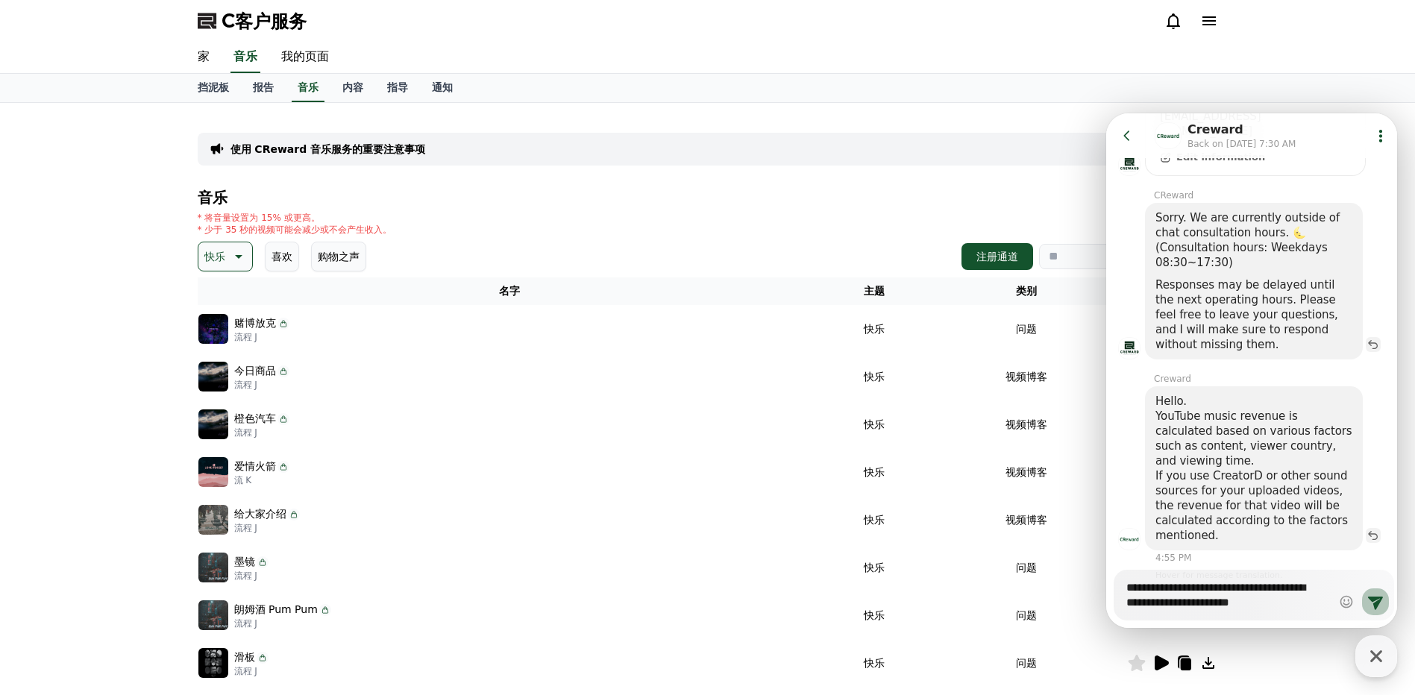
type textarea "**********"
click at [1372, 602] on icon at bounding box center [1375, 603] width 15 height 13
type textarea "*"
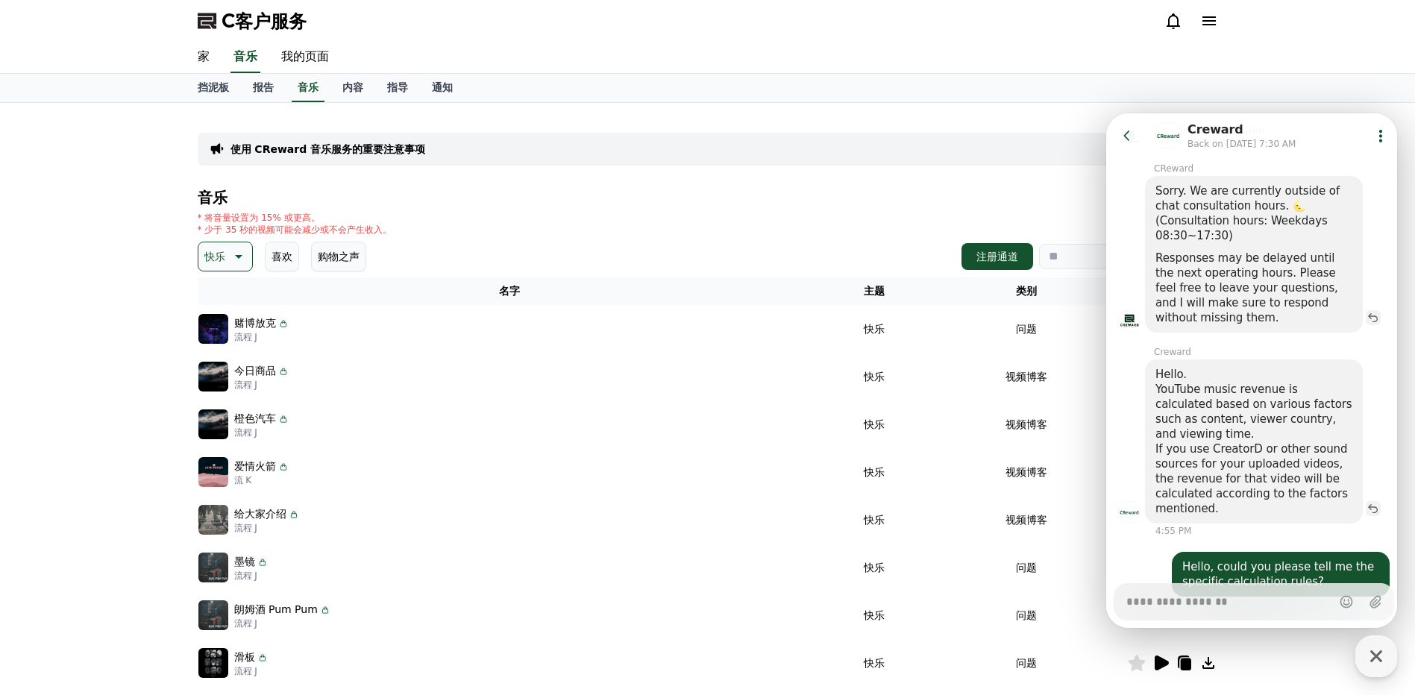
type textarea "*"
click at [119, 356] on div "使用 CReward 音乐服务的重要注意事项 音乐 * 将音量设置为 15% 或更高。 * 少于 35 秒的视频可能会减少或不会产生收入。 快乐 喜欢 购物之…" at bounding box center [707, 463] width 1415 height 721
click at [1095, 30] on div "C客户服务" at bounding box center [708, 21] width 1044 height 42
click at [1011, 36] on div "C客户服务" at bounding box center [708, 21] width 1044 height 42
click at [104, 315] on div "使用 CReward 音乐服务的重要注意事项 音乐 * 将音量设置为 15% 或更高。 * 少于 35 秒的视频可能会减少或不会产生收入。 快乐 喜欢 购物之…" at bounding box center [707, 463] width 1415 height 721
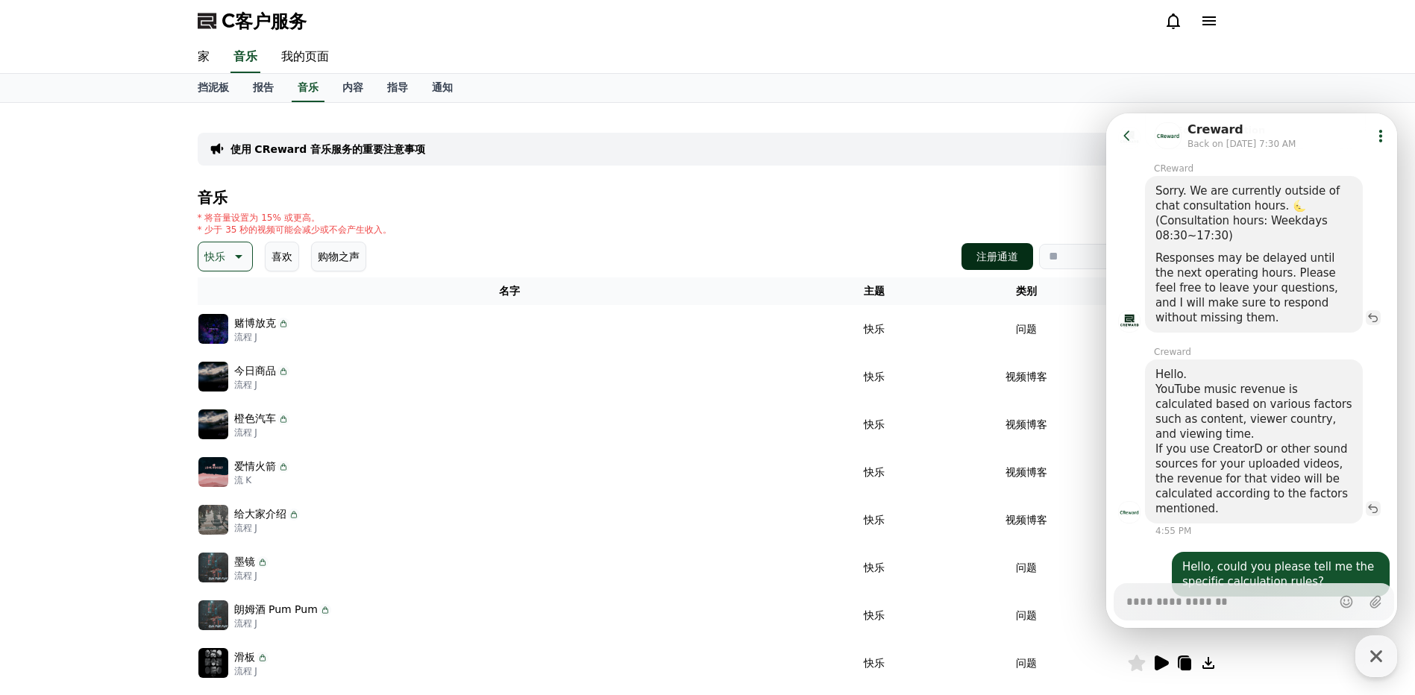
click at [1006, 260] on font "注册通道" at bounding box center [997, 256] width 42 height 15
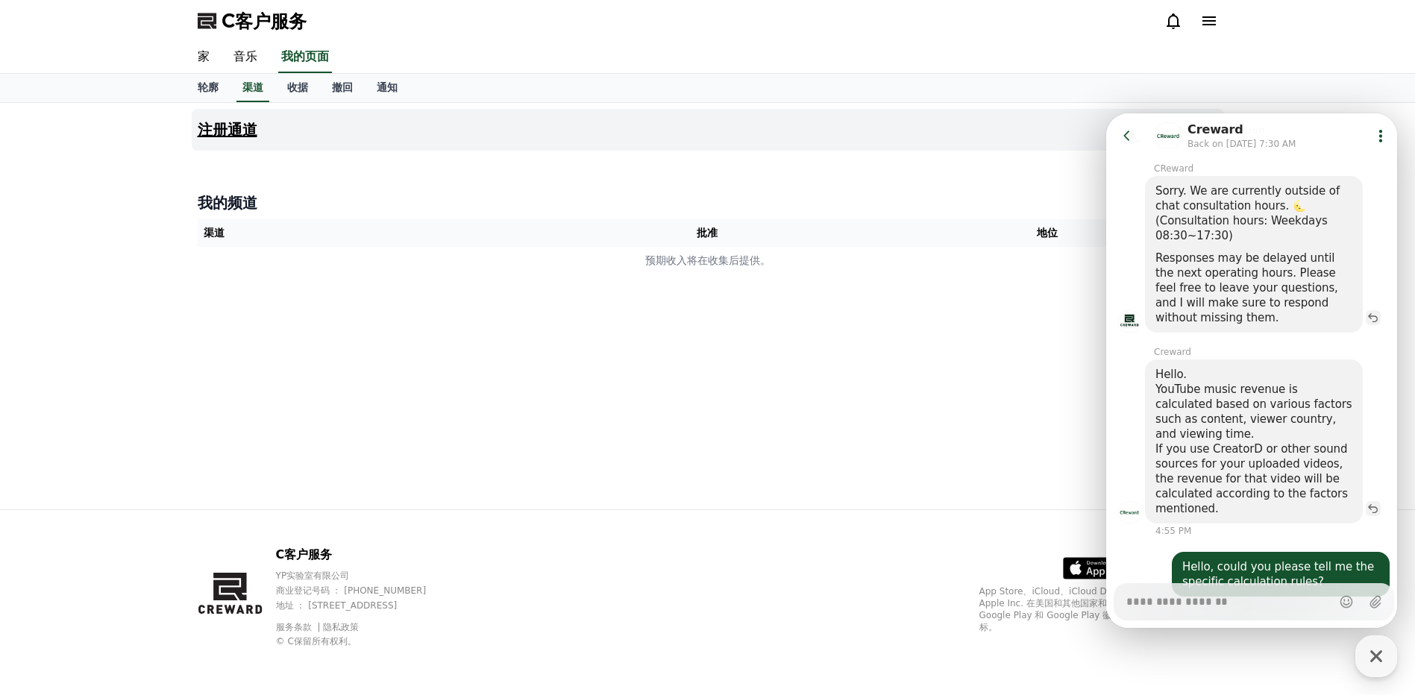
click at [289, 134] on button "注册通道" at bounding box center [708, 130] width 1032 height 42
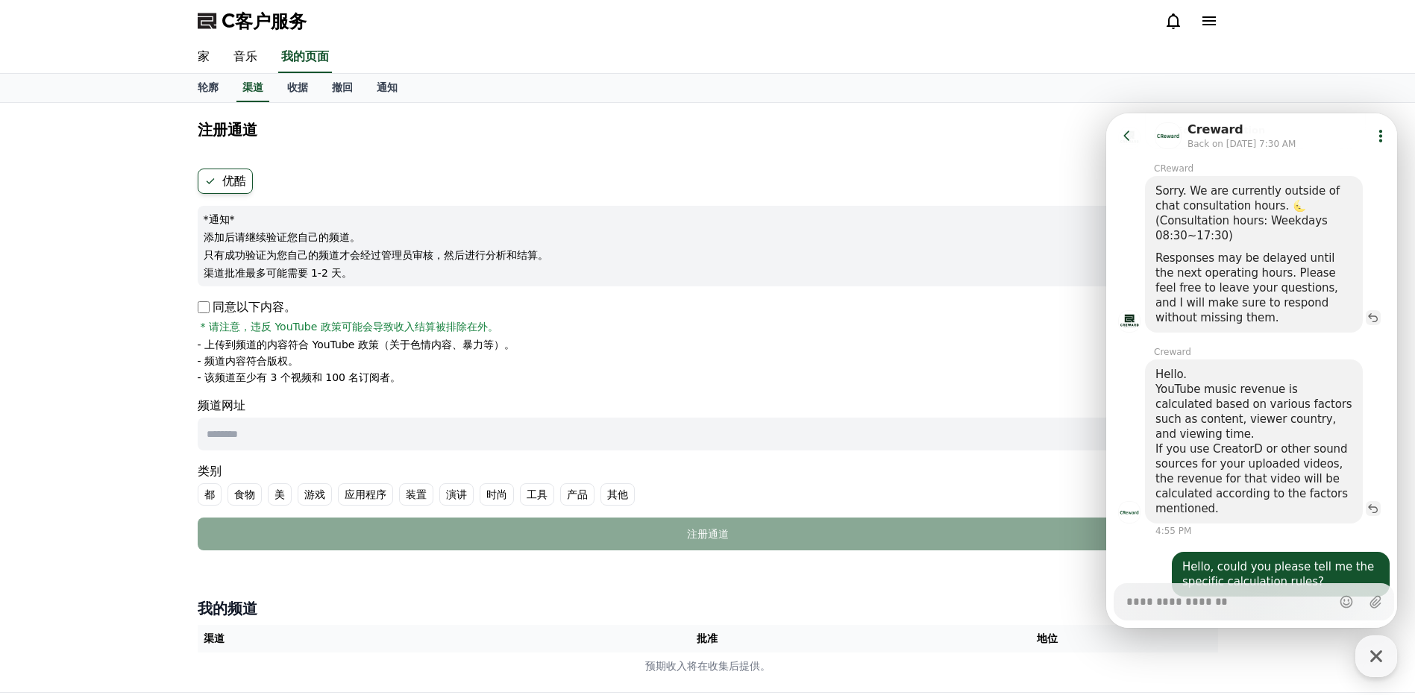
click at [514, 437] on input "text" at bounding box center [675, 434] width 955 height 33
paste input "**********"
type input "**********"
click at [817, 338] on li "- 上传到频道的内容符合 YouTube 政策（关于色情内容、暴力等）。" at bounding box center [708, 344] width 1020 height 15
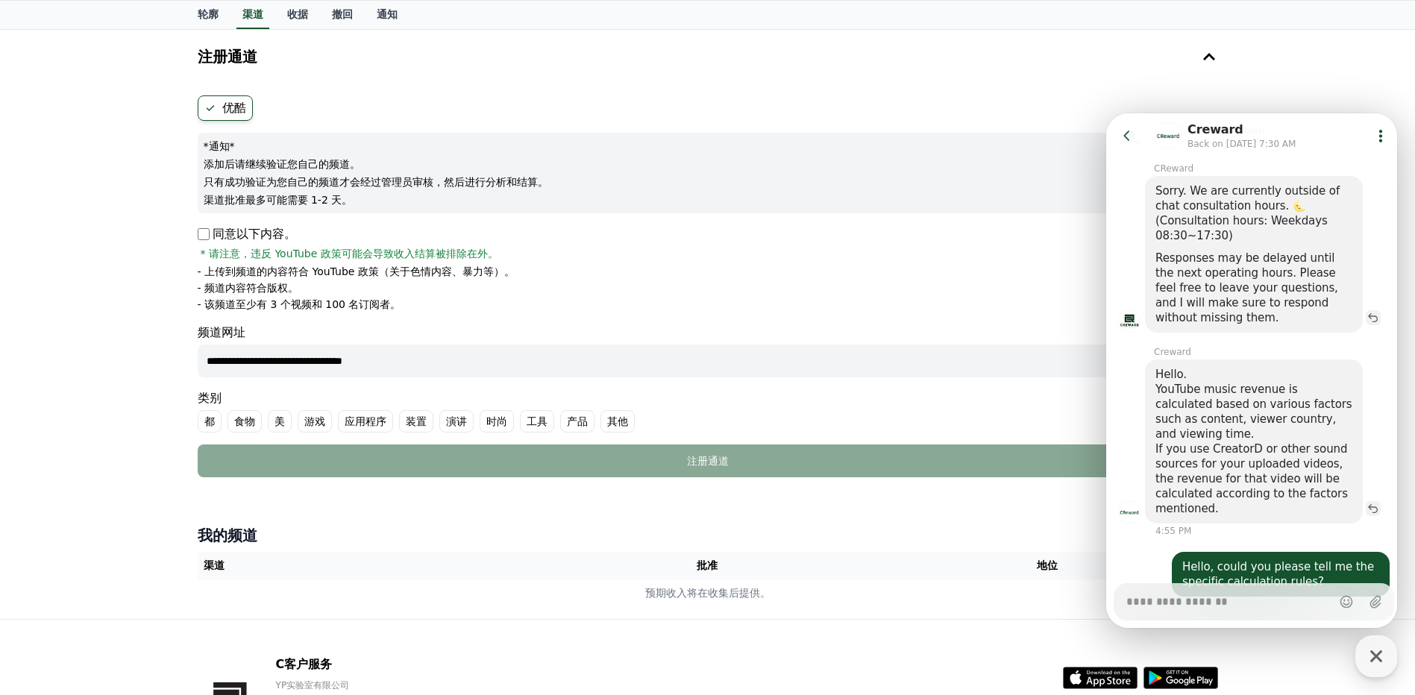
scroll to position [183, 0]
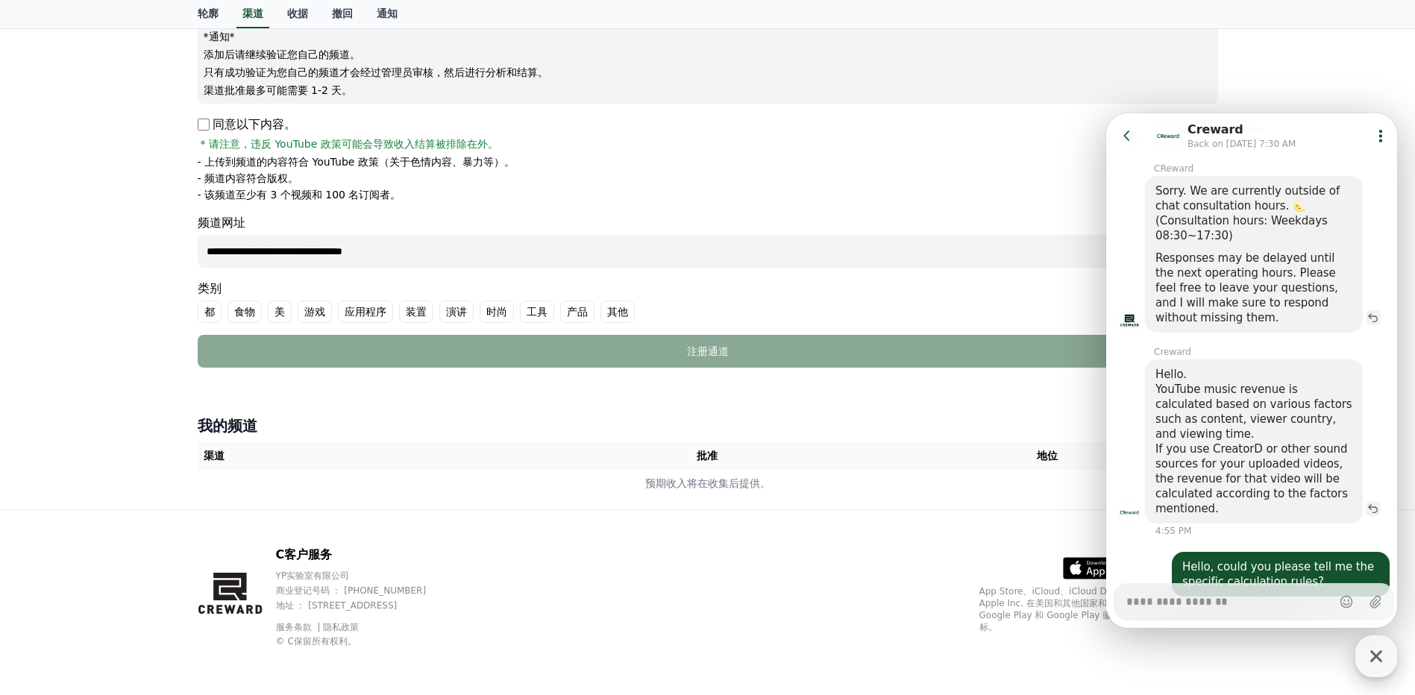
click at [1369, 665] on icon "button" at bounding box center [1376, 656] width 27 height 27
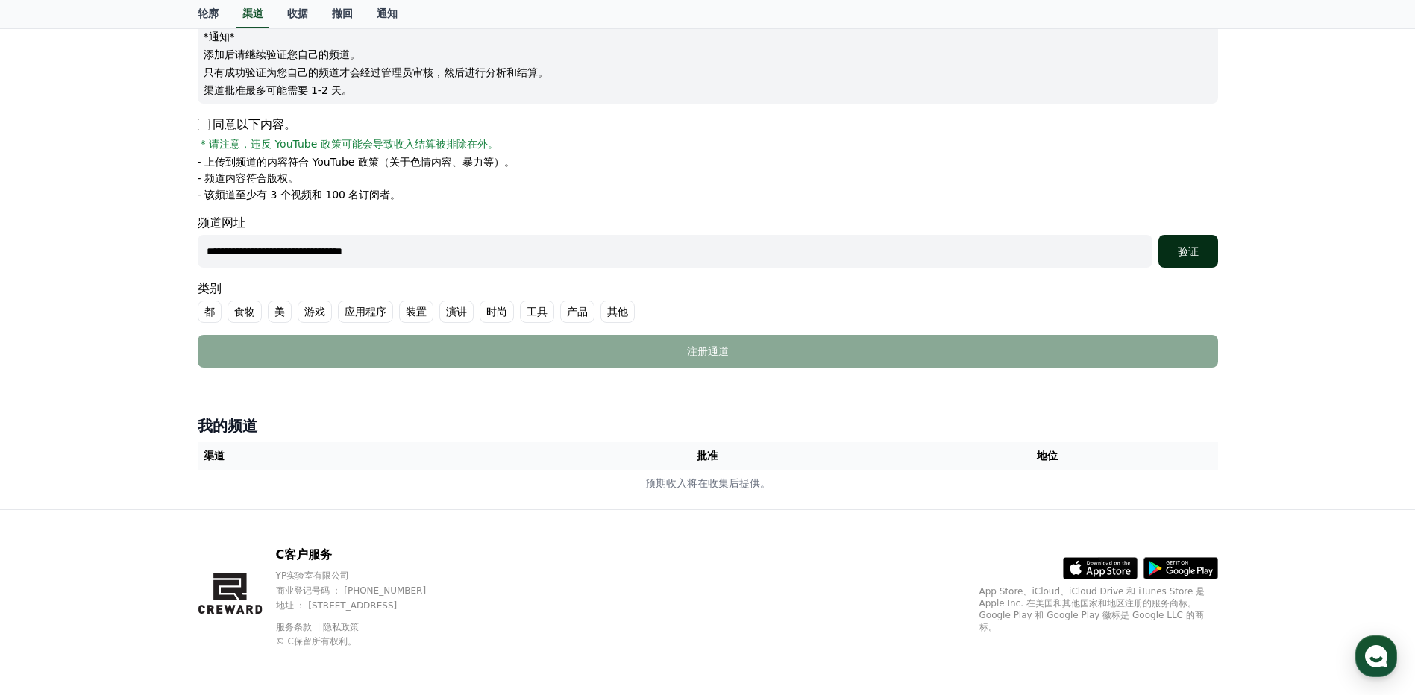
click at [1193, 254] on font "验证" at bounding box center [1188, 251] width 21 height 12
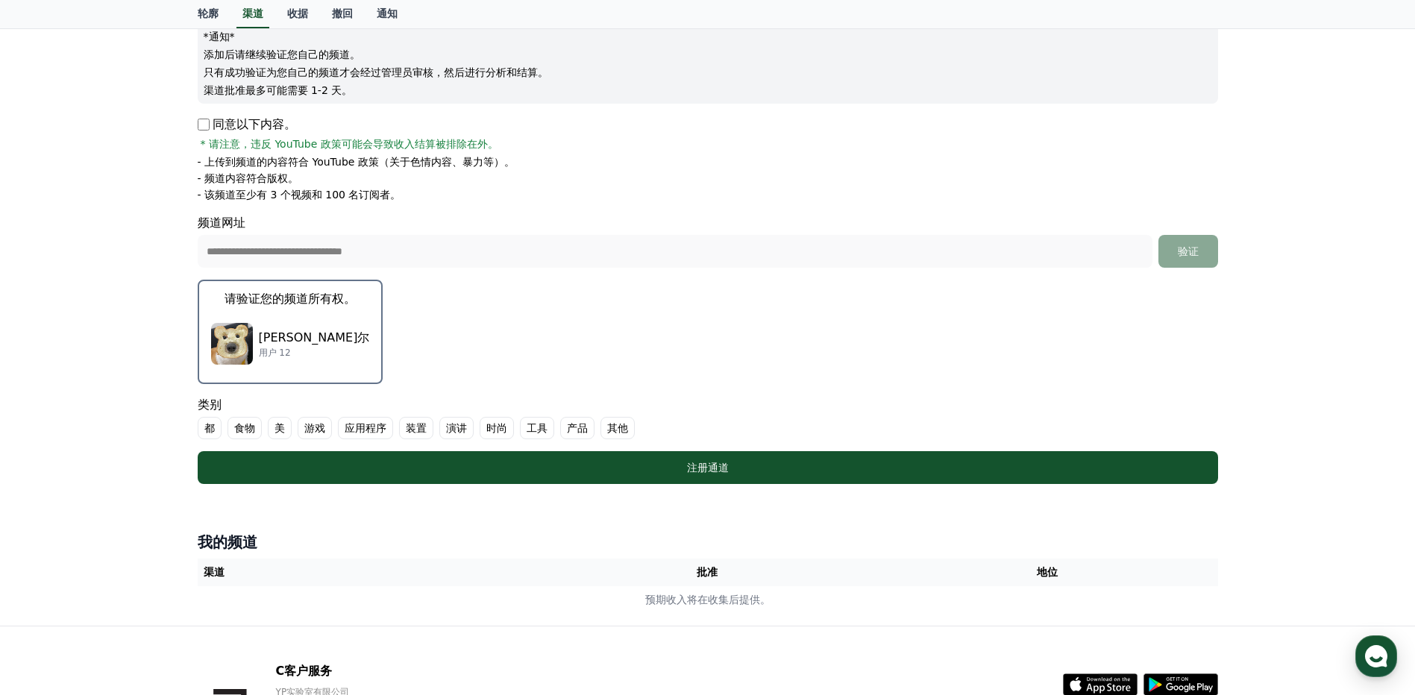
drag, startPoint x: 1290, startPoint y: 352, endPoint x: 1261, endPoint y: 355, distance: 28.5
click at [1290, 352] on div "**********" at bounding box center [707, 273] width 1415 height 706
click at [1274, 355] on div "**********" at bounding box center [707, 273] width 1415 height 706
click at [289, 327] on div "纳什利·阿图尔 用户 12" at bounding box center [290, 344] width 159 height 60
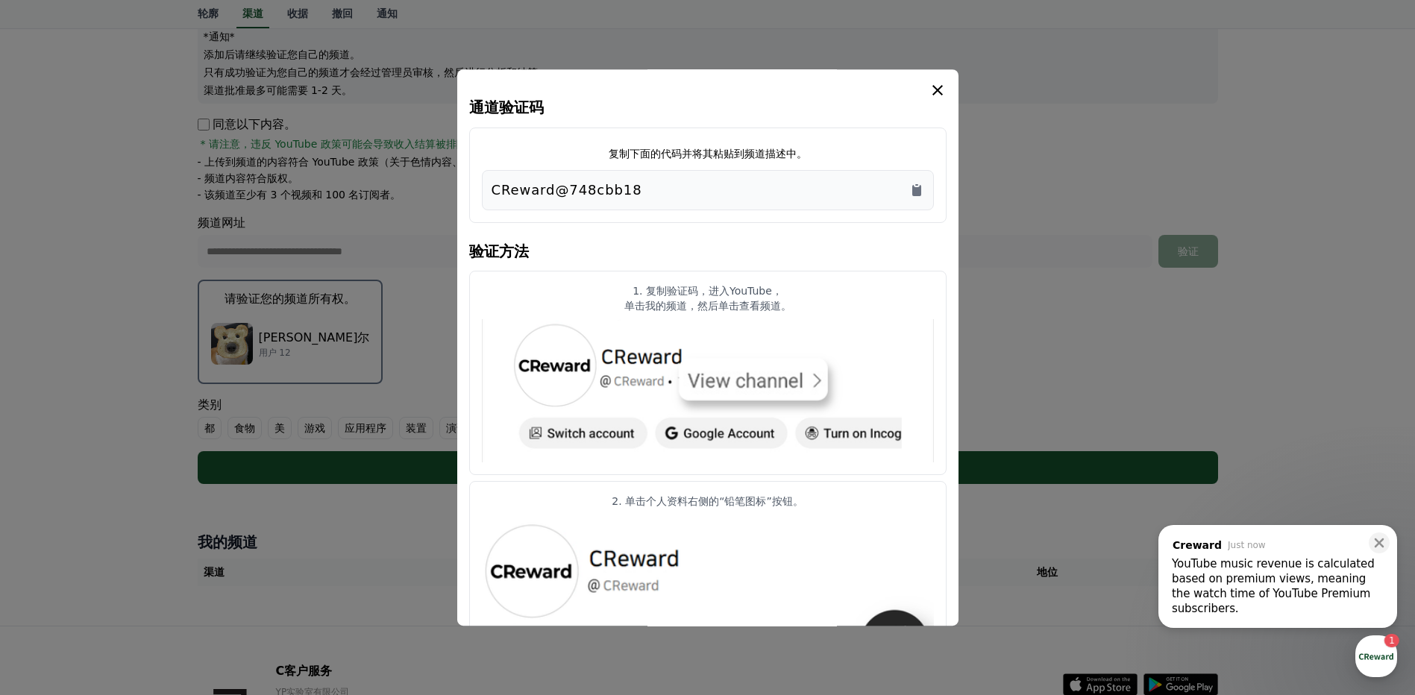
scroll to position [953, 0]
click at [1301, 574] on div "YouTube music revenue is calculated based on premium views, meaning the watch t…" at bounding box center [1278, 586] width 212 height 60
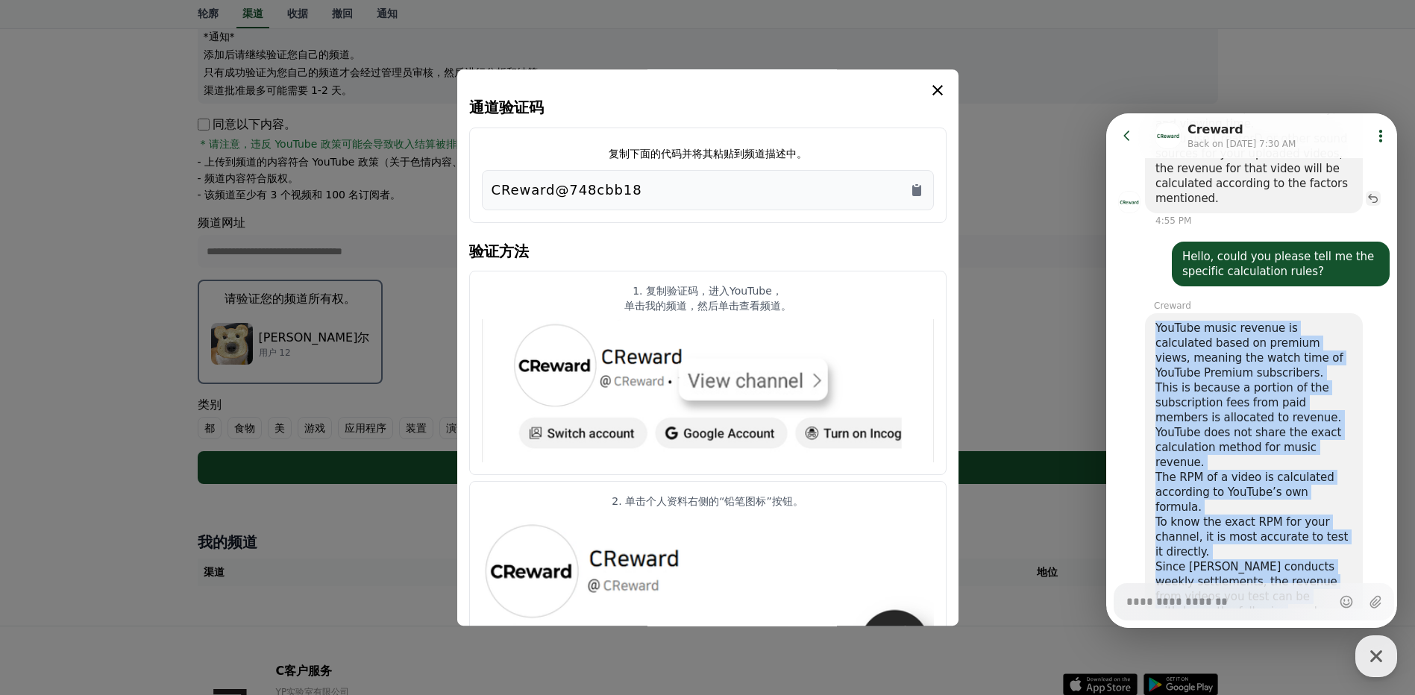
drag, startPoint x: 1237, startPoint y: 521, endPoint x: 1156, endPoint y: 270, distance: 263.3
click at [1156, 321] on div "YouTube music revenue is calculated based on premium views, meaning the watch t…" at bounding box center [1253, 470] width 197 height 298
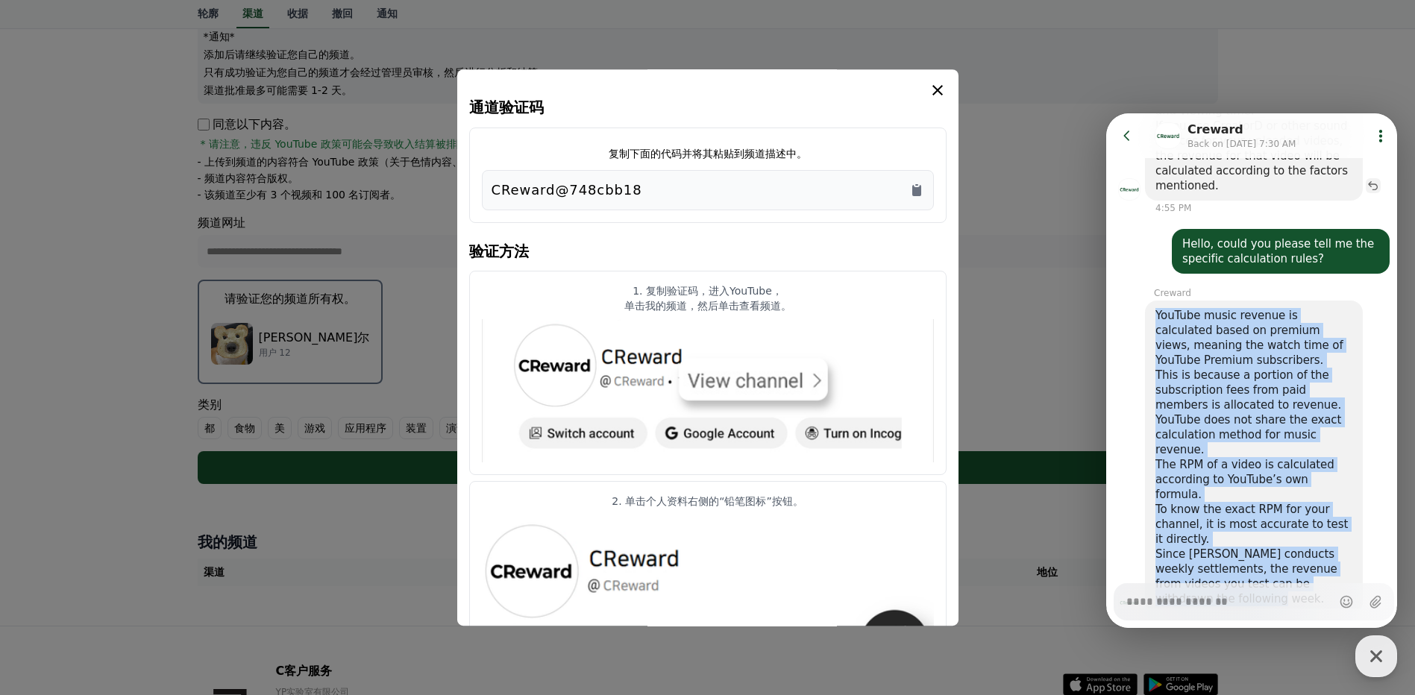
scroll to position [967, 0]
copy div "YouTube music revenue is calculated based on premium views, meaning the watch t…"
click at [1276, 546] on div "Since Creward conducts weekly settlements, the revenue from videos you test can…" at bounding box center [1253, 576] width 197 height 60
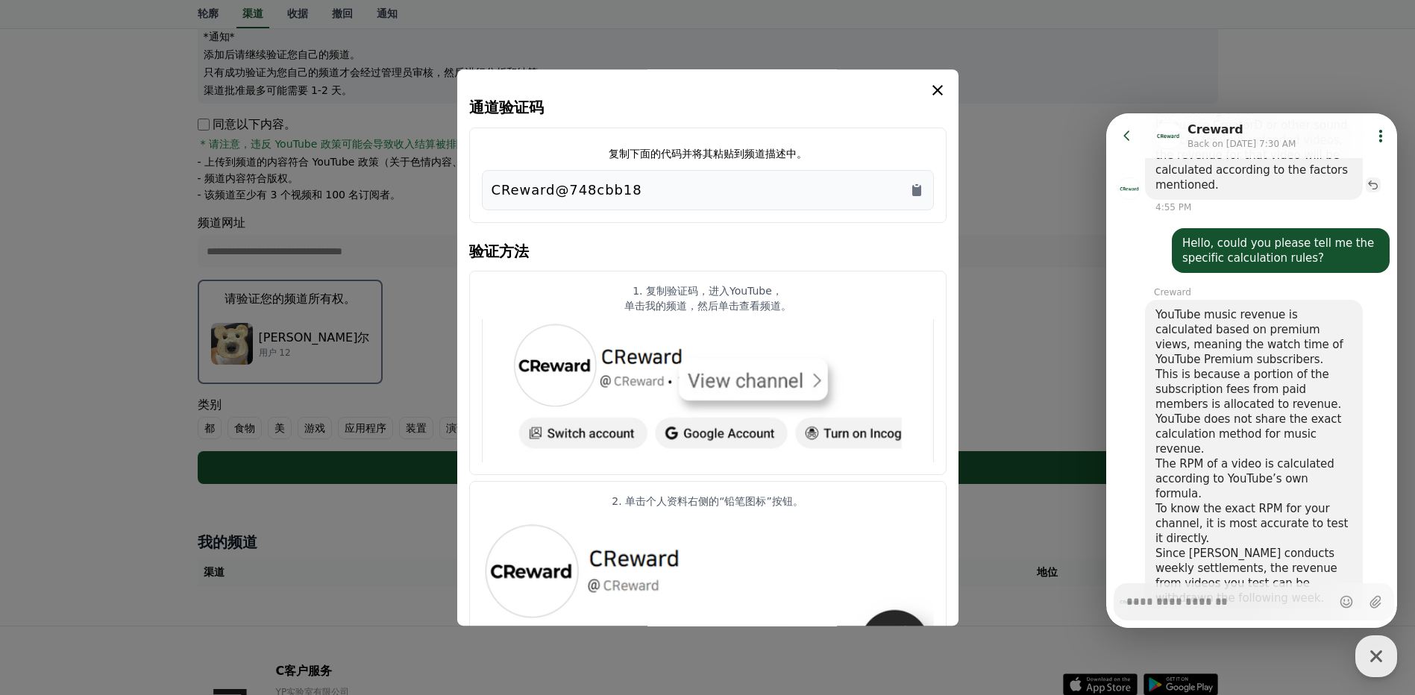
scroll to position [953, 0]
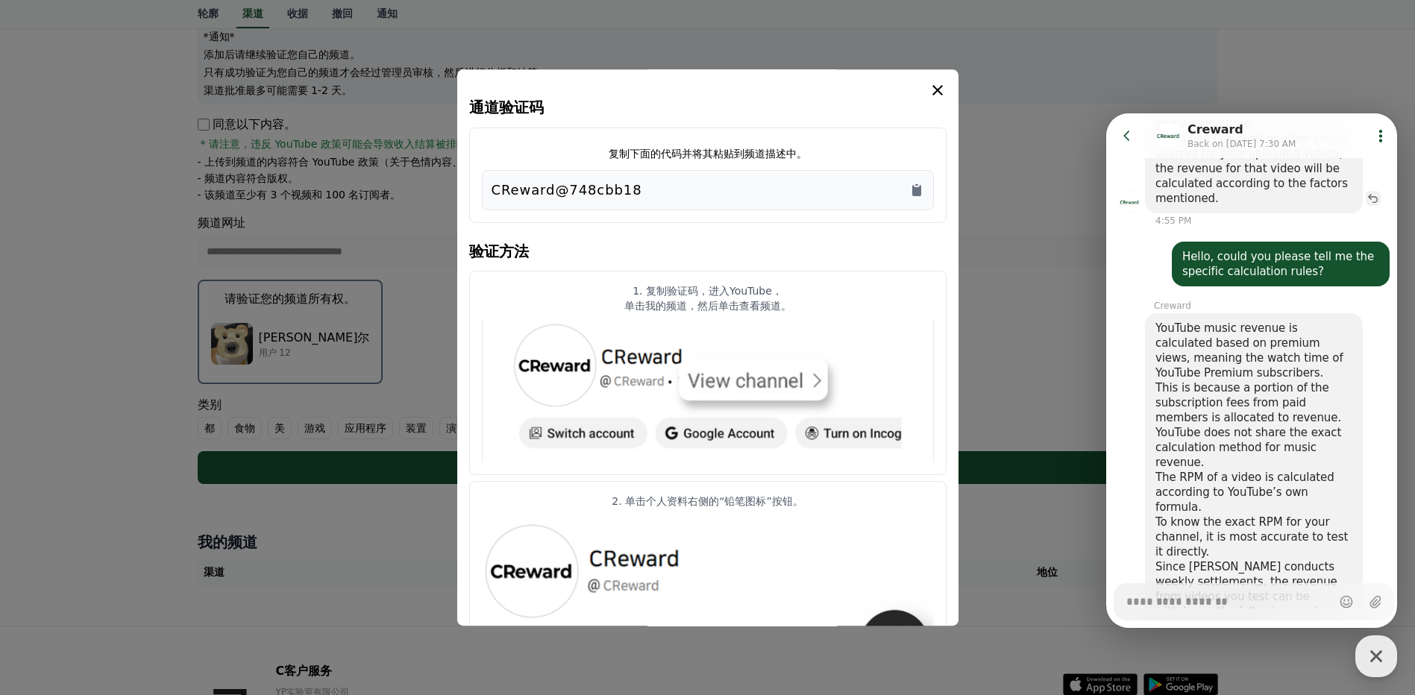
click at [1242, 606] on textarea "Messenger Input Textarea" at bounding box center [1227, 596] width 203 height 25
paste textarea "**********"
type textarea "*"
type textarea "**********"
drag, startPoint x: 1369, startPoint y: 601, endPoint x: 1352, endPoint y: 595, distance: 18.2
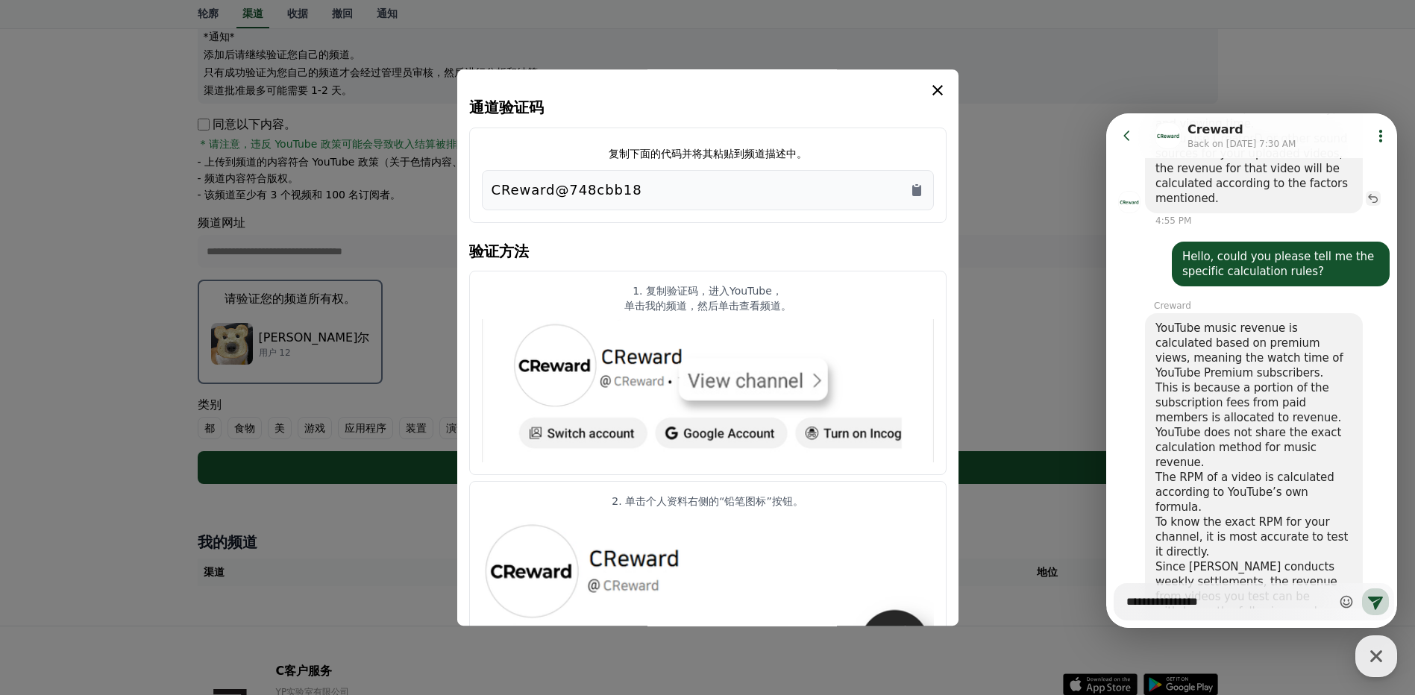
click at [1369, 601] on icon at bounding box center [1375, 603] width 15 height 13
type textarea "*"
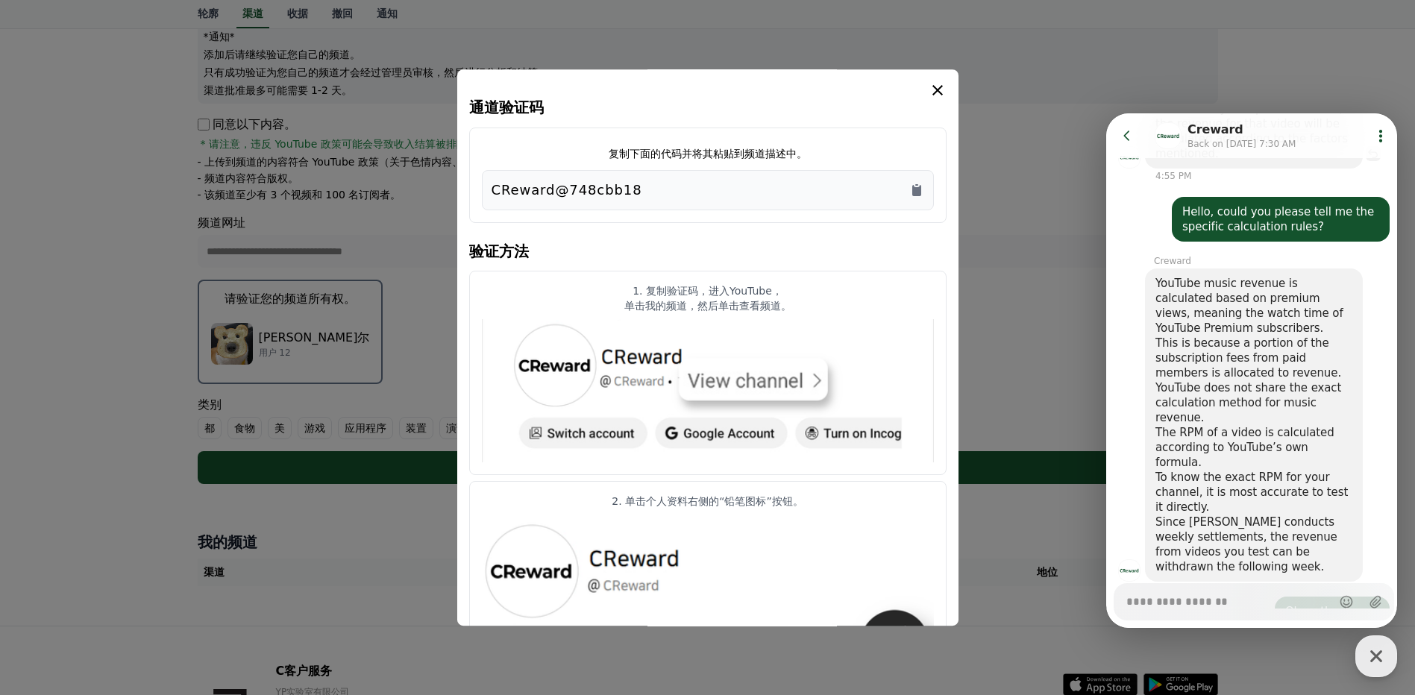
click at [937, 88] on icon "模 态" at bounding box center [938, 90] width 18 height 18
click at [473, 78] on div "通道验证码 复制下面的代码并将其粘贴到频道描述中。 CReward@748cbb18 验证方法 1. 复制验证码，进入YouTube， 单击我的频道，然后单击…" at bounding box center [707, 347] width 501 height 556
click at [938, 91] on icon "模 态" at bounding box center [937, 90] width 10 height 10
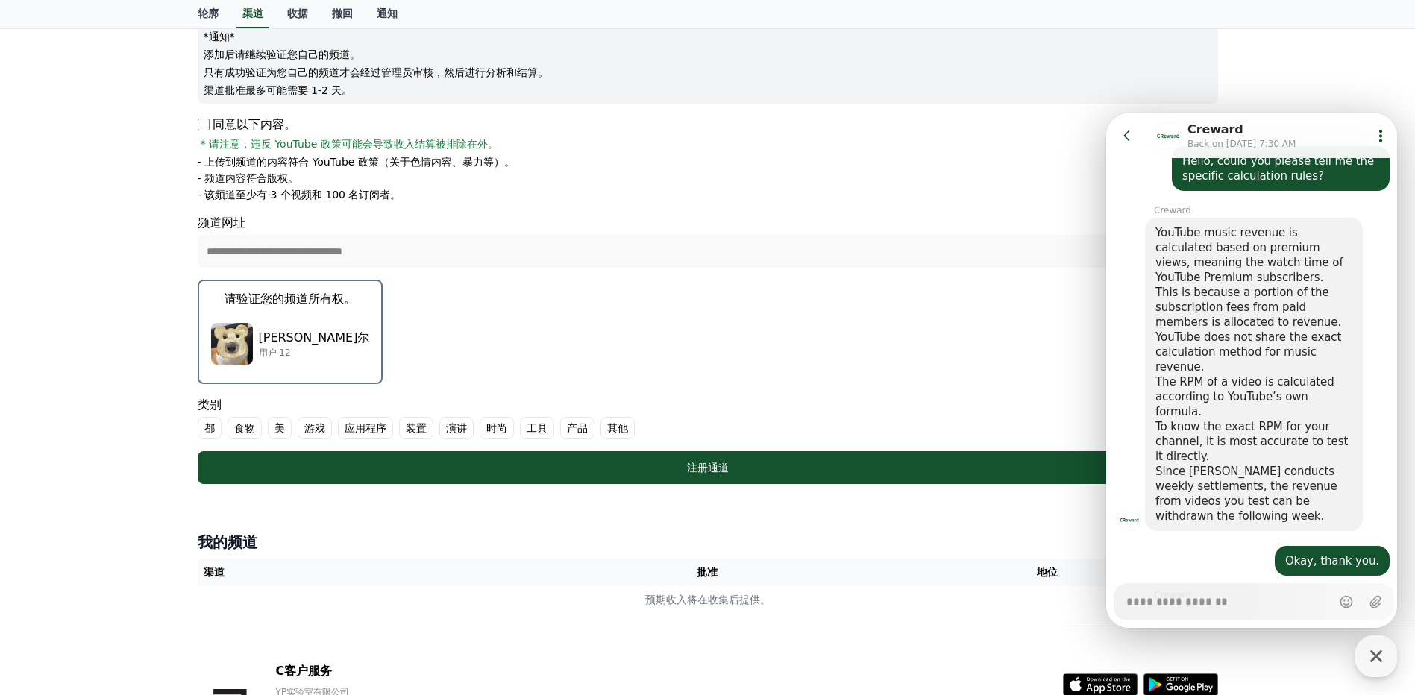
scroll to position [1055, 0]
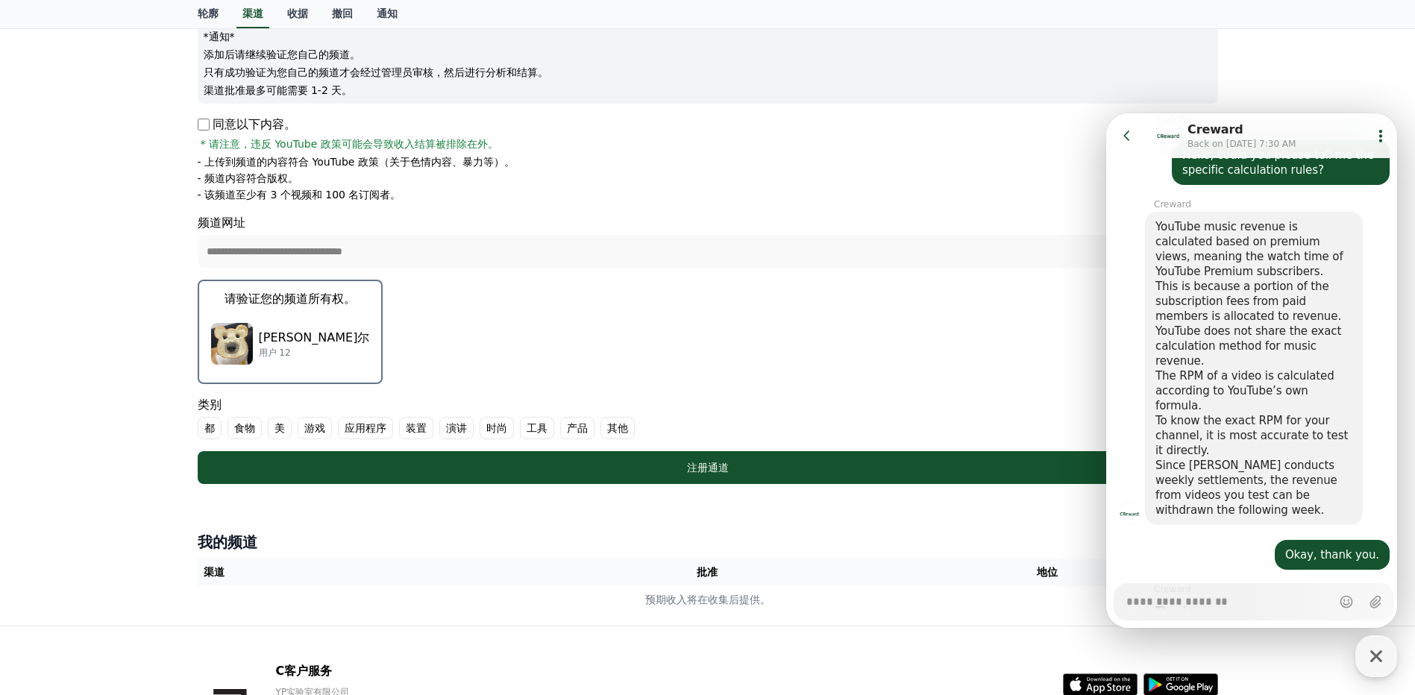
type textarea "*"
